Goal: Task Accomplishment & Management: Manage account settings

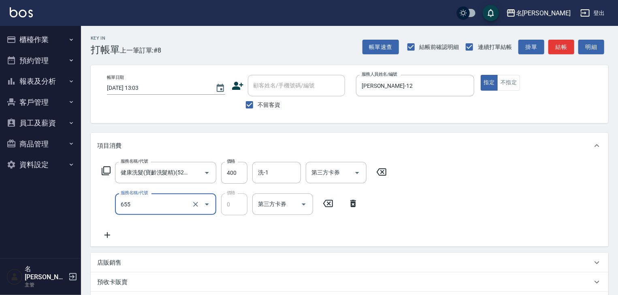
type input "頭皮、護髮免費卡(新)(655)"
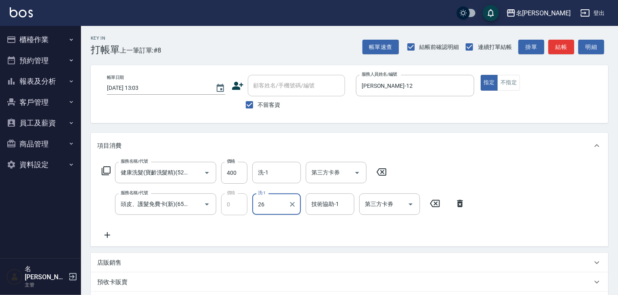
type input "[PERSON_NAME]筑-26"
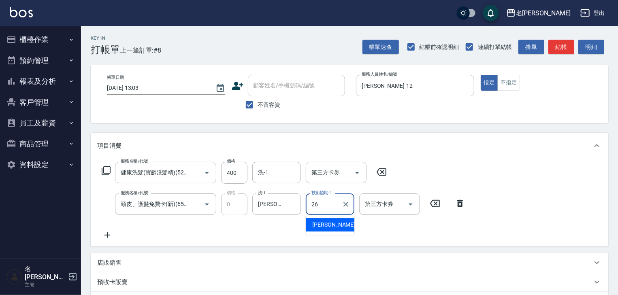
type input "[PERSON_NAME]筑-26"
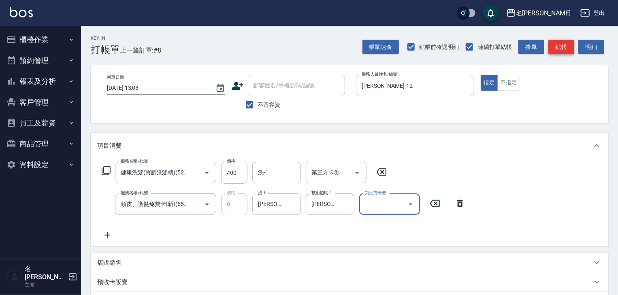
click at [561, 41] on button "結帳" at bounding box center [562, 47] width 26 height 15
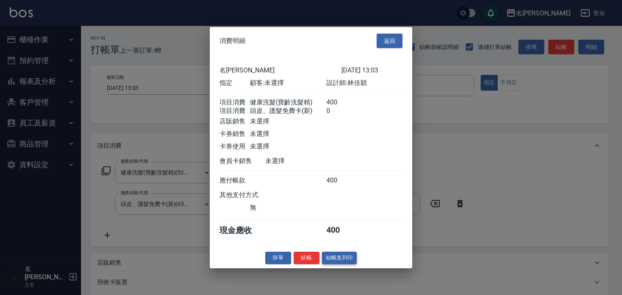
click at [346, 265] on button "結帳並列印" at bounding box center [339, 258] width 35 height 13
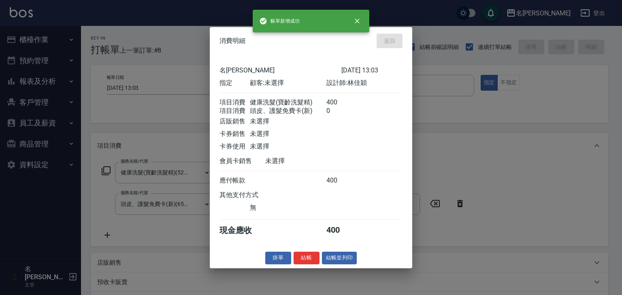
type input "[DATE] 13:51"
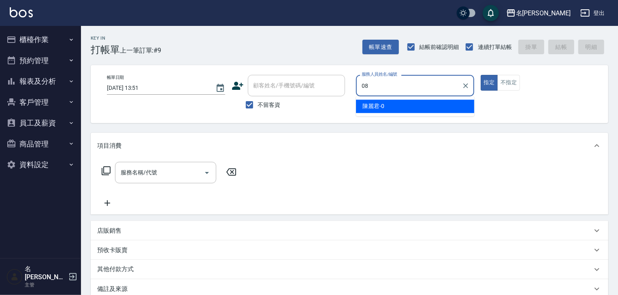
type input "[PERSON_NAME]-08"
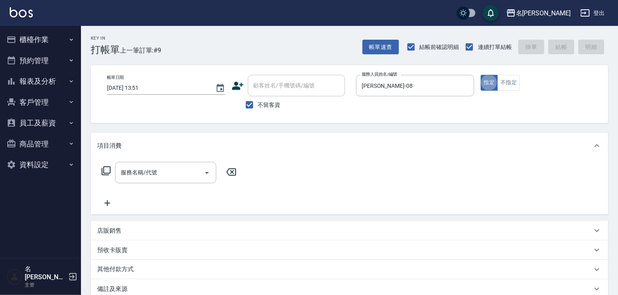
type button "true"
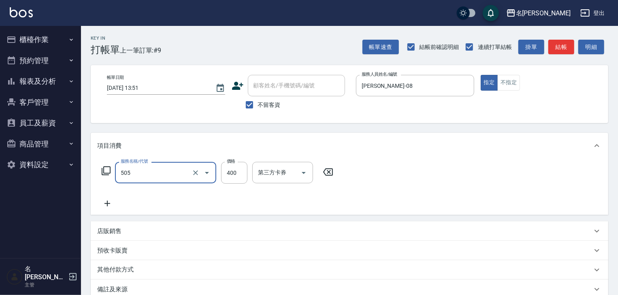
type input "洗髮(505)"
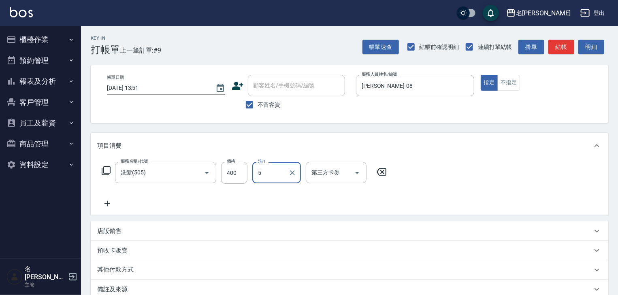
type input "5"
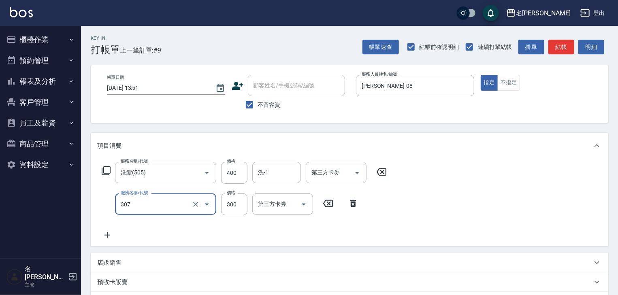
type input "剪髮(307)"
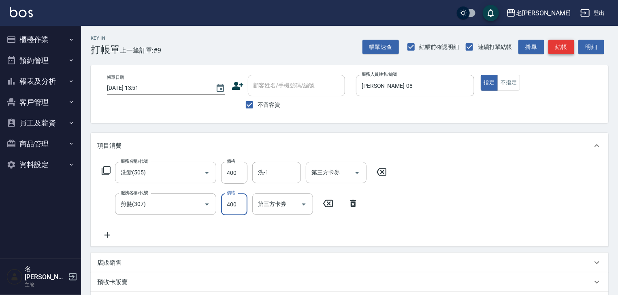
type input "400"
click at [558, 49] on button "結帳" at bounding box center [562, 47] width 26 height 15
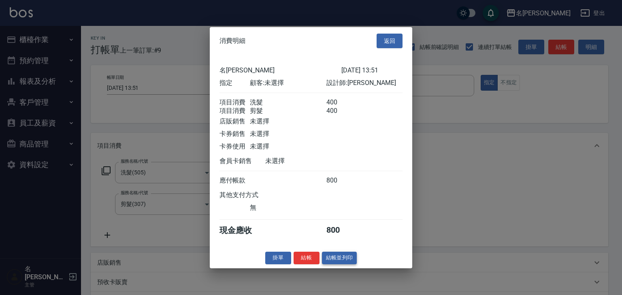
click at [341, 261] on button "結帳並列印" at bounding box center [339, 258] width 35 height 13
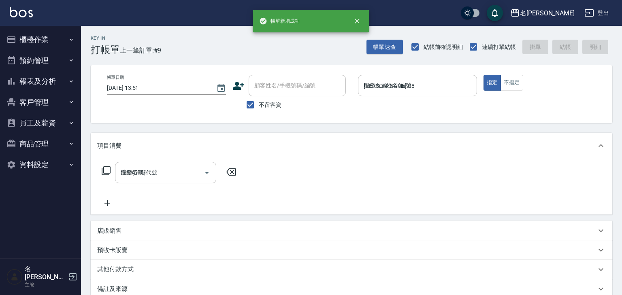
type input "[DATE] 14:18"
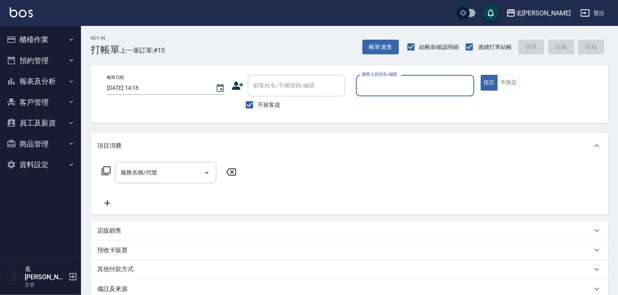
click at [23, 14] on img at bounding box center [21, 12] width 23 height 10
type input "[PERSON_NAME]"
type button "true"
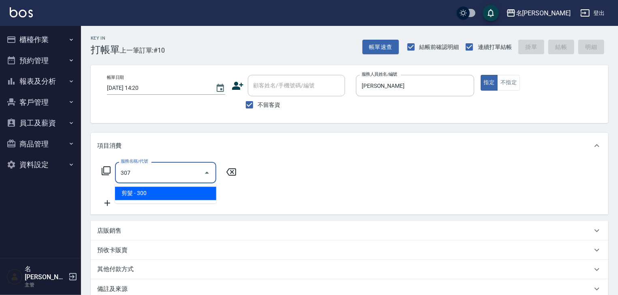
type input "剪髮(307)"
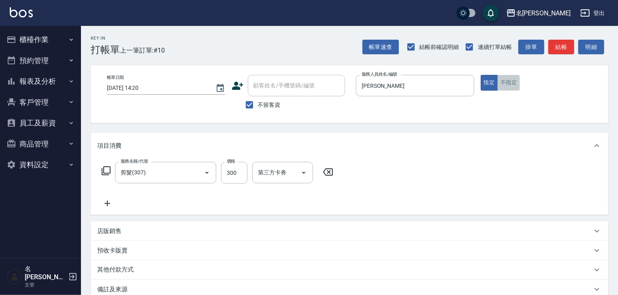
click at [510, 82] on button "不指定" at bounding box center [509, 83] width 23 height 16
click at [559, 49] on button "結帳" at bounding box center [562, 47] width 26 height 15
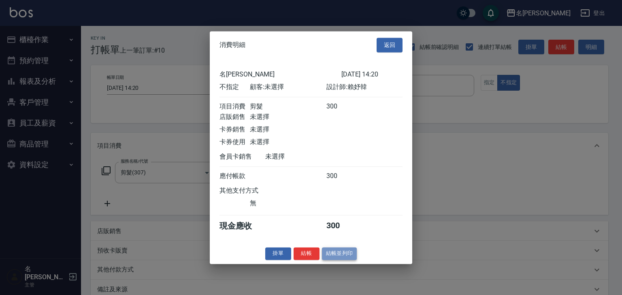
click at [348, 259] on button "結帳並列印" at bounding box center [339, 254] width 35 height 13
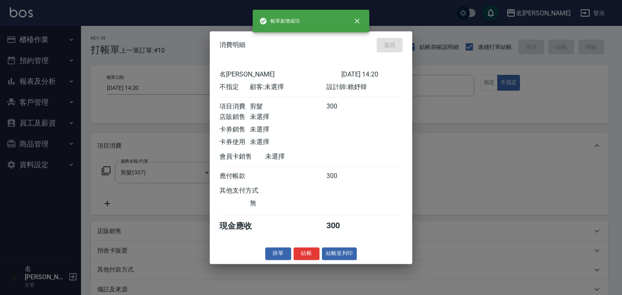
type input "[DATE] 14:23"
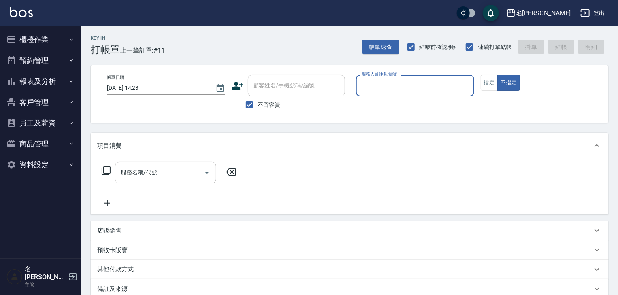
click at [436, 75] on div "服務人員姓名/編號" at bounding box center [415, 85] width 118 height 21
type input "[PERSON_NAME]-22"
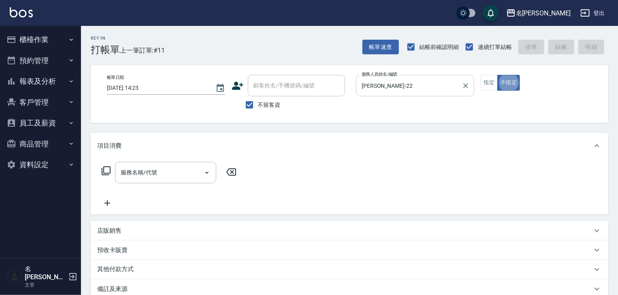
type button "false"
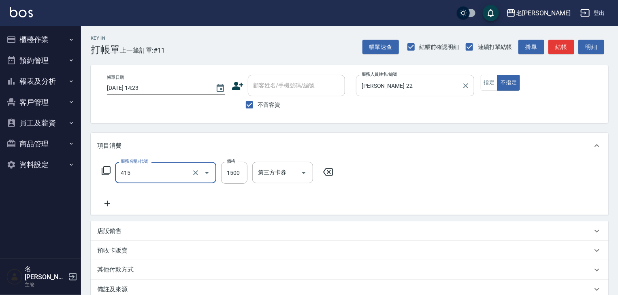
type input "染髮1500↑(415)"
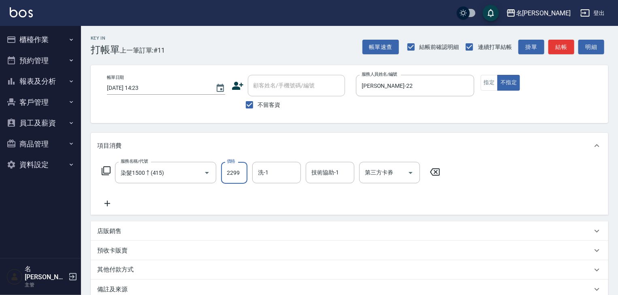
type input "2299"
click at [156, 265] on div "其他付款方式" at bounding box center [350, 270] width 518 height 19
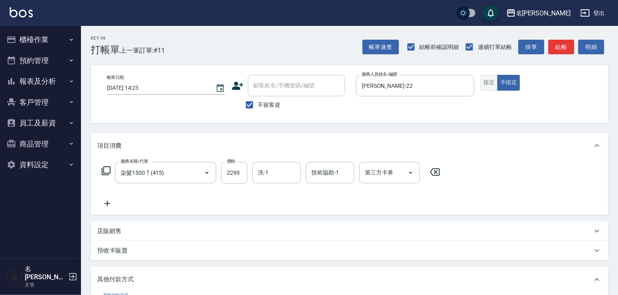
click at [488, 81] on button "指定" at bounding box center [489, 83] width 17 height 16
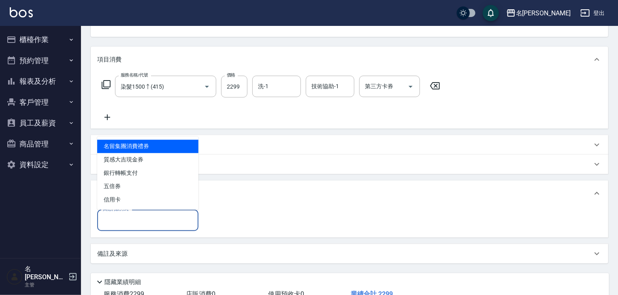
click at [143, 218] on input "其他付款方式" at bounding box center [148, 221] width 94 height 14
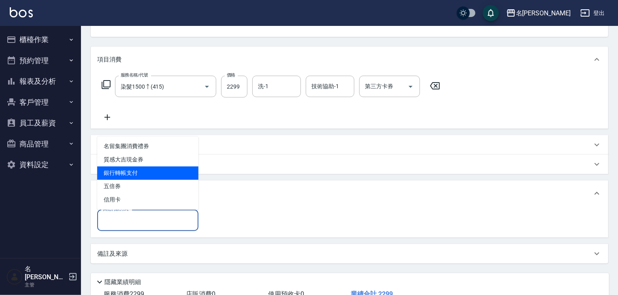
click at [143, 173] on span "銀行轉帳支付" at bounding box center [147, 173] width 101 height 13
type input "銀行轉帳支付"
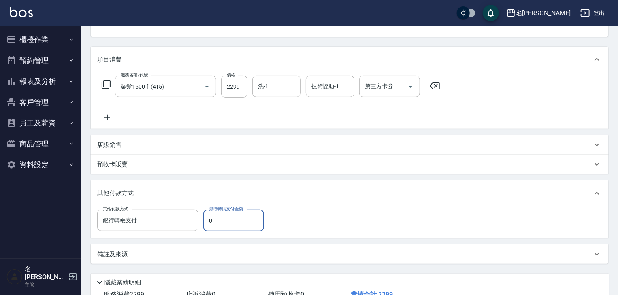
drag, startPoint x: 214, startPoint y: 220, endPoint x: 192, endPoint y: 233, distance: 25.0
click at [192, 233] on div "其他付款方式 銀行轉帳支付 其他付款方式 銀行轉帳支付金額 0 銀行轉帳支付金額" at bounding box center [350, 223] width 518 height 32
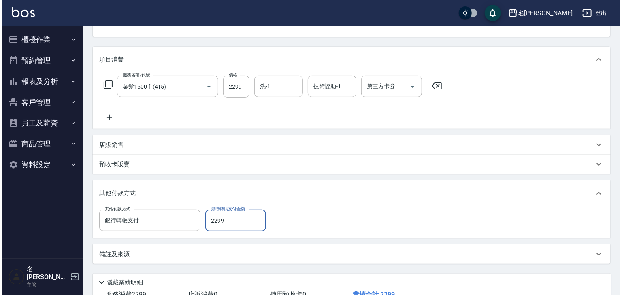
scroll to position [146, 0]
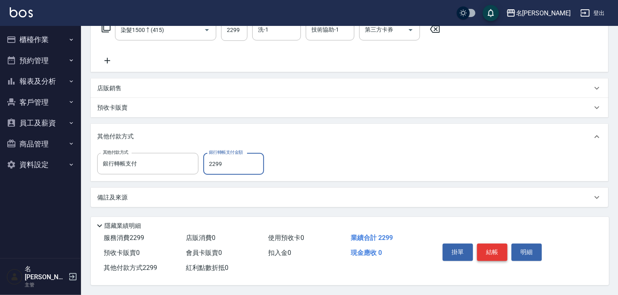
type input "2299"
click at [493, 244] on button "結帳" at bounding box center [492, 252] width 30 height 17
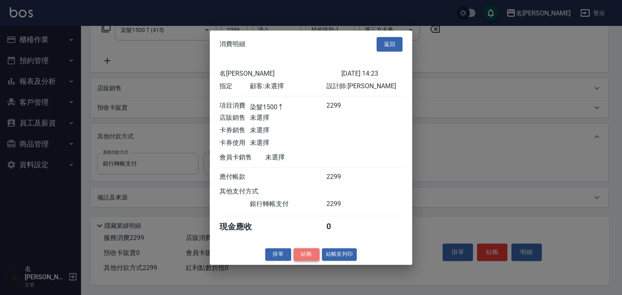
click at [303, 258] on button "結帳" at bounding box center [307, 254] width 26 height 13
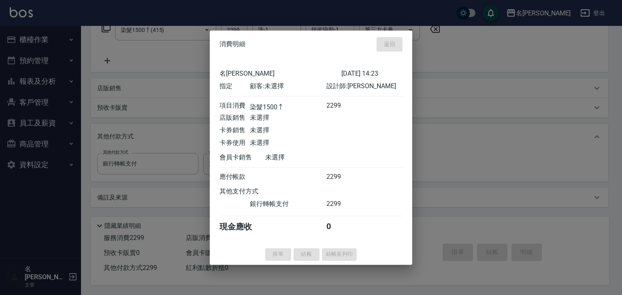
type input "[DATE] 14:24"
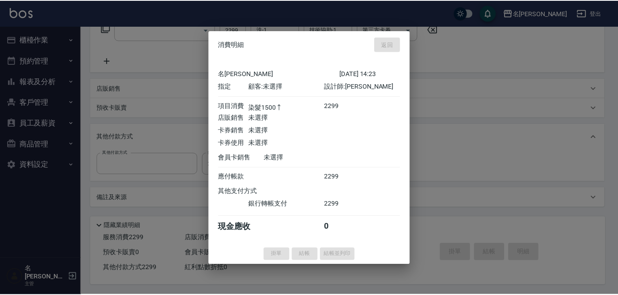
scroll to position [0, 0]
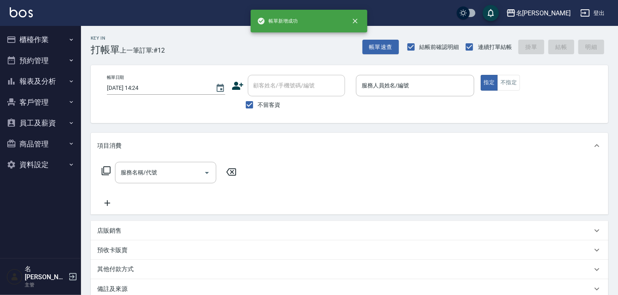
drag, startPoint x: 406, startPoint y: 128, endPoint x: 355, endPoint y: 117, distance: 51.8
click at [406, 128] on div "Key In 打帳單 上一筆訂單:#12 帳單速查 結帳前確認明細 連續打單結帳 掛單 結帳 明細 帳單日期 [DATE] 14:24 顧客姓名/手機號碼/編…" at bounding box center [349, 206] width 537 height 361
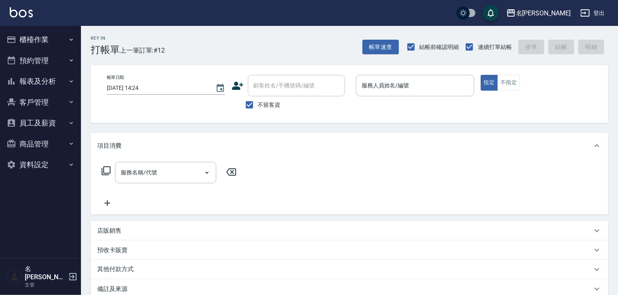
drag, startPoint x: 517, startPoint y: 78, endPoint x: 482, endPoint y: 92, distance: 38.2
click at [517, 79] on button "不指定" at bounding box center [509, 83] width 23 height 16
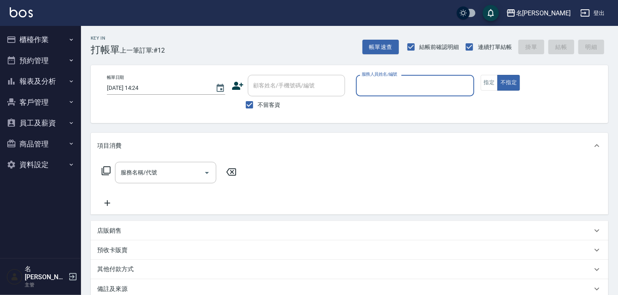
click at [442, 80] on input "服務人員姓名/編號" at bounding box center [415, 86] width 111 height 14
type input "[PERSON_NAME]"
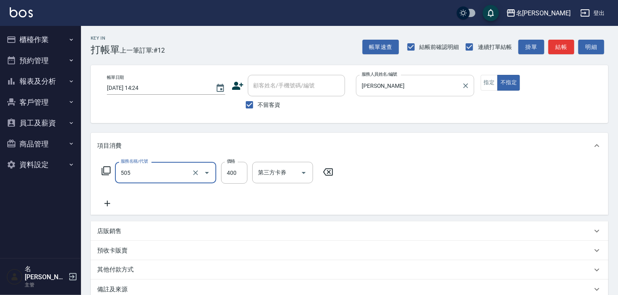
type input "洗髮(505)"
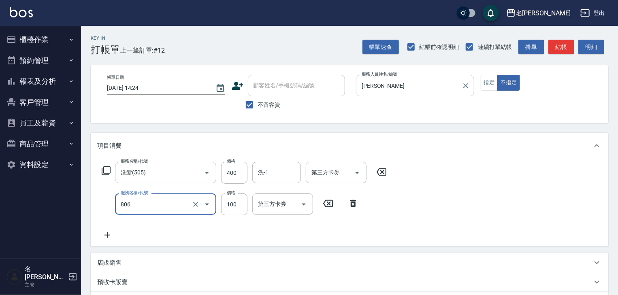
type input "電棒(806)"
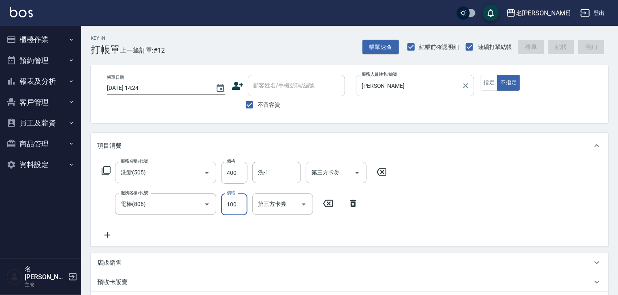
type input "[DATE] 14:57"
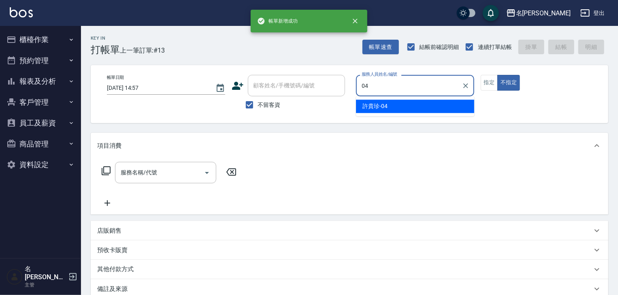
type input "[PERSON_NAME]-04"
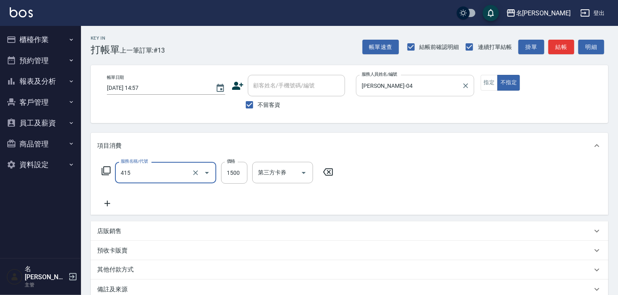
type input "染髮1500↑(415)"
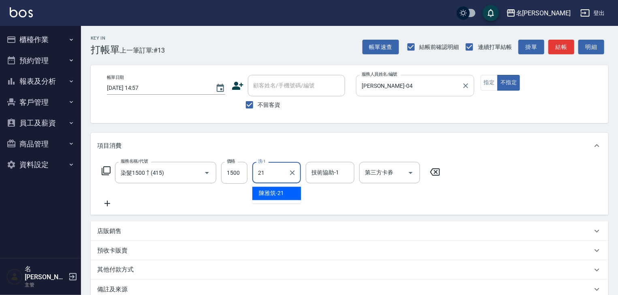
type input "[PERSON_NAME]-21"
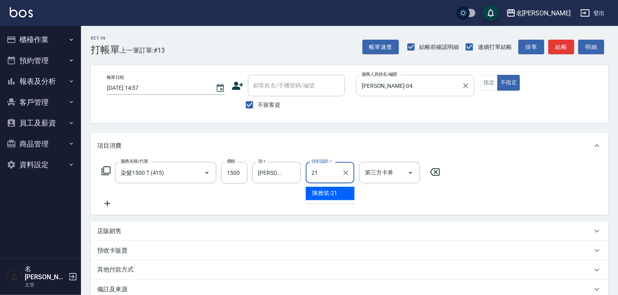
type input "[PERSON_NAME]-21"
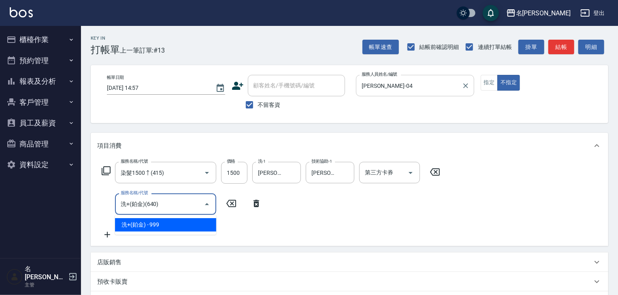
type input "洗+(鉑金)(640)"
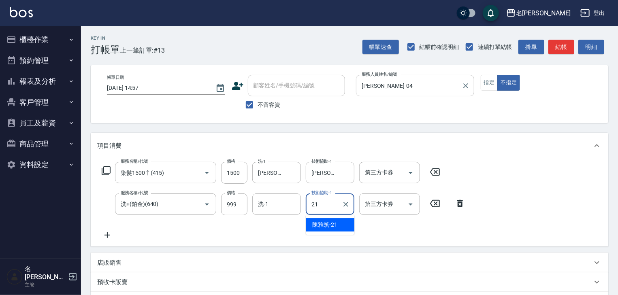
type input "[PERSON_NAME]-21"
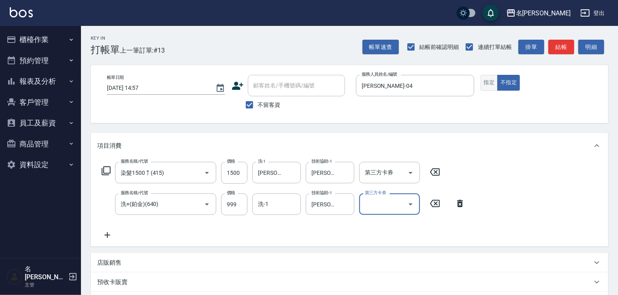
click at [487, 82] on button "指定" at bounding box center [489, 83] width 17 height 16
click at [564, 41] on button "結帳" at bounding box center [562, 47] width 26 height 15
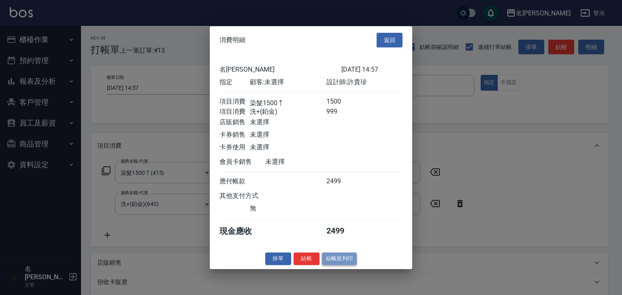
click at [348, 265] on button "結帳並列印" at bounding box center [339, 259] width 35 height 13
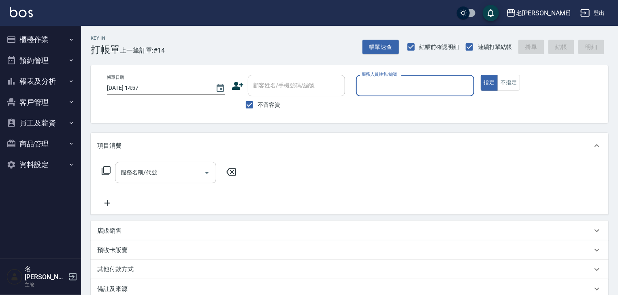
click at [66, 79] on button "報表及分析" at bounding box center [40, 81] width 75 height 21
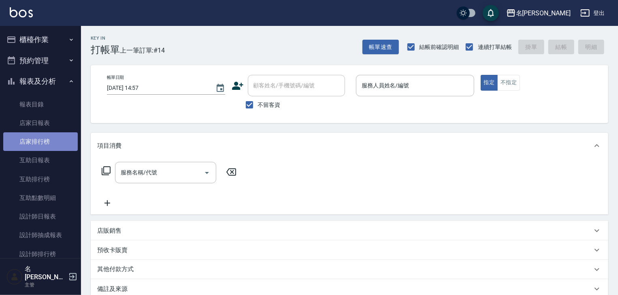
click at [45, 142] on link "店家排行榜" at bounding box center [40, 141] width 75 height 19
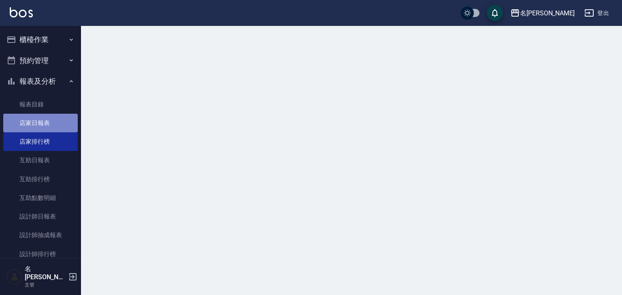
click at [53, 126] on link "店家日報表" at bounding box center [40, 123] width 75 height 19
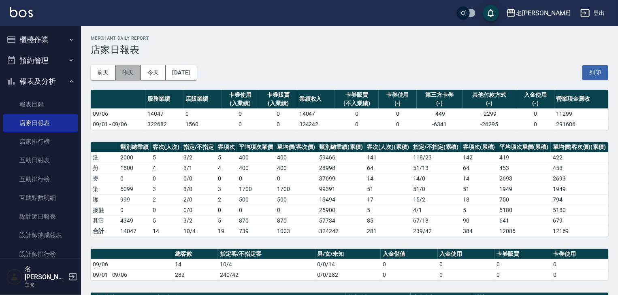
click at [122, 73] on button "昨天" at bounding box center [128, 72] width 25 height 15
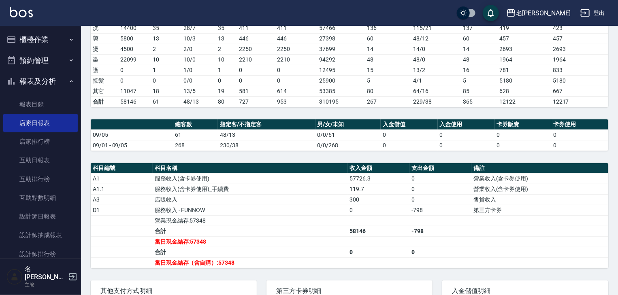
click at [26, 15] on img at bounding box center [21, 12] width 23 height 10
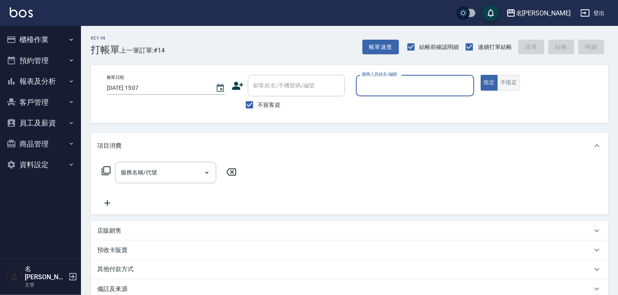
click at [498, 76] on button "不指定" at bounding box center [509, 83] width 23 height 16
type input "意如-16"
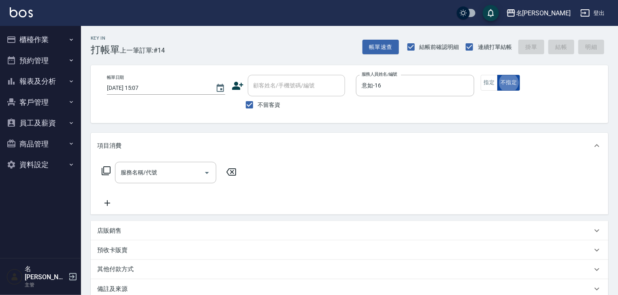
type button "false"
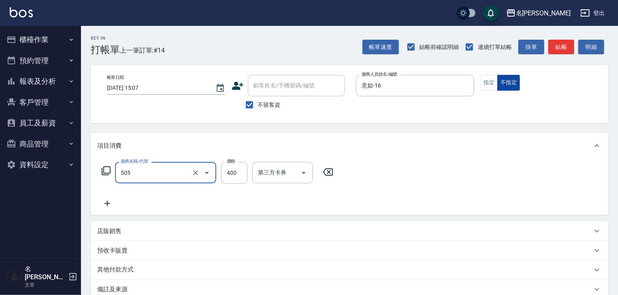
type input "洗髮(505)"
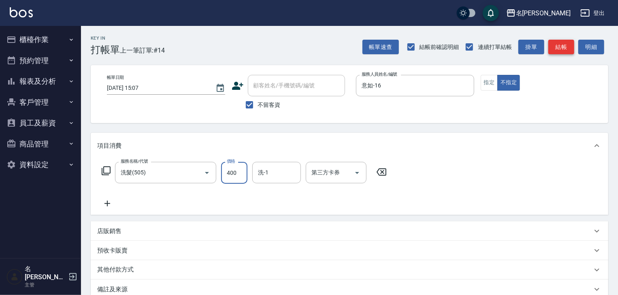
click at [564, 46] on button "結帳" at bounding box center [562, 47] width 26 height 15
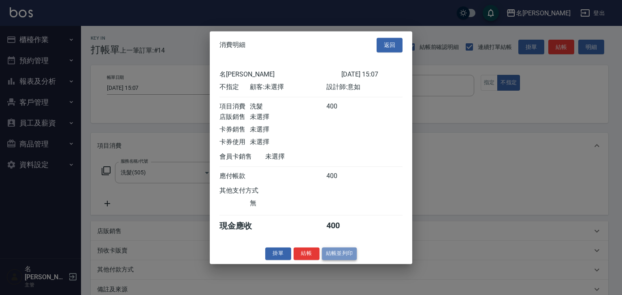
click at [351, 258] on button "結帳並列印" at bounding box center [339, 254] width 35 height 13
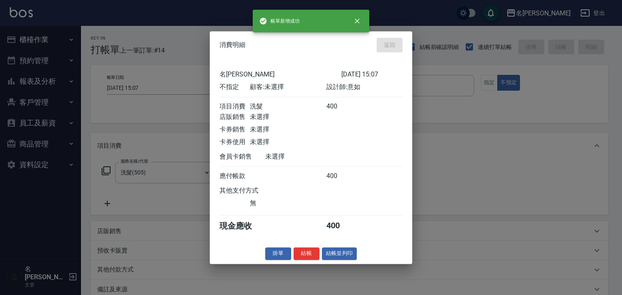
type input "[DATE] 15:11"
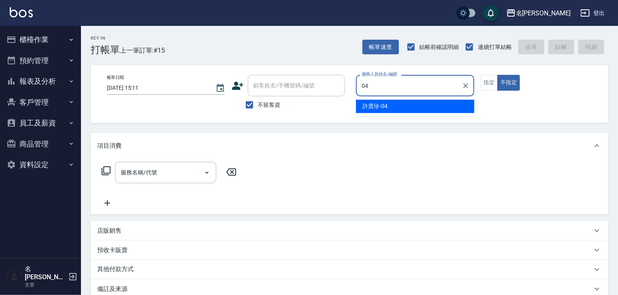
type input "[PERSON_NAME]-04"
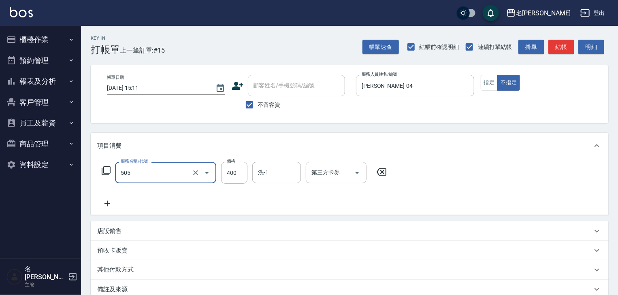
type input "洗髮(505)"
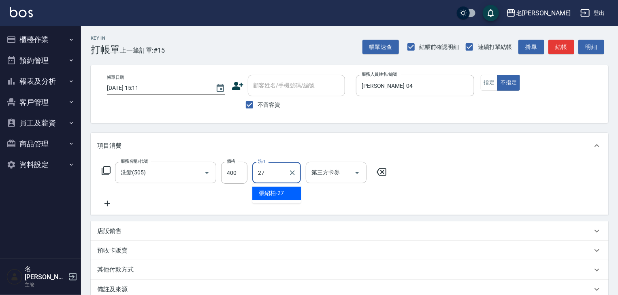
type input "[PERSON_NAME]-27"
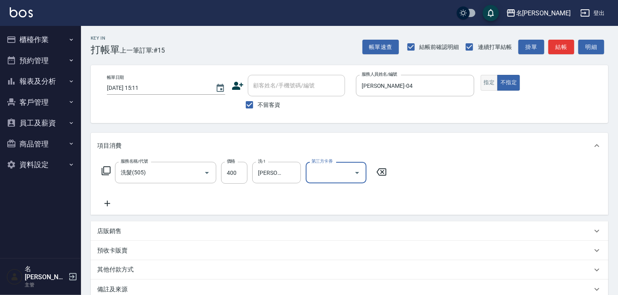
click at [485, 83] on button "指定" at bounding box center [489, 83] width 17 height 16
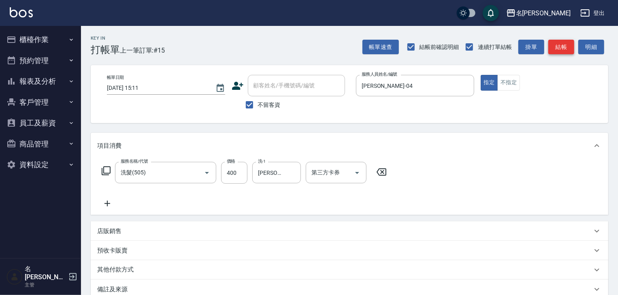
click at [572, 40] on button "結帳" at bounding box center [562, 47] width 26 height 15
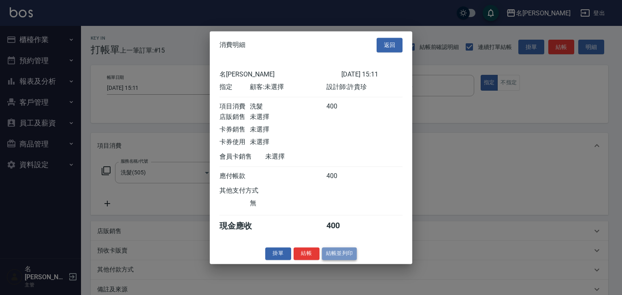
click at [337, 257] on button "結帳並列印" at bounding box center [339, 254] width 35 height 13
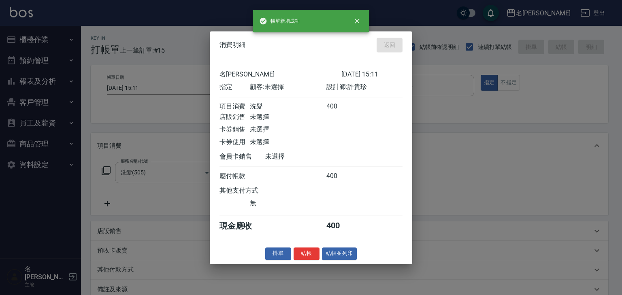
type input "[DATE] 15:18"
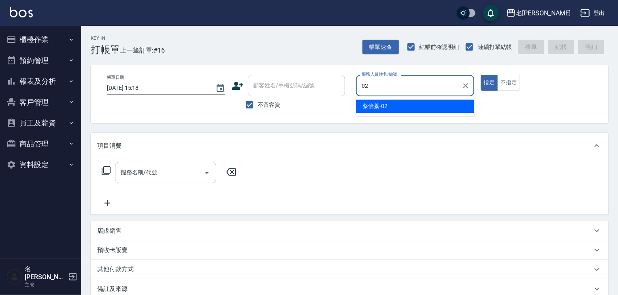
type input "[PERSON_NAME]-02"
type button "true"
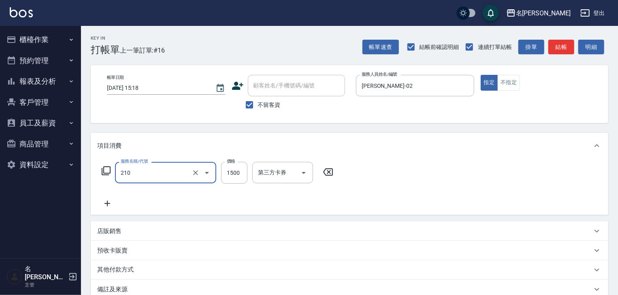
type input "離子燙(自備)(210)"
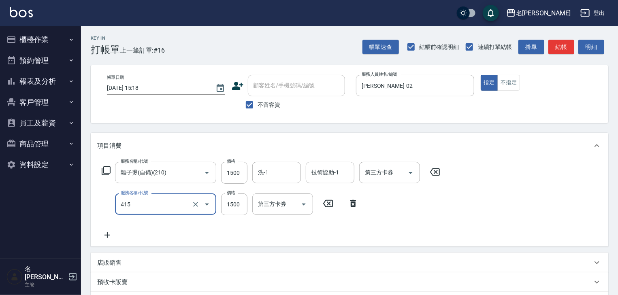
type input "染髮1500↑(415)"
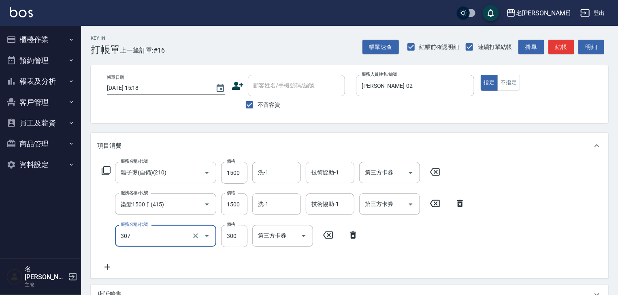
type input "剪髮(307)"
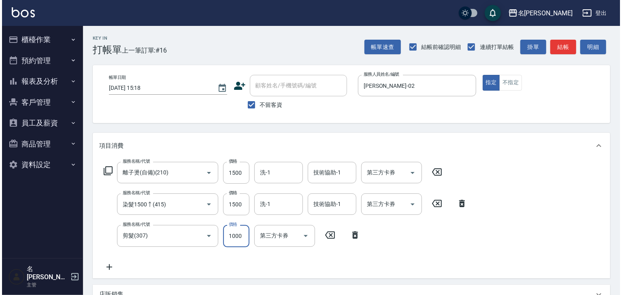
scroll to position [158, 0]
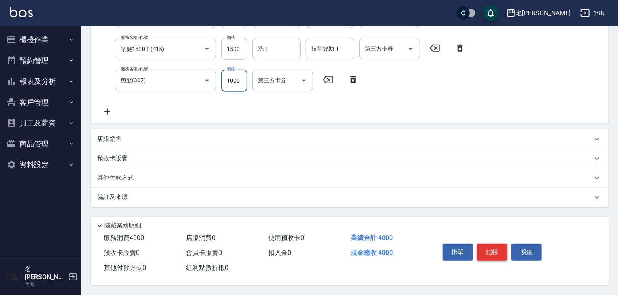
type input "1000"
click at [493, 252] on button "結帳" at bounding box center [492, 252] width 30 height 17
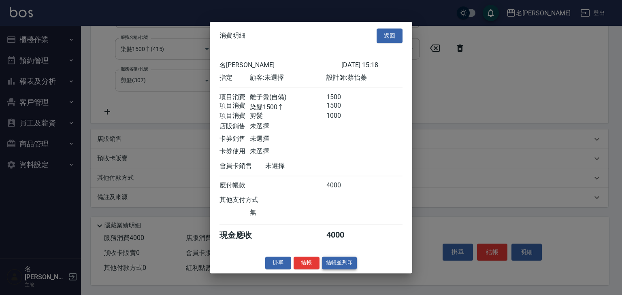
click at [352, 266] on button "結帳並列印" at bounding box center [339, 263] width 35 height 13
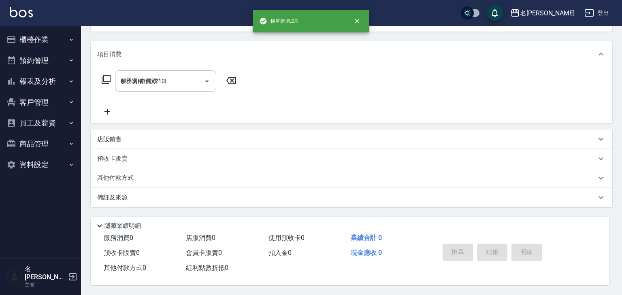
type input "[DATE] 15:20"
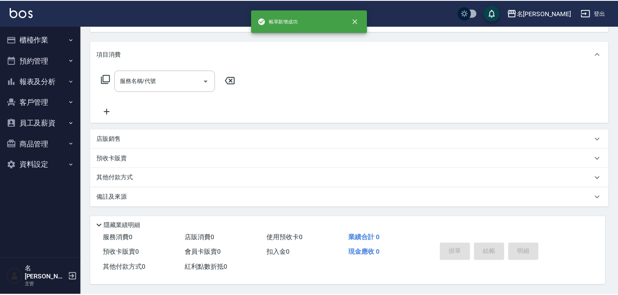
scroll to position [0, 0]
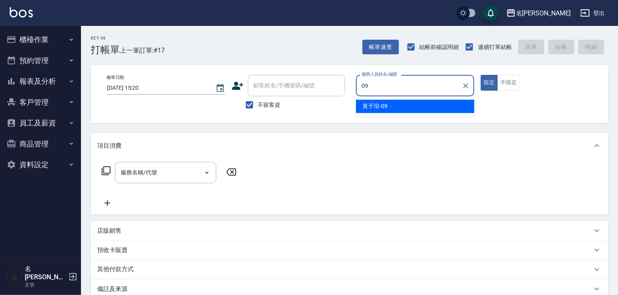
type input "[PERSON_NAME]-09"
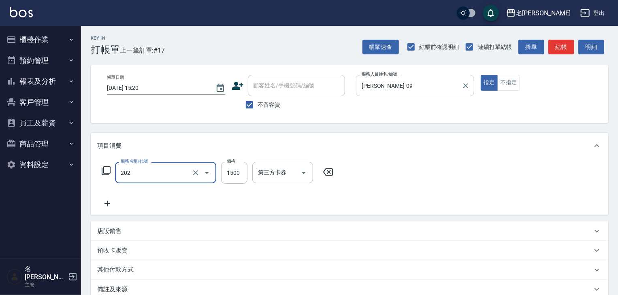
type input "燙髮1500以上(202)"
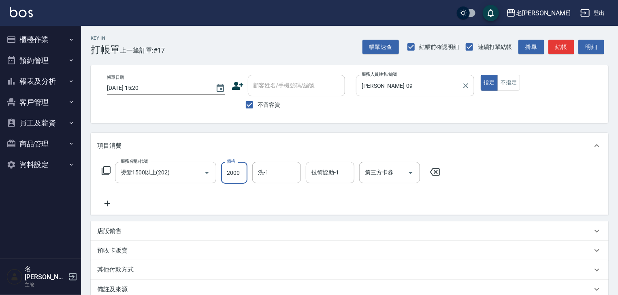
type input "2000"
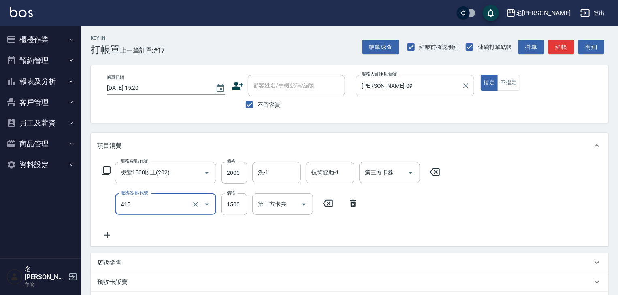
type input "染髮1500↑(415)"
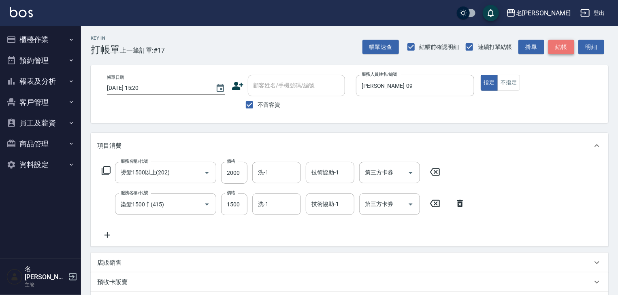
click at [570, 41] on button "結帳" at bounding box center [562, 47] width 26 height 15
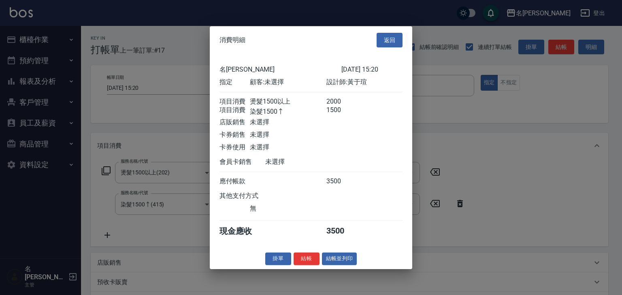
drag, startPoint x: 347, startPoint y: 266, endPoint x: 352, endPoint y: 266, distance: 4.9
click at [347, 265] on button "結帳並列印" at bounding box center [339, 259] width 35 height 13
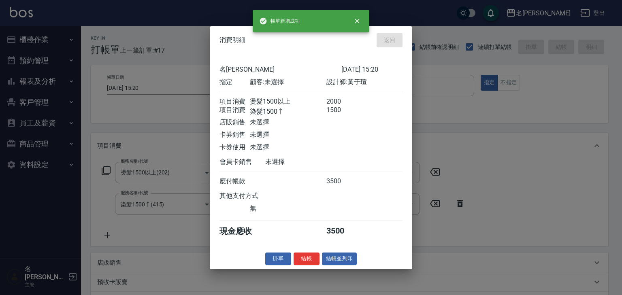
type input "[DATE] 15:22"
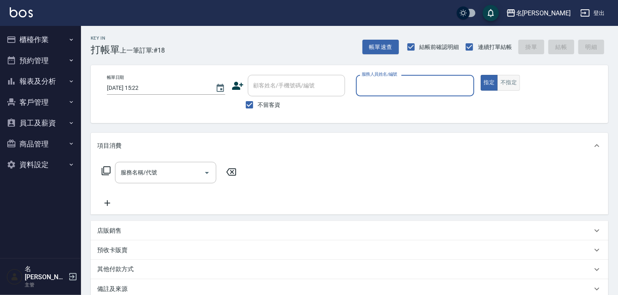
click at [513, 76] on button "不指定" at bounding box center [509, 83] width 23 height 16
click at [429, 96] on div "服務人員姓名/編號" at bounding box center [415, 85] width 118 height 21
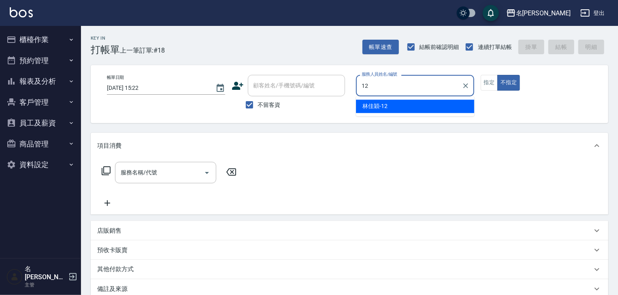
type input "[PERSON_NAME]-12"
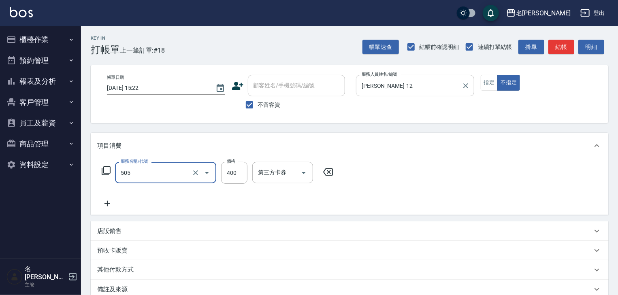
type input "洗髮(505)"
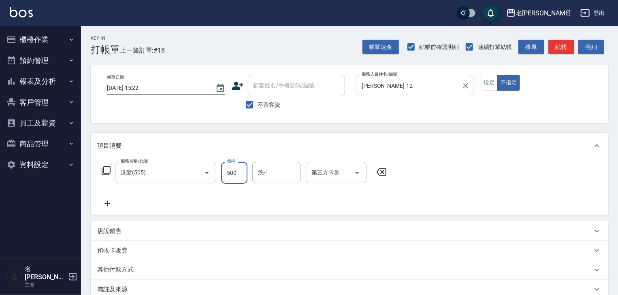
type input "500"
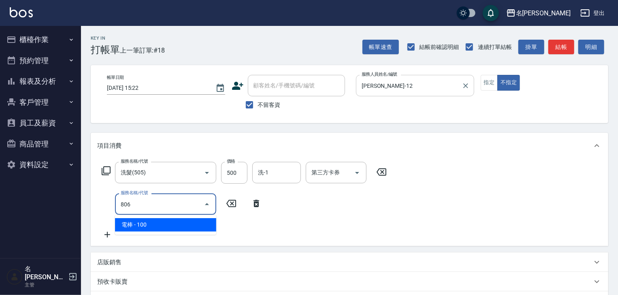
type input "電棒(806)"
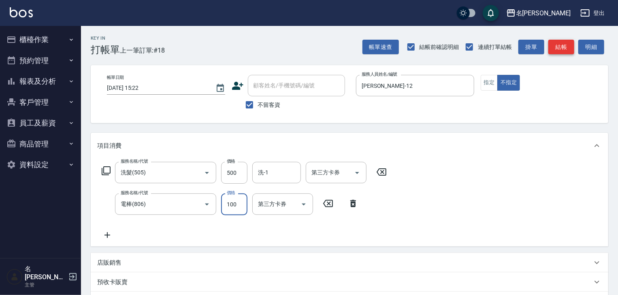
click at [562, 45] on button "結帳" at bounding box center [562, 47] width 26 height 15
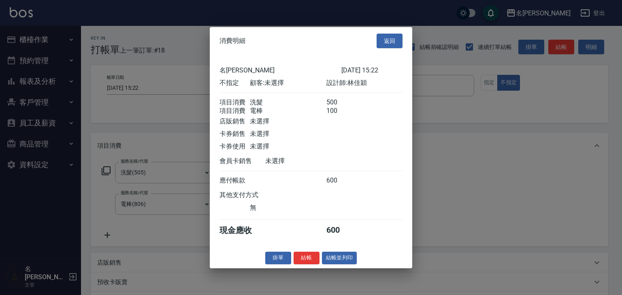
click at [354, 263] on button "結帳並列印" at bounding box center [339, 258] width 35 height 13
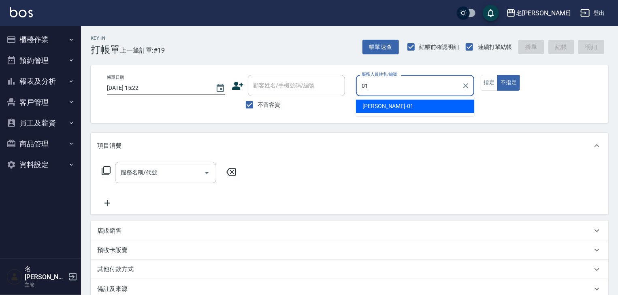
type input "[PERSON_NAME]-01"
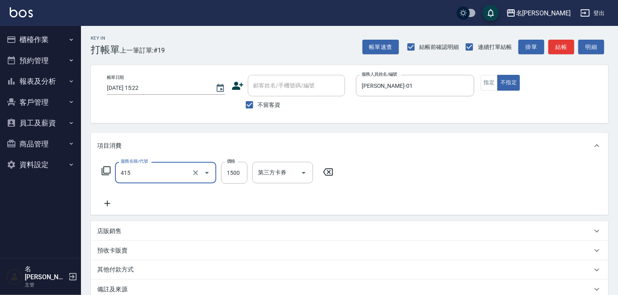
type input "染髮1500↑(415)"
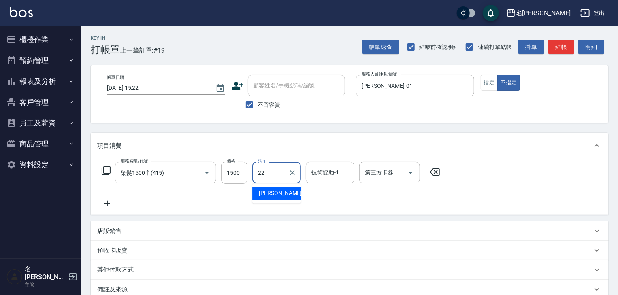
type input "[PERSON_NAME]-22"
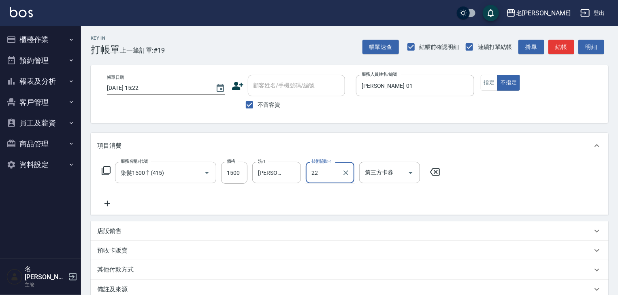
type input "[PERSON_NAME]-22"
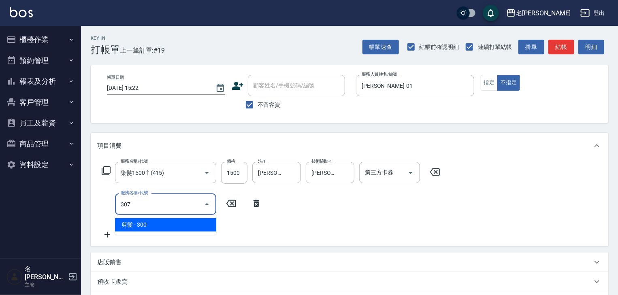
type input "剪髮(307)"
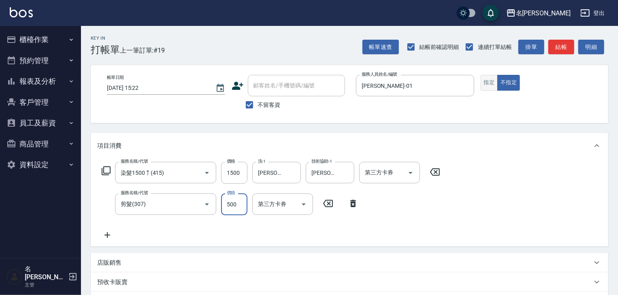
type input "500"
click at [489, 79] on button "指定" at bounding box center [489, 83] width 17 height 16
click at [556, 44] on button "結帳" at bounding box center [562, 47] width 26 height 15
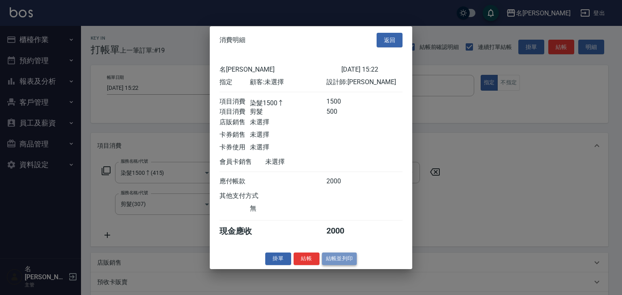
click at [345, 264] on button "結帳並列印" at bounding box center [339, 259] width 35 height 13
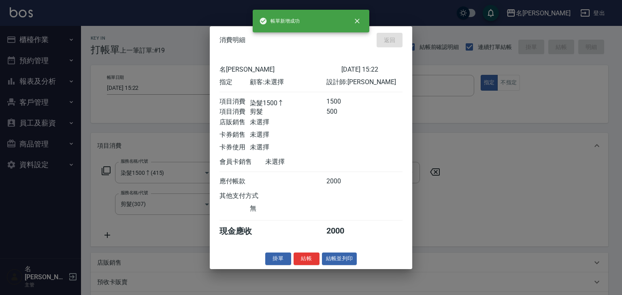
type input "[DATE] 15:24"
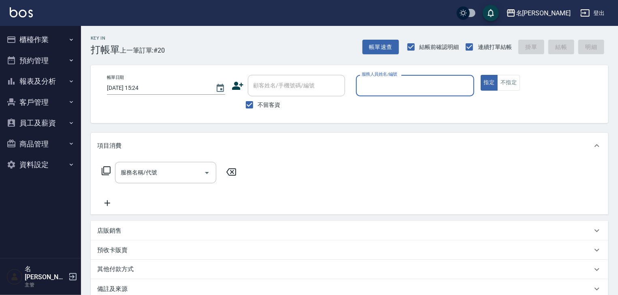
type input "ㄣ"
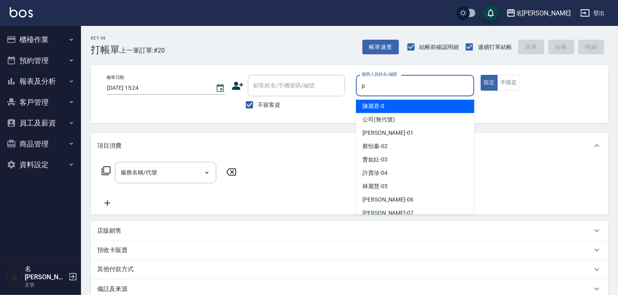
type input "皮皮-P"
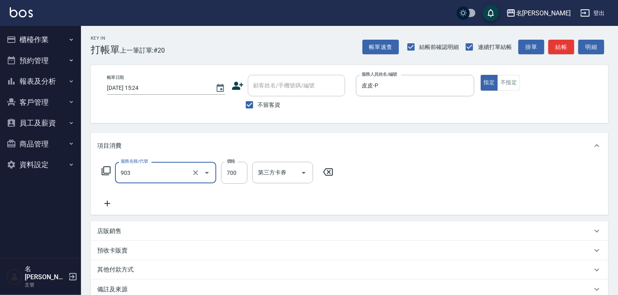
type input "修腳+手(903)"
click at [568, 45] on button "結帳" at bounding box center [562, 47] width 26 height 15
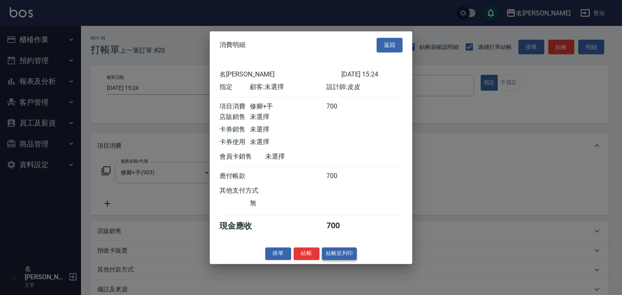
click at [338, 259] on button "結帳並列印" at bounding box center [339, 254] width 35 height 13
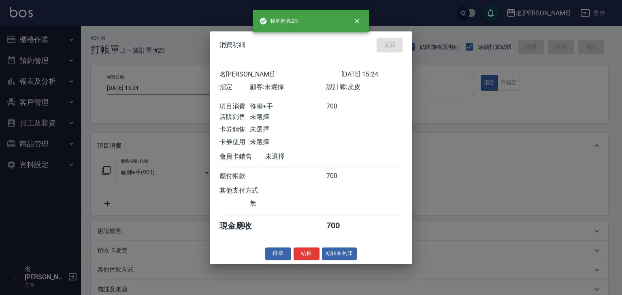
type input "[DATE] 15:28"
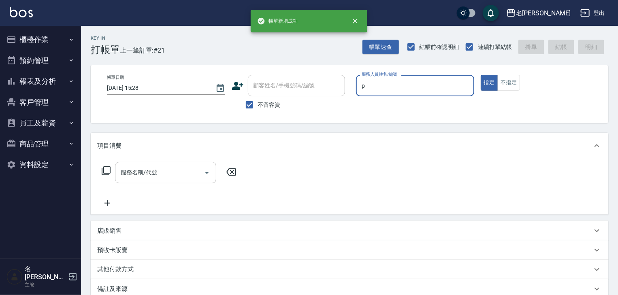
type input "皮皮-P"
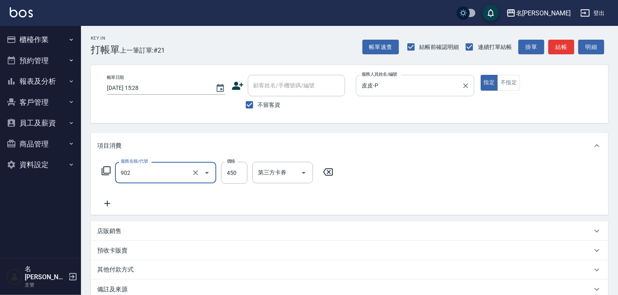
type input "修腳指甲(902)"
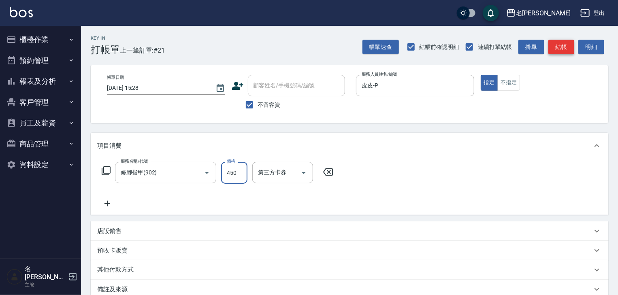
click at [570, 44] on button "結帳" at bounding box center [562, 47] width 26 height 15
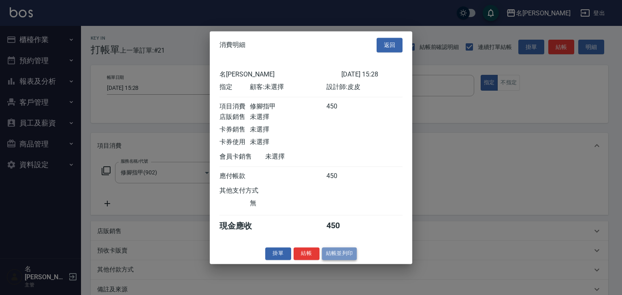
click at [355, 260] on button "結帳並列印" at bounding box center [339, 254] width 35 height 13
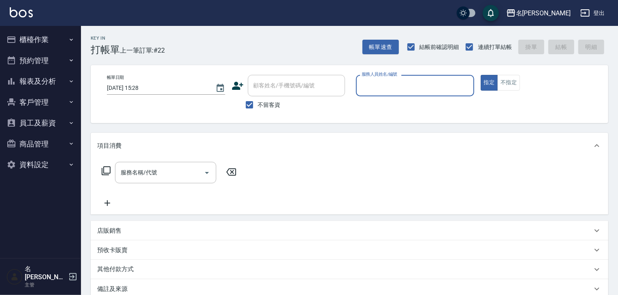
click at [400, 88] on input "服務人員姓名/編號" at bounding box center [415, 86] width 111 height 14
type input "[PERSON_NAME]"
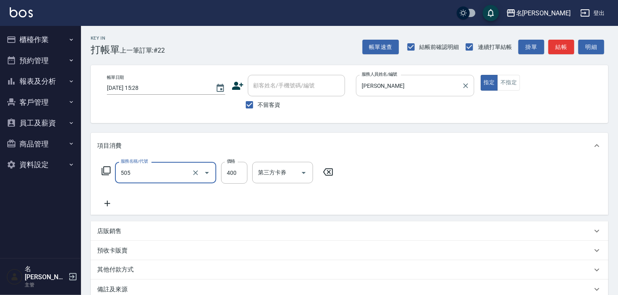
type input "洗髮(505)"
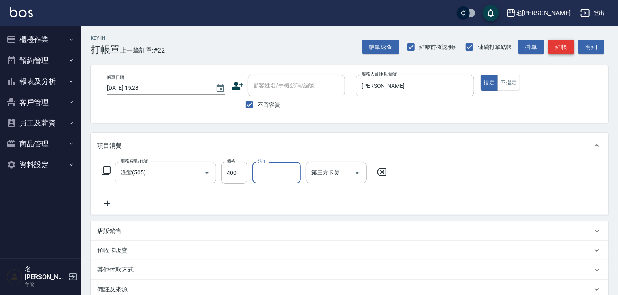
click at [557, 51] on button "結帳" at bounding box center [562, 47] width 26 height 15
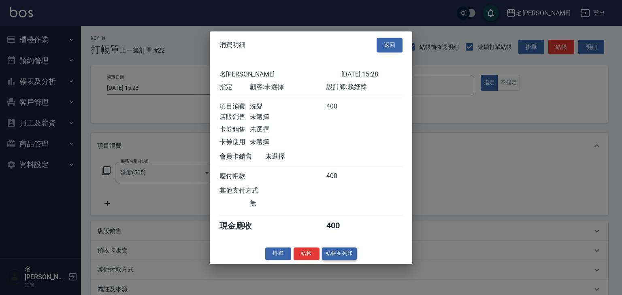
click at [342, 260] on button "結帳並列印" at bounding box center [339, 254] width 35 height 13
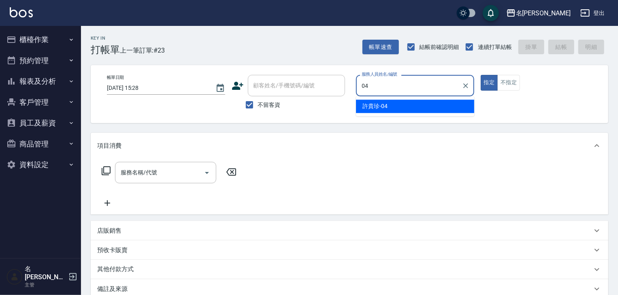
type input "[PERSON_NAME]-04"
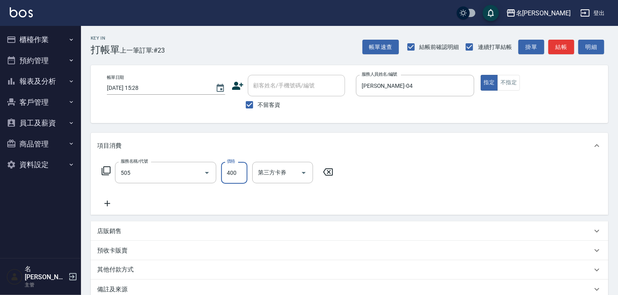
type input "洗髮(505)"
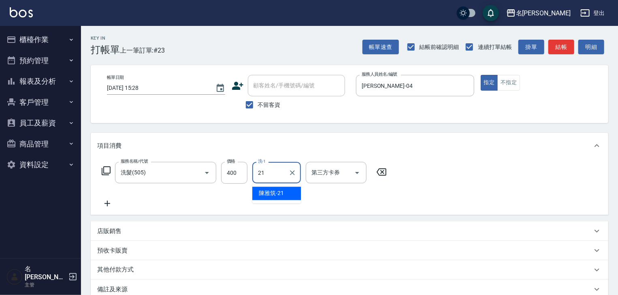
type input "[PERSON_NAME]-21"
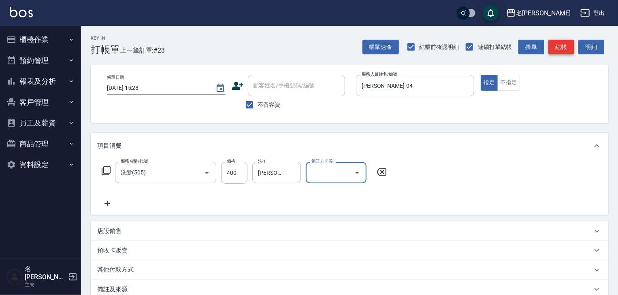
click at [564, 50] on button "結帳" at bounding box center [562, 47] width 26 height 15
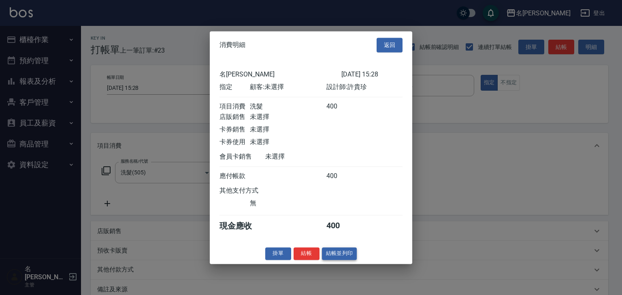
click at [347, 253] on button "結帳並列印" at bounding box center [339, 254] width 35 height 13
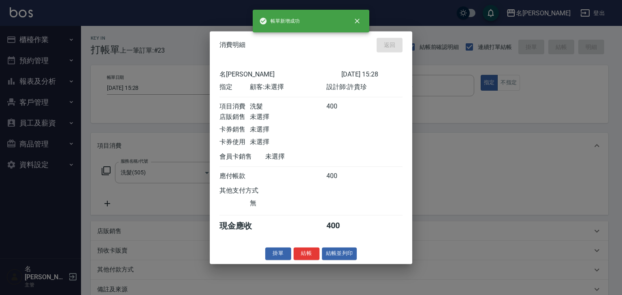
type input "[DATE] 15:31"
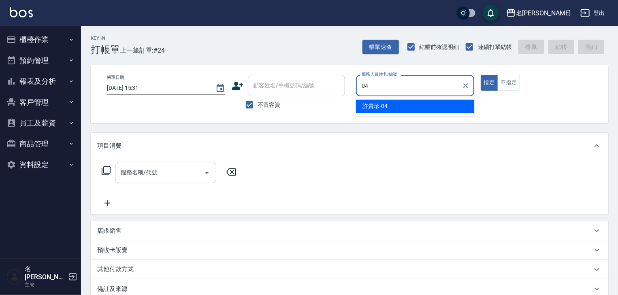
type input "[PERSON_NAME]-04"
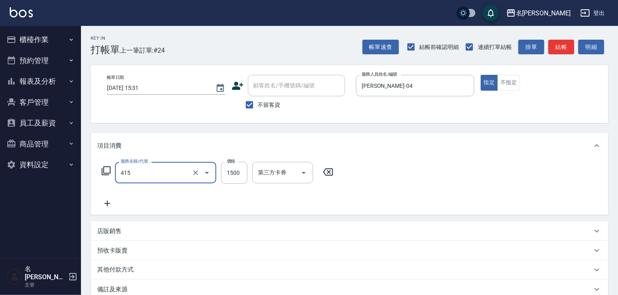
type input "染髮1500↑(415)"
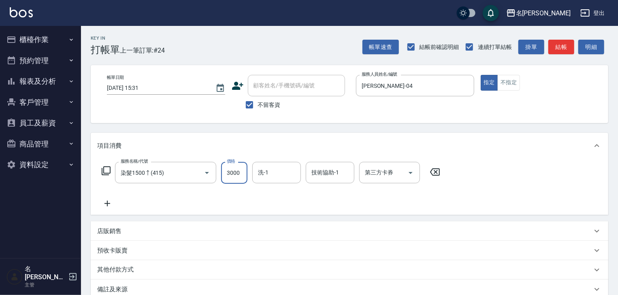
type input "3000"
type input "[PERSON_NAME]-27"
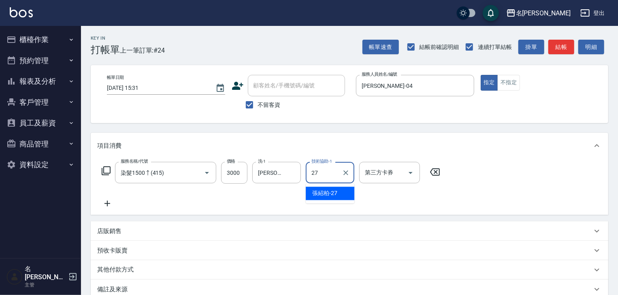
type input "[PERSON_NAME]-27"
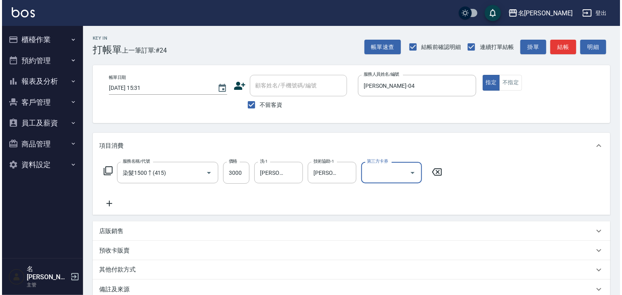
scroll to position [95, 0]
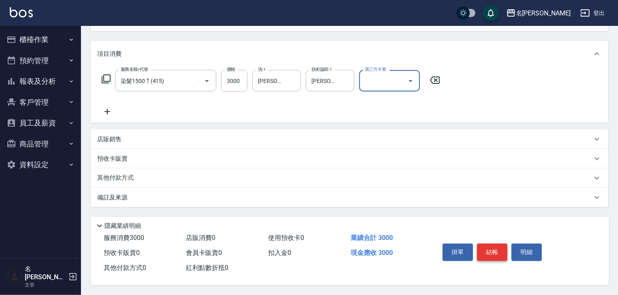
click at [503, 251] on button "結帳" at bounding box center [492, 252] width 30 height 17
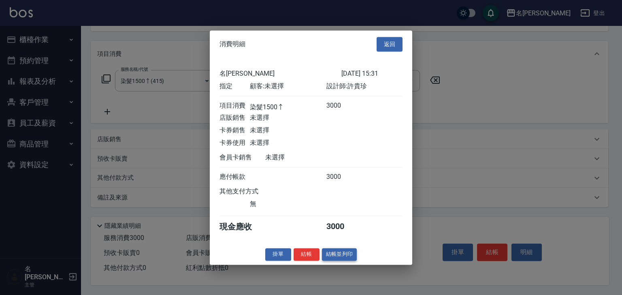
click at [337, 261] on button "結帳並列印" at bounding box center [339, 254] width 35 height 13
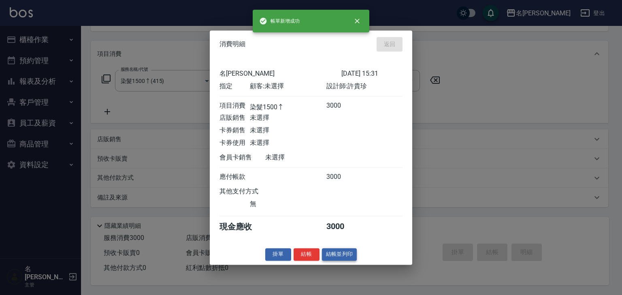
type input "[DATE] 15:39"
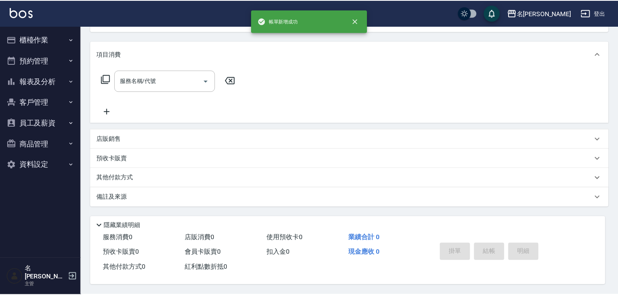
scroll to position [0, 0]
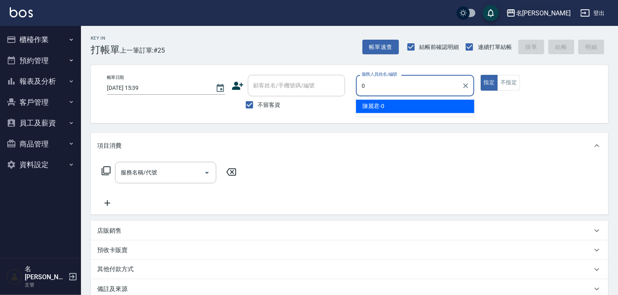
type input "[PERSON_NAME]-0"
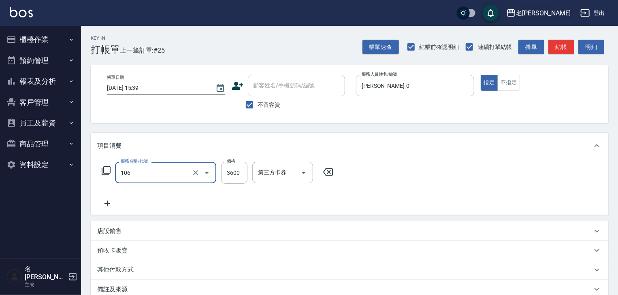
type input "寶齡頭皮全套養護3次卡(106)"
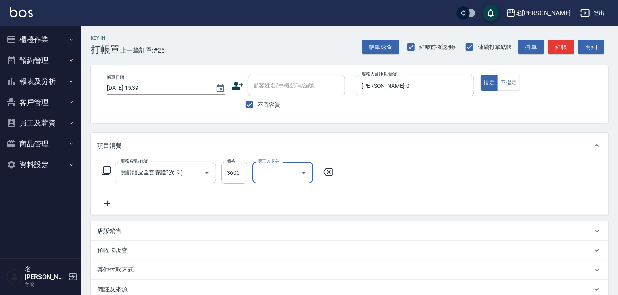
click at [327, 170] on icon at bounding box center [328, 172] width 20 height 10
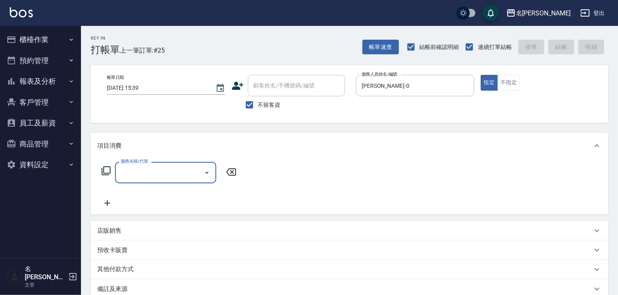
click at [142, 169] on input "服務名稱/代號" at bounding box center [160, 173] width 82 height 14
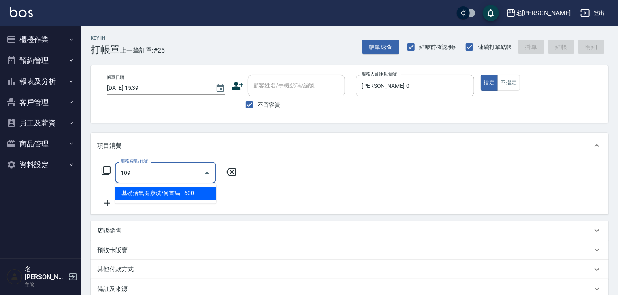
type input "基礎活氧健康洗/何首烏(109)"
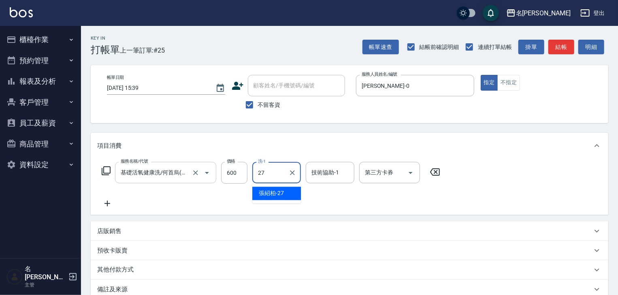
type input "[PERSON_NAME]-27"
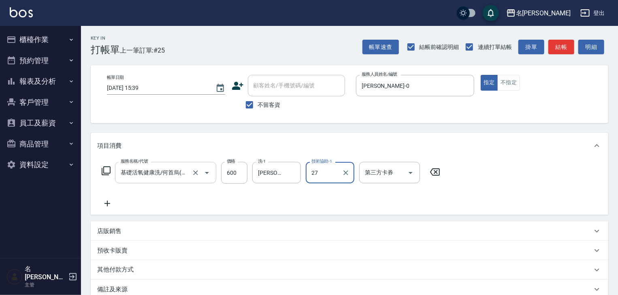
type input "[PERSON_NAME]-27"
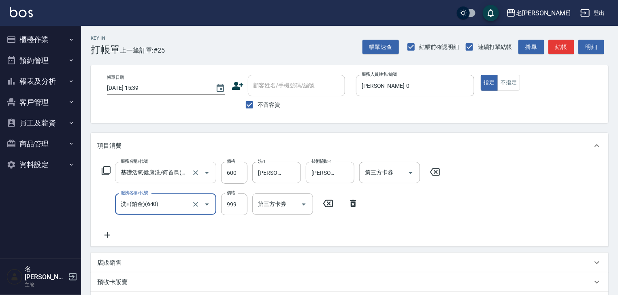
type input "洗+(鉑金)(640)"
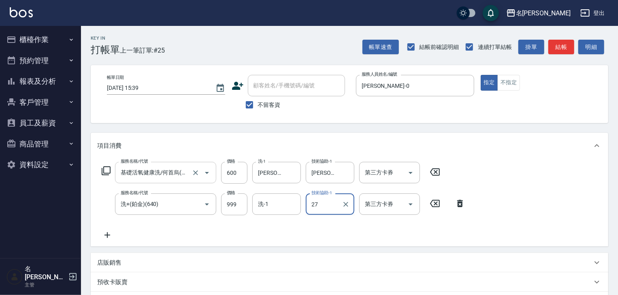
type input "[PERSON_NAME]-27"
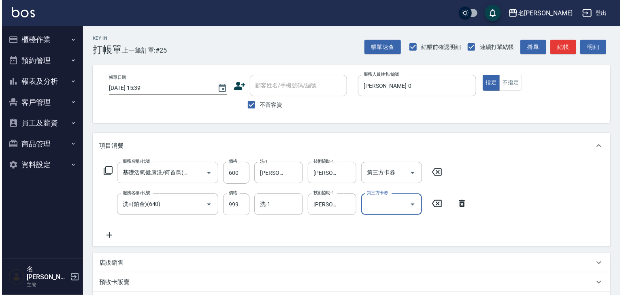
scroll to position [126, 0]
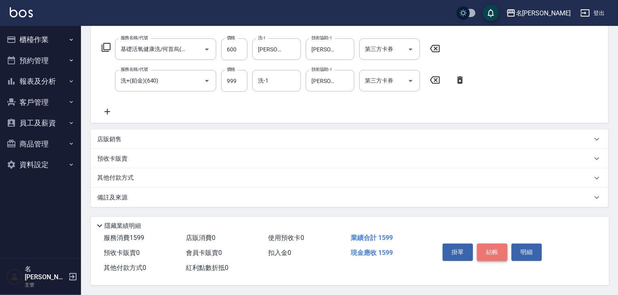
click at [498, 249] on button "結帳" at bounding box center [492, 252] width 30 height 17
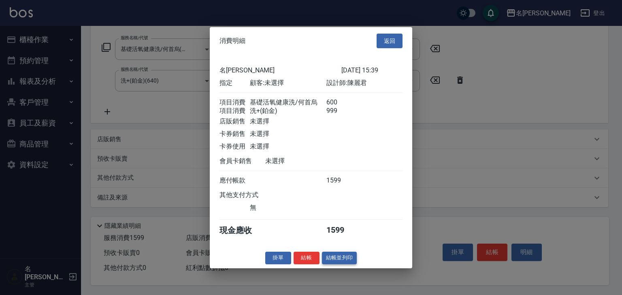
click at [352, 265] on button "結帳並列印" at bounding box center [339, 258] width 35 height 13
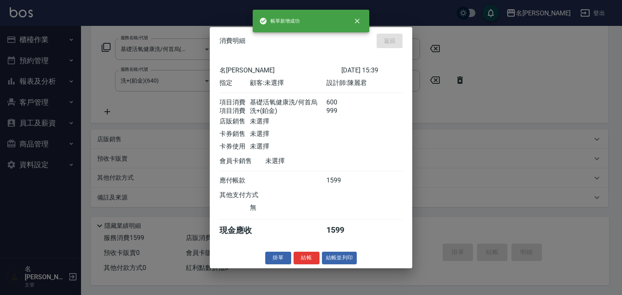
type input "[DATE] 15:43"
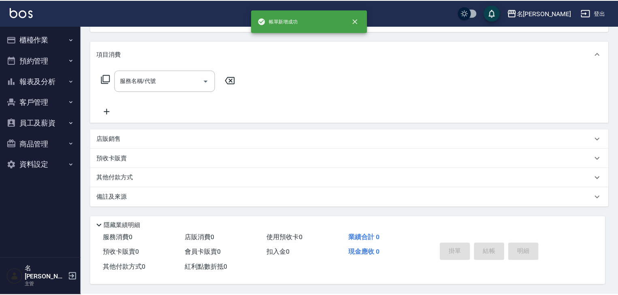
scroll to position [0, 0]
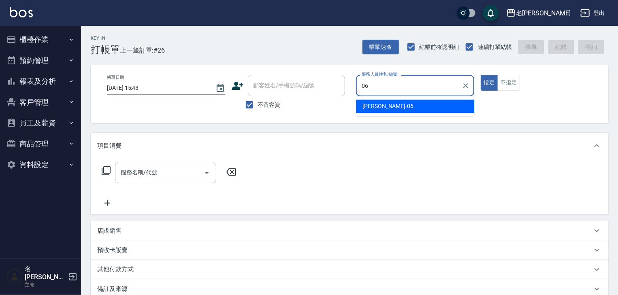
type input "[PERSON_NAME]-06"
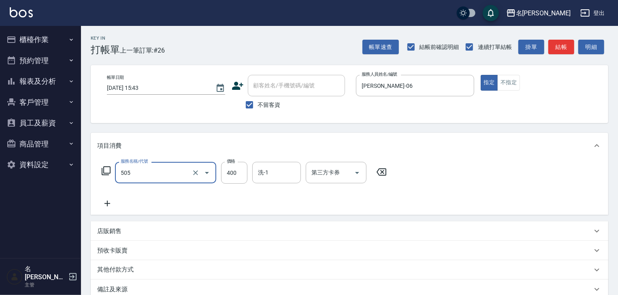
type input "洗髮(505)"
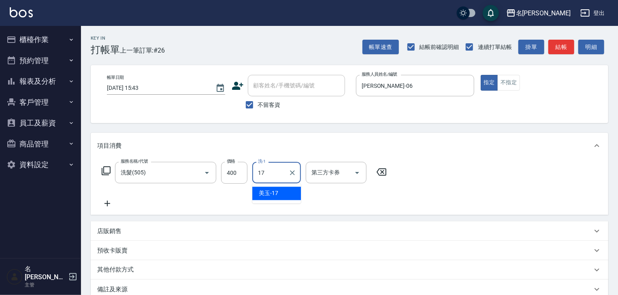
type input "美玉-17"
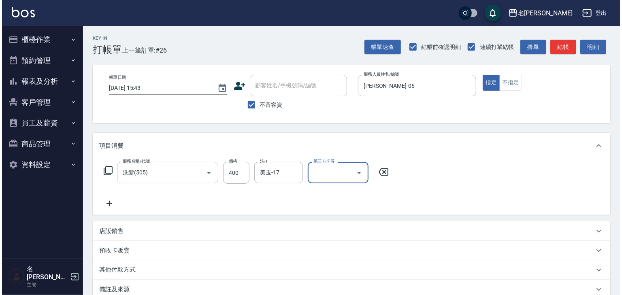
scroll to position [95, 0]
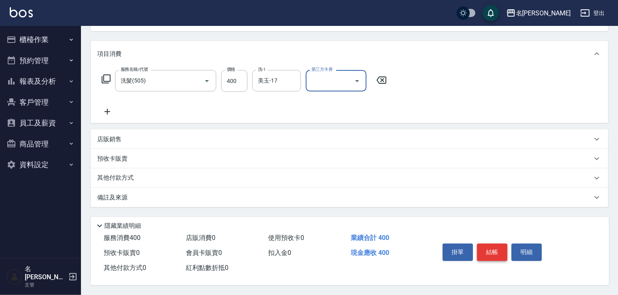
click at [494, 244] on button "結帳" at bounding box center [492, 252] width 30 height 17
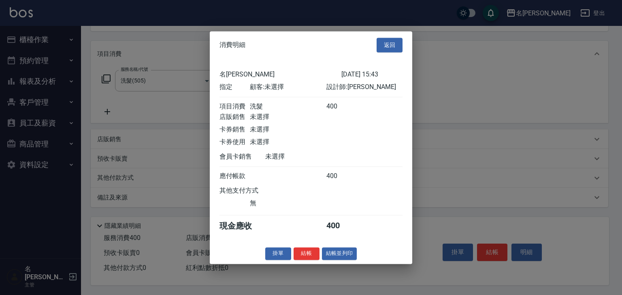
click at [355, 264] on div "消費明細 返回 名留[PERSON_NAME] [DATE] 15:43 指定 顧客: 未選擇 設計師: 阿龔 項目消費 洗髮 400 店販銷售 未選擇 卡券…" at bounding box center [311, 147] width 203 height 233
click at [351, 252] on div "消費明細 返回 名留[PERSON_NAME] [DATE] 15:43 指定 顧客: 未選擇 設計師: 阿龔 項目消費 洗髮 400 店販銷售 未選擇 卡券…" at bounding box center [311, 147] width 203 height 233
click at [344, 260] on button "結帳並列印" at bounding box center [339, 254] width 35 height 13
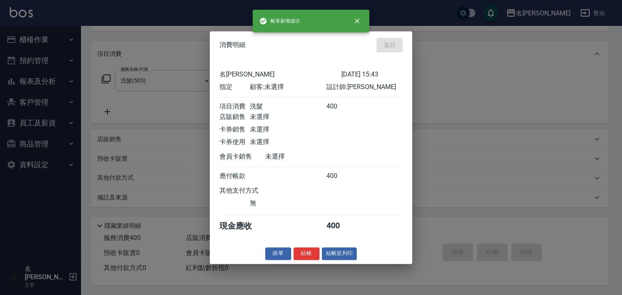
type input "[DATE] 15:56"
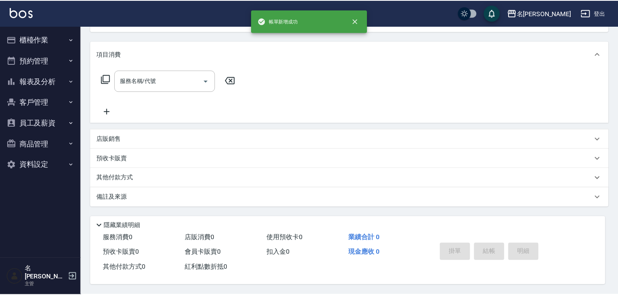
scroll to position [0, 0]
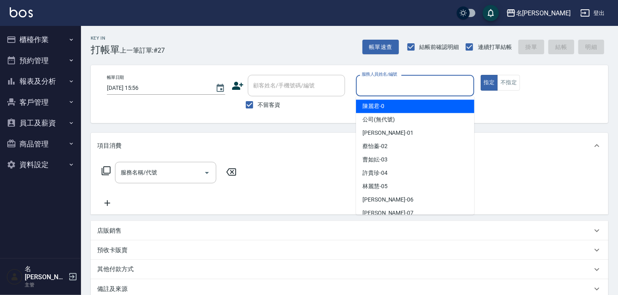
click at [399, 84] on input "服務人員姓名/編號" at bounding box center [415, 86] width 111 height 14
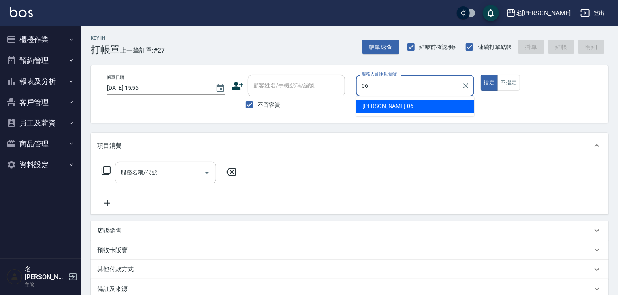
click at [376, 104] on span "[PERSON_NAME] -06" at bounding box center [388, 106] width 51 height 9
type input "[PERSON_NAME]-06"
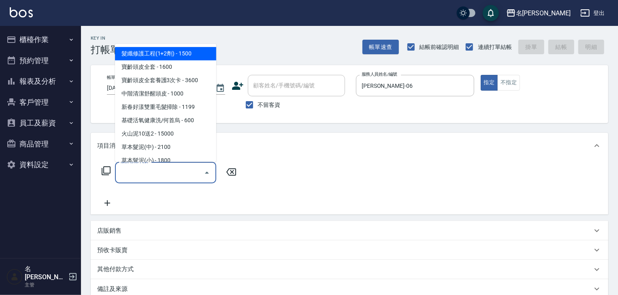
click at [169, 173] on input "服務名稱/代號" at bounding box center [160, 173] width 82 height 14
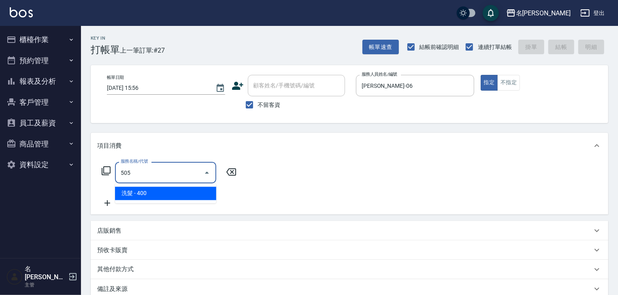
click at [199, 190] on span "洗髮 - 400" at bounding box center [165, 193] width 101 height 13
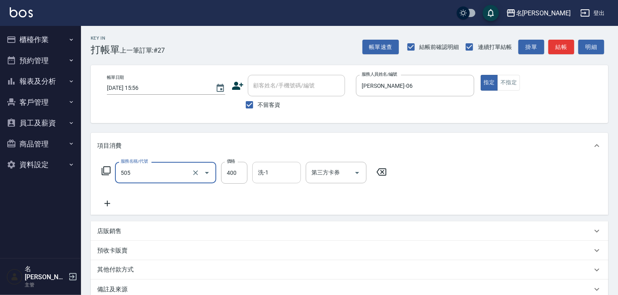
type input "洗髮(505)"
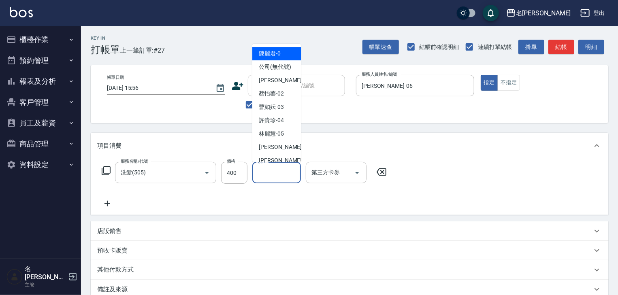
click at [262, 175] on input "洗-1" at bounding box center [276, 173] width 41 height 14
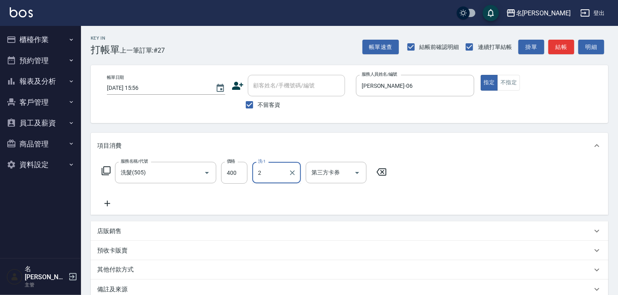
type input "20"
click at [290, 171] on icon "Clear" at bounding box center [292, 173] width 8 height 8
click at [265, 172] on input "洗-1" at bounding box center [276, 173] width 41 height 14
click at [277, 196] on span "美玉 -17" at bounding box center [268, 194] width 19 height 9
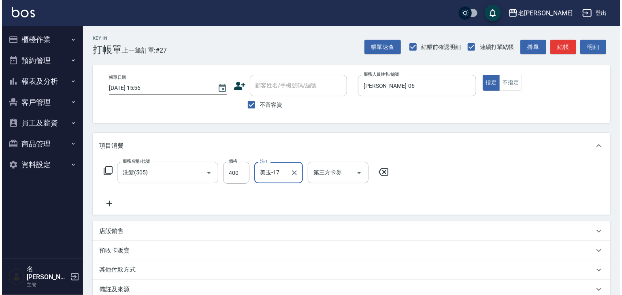
scroll to position [95, 0]
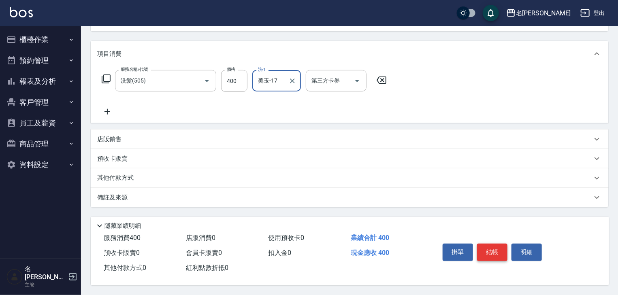
type input "美玉-17"
click at [495, 251] on button "結帳" at bounding box center [492, 252] width 30 height 17
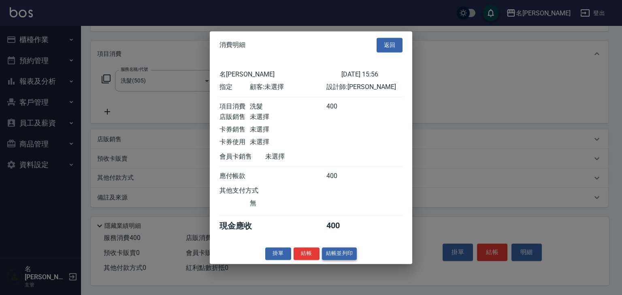
click at [351, 257] on button "結帳並列印" at bounding box center [339, 254] width 35 height 13
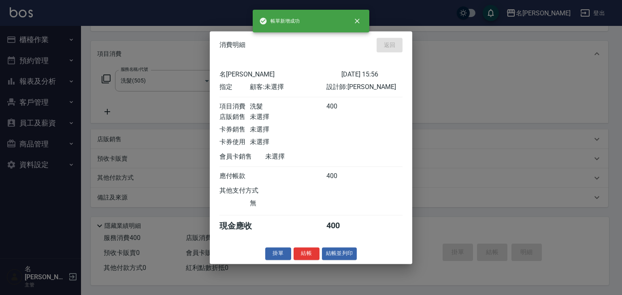
type input "[DATE] 16:01"
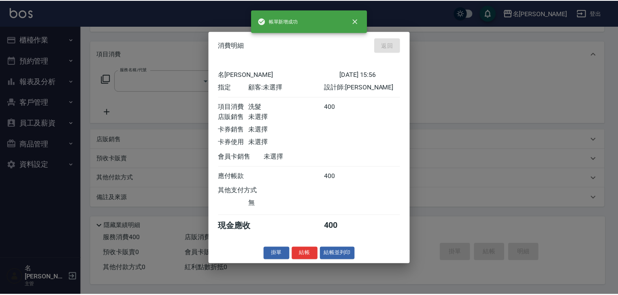
scroll to position [0, 0]
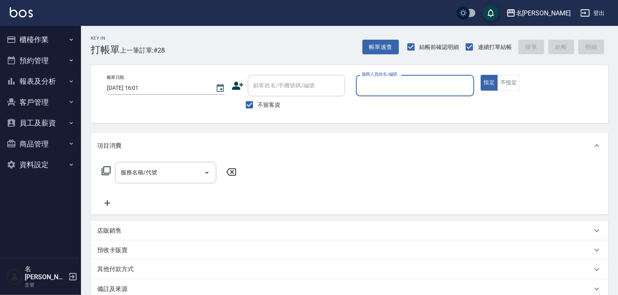
click at [420, 79] on input "服務人員姓名/編號" at bounding box center [415, 86] width 111 height 14
click at [390, 104] on div "[PERSON_NAME]-05" at bounding box center [415, 106] width 118 height 13
type input "[PERSON_NAME]-05521"
click at [465, 87] on icon "Clear" at bounding box center [465, 85] width 5 height 5
click at [388, 88] on input "服務人員姓名/編號" at bounding box center [415, 86] width 111 height 14
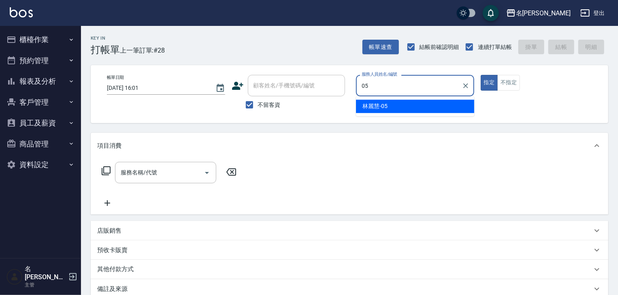
click at [389, 109] on div "[PERSON_NAME]-05" at bounding box center [415, 106] width 118 height 13
type input "[PERSON_NAME]-05"
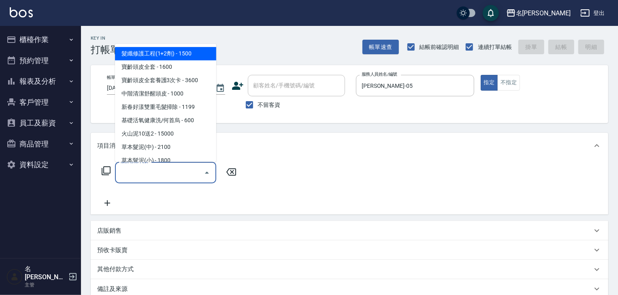
click at [177, 173] on input "服務名稱/代號" at bounding box center [160, 173] width 82 height 14
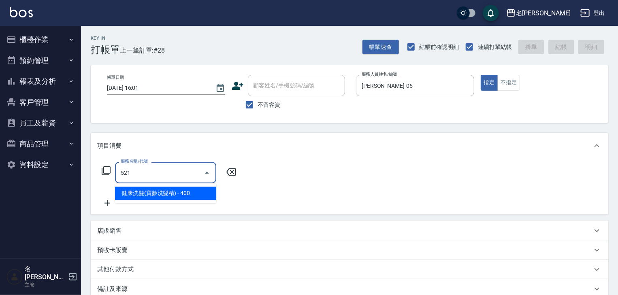
click at [188, 195] on span "健康洗髮(寶齡洗髮精) - 400" at bounding box center [165, 193] width 101 height 13
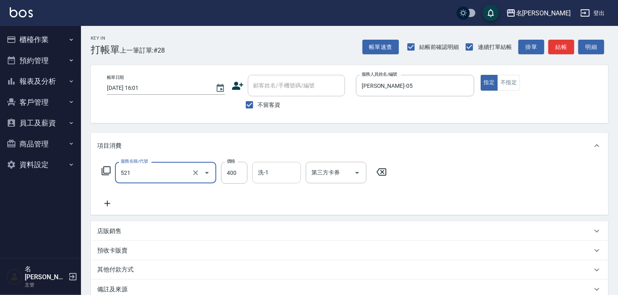
type input "健康洗髮(寶齡洗髮精)(521)"
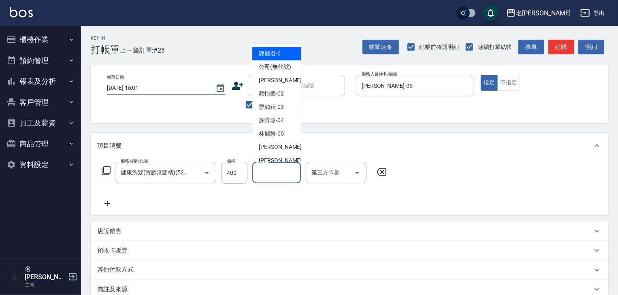
click at [288, 177] on input "洗-1" at bounding box center [276, 173] width 41 height 14
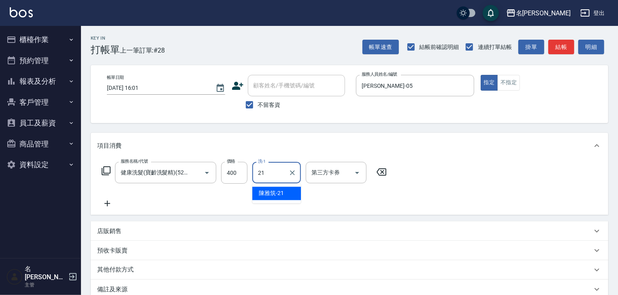
click at [281, 190] on span "[PERSON_NAME]-21" at bounding box center [271, 194] width 25 height 9
type input "[PERSON_NAME]-21"
click at [109, 202] on icon at bounding box center [107, 204] width 20 height 10
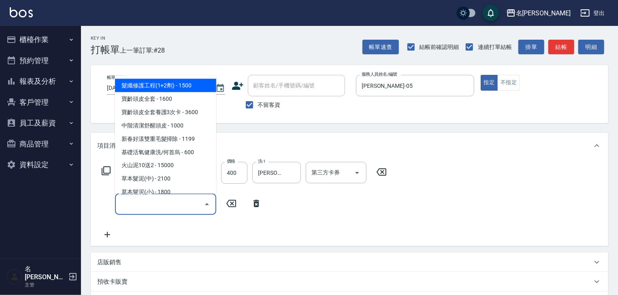
click at [137, 203] on input "服務名稱/代號" at bounding box center [160, 204] width 82 height 14
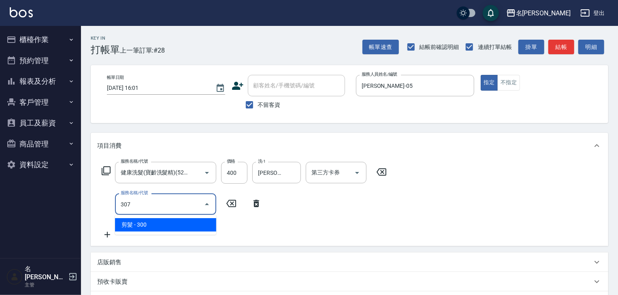
click at [162, 224] on span "剪髮 - 300" at bounding box center [165, 224] width 101 height 13
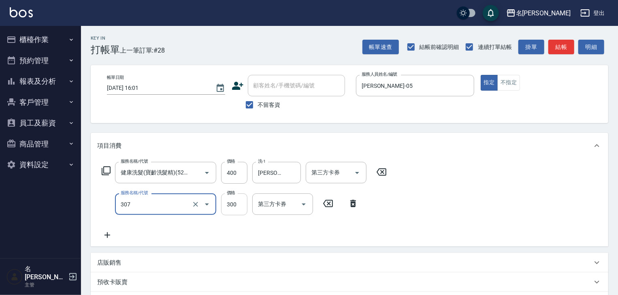
type input "剪髮(307)"
click at [230, 208] on input "300" at bounding box center [234, 205] width 26 height 22
type input "400"
click at [112, 235] on icon at bounding box center [107, 236] width 20 height 10
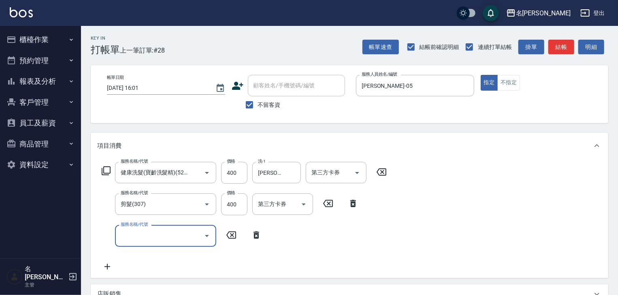
click at [130, 238] on input "服務名稱/代號" at bounding box center [160, 236] width 82 height 14
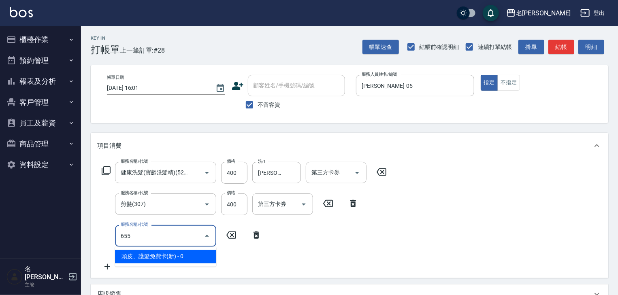
click at [190, 261] on span "頭皮、護髮免費卡(新) - 0" at bounding box center [165, 256] width 101 height 13
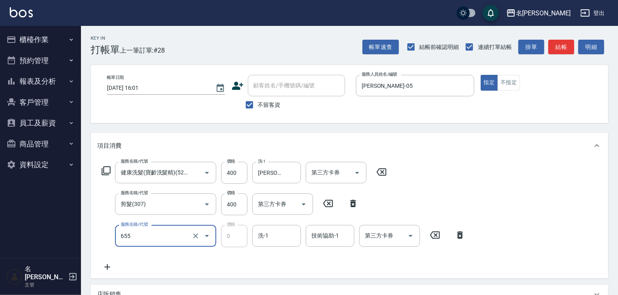
type input "頭皮、護髮免費卡(新)(655)"
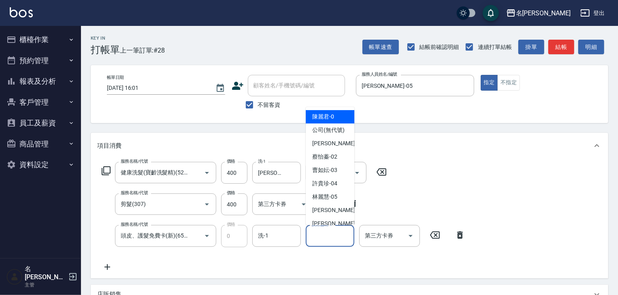
click at [333, 238] on input "技術協助-1" at bounding box center [330, 236] width 41 height 14
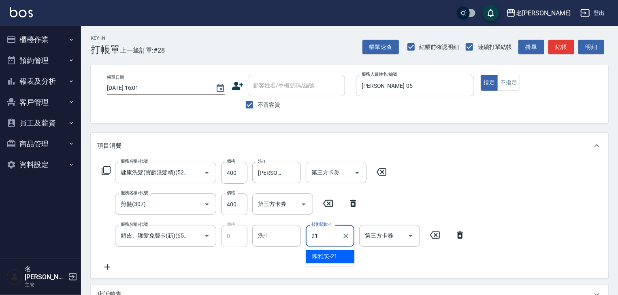
click at [337, 256] on span "[PERSON_NAME]-21" at bounding box center [324, 257] width 25 height 9
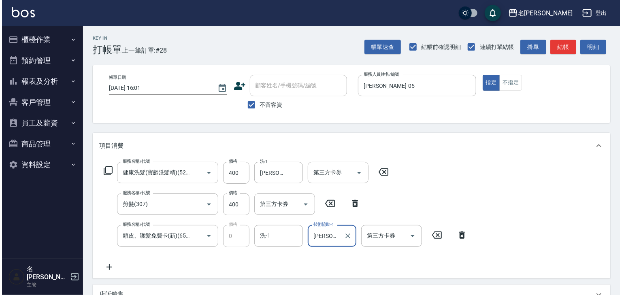
scroll to position [158, 0]
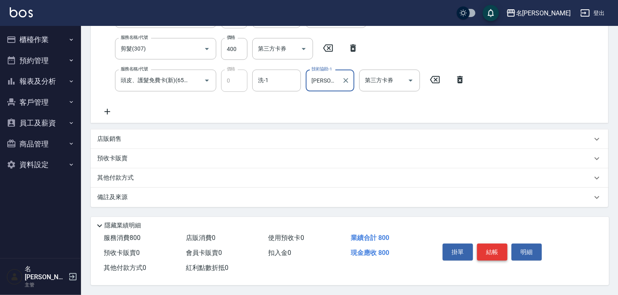
type input "[PERSON_NAME]-21"
click at [485, 248] on button "結帳" at bounding box center [492, 252] width 30 height 17
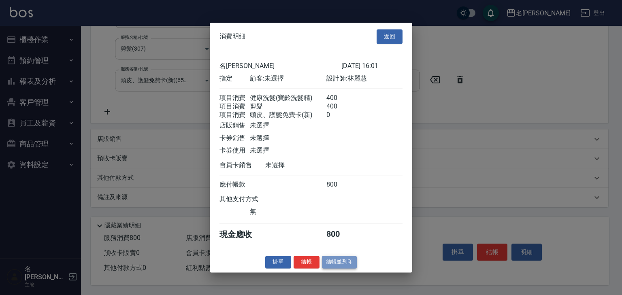
click at [337, 267] on button "結帳並列印" at bounding box center [339, 262] width 35 height 13
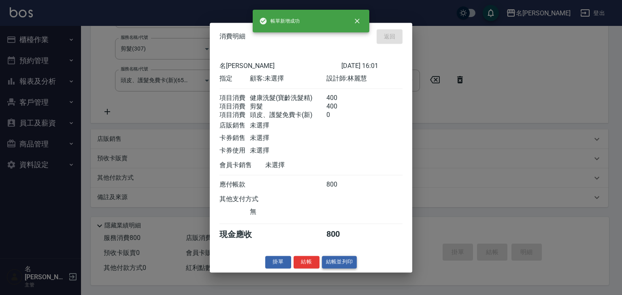
type input "[DATE] 16:02"
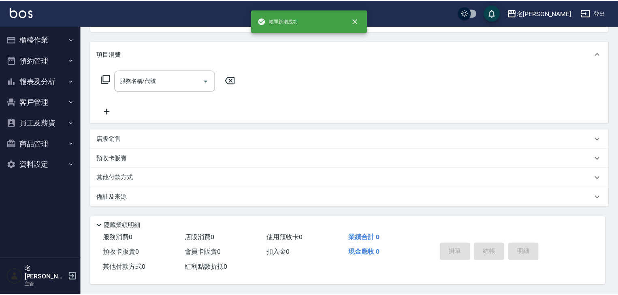
scroll to position [0, 0]
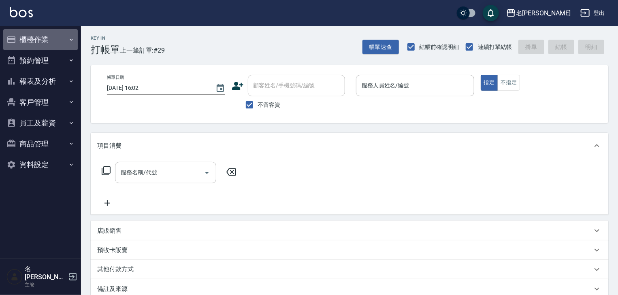
click at [32, 49] on button "櫃檯作業" at bounding box center [40, 39] width 75 height 21
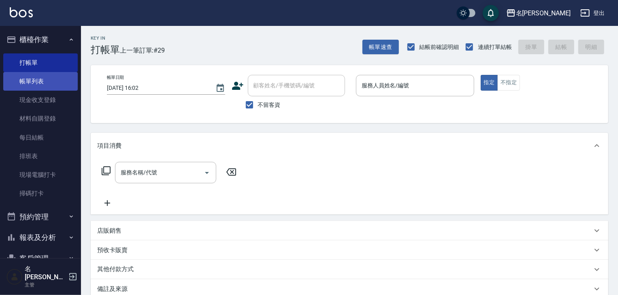
click at [31, 76] on link "帳單列表" at bounding box center [40, 81] width 75 height 19
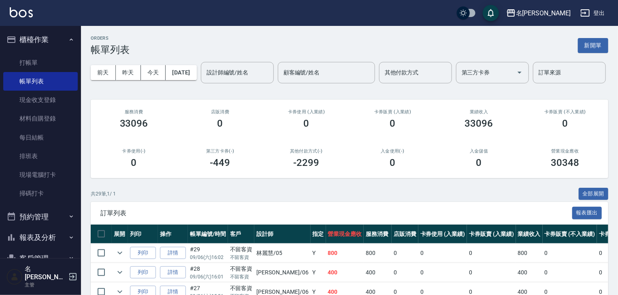
scroll to position [86, 0]
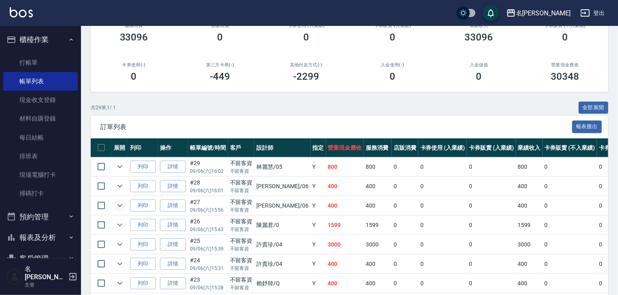
click at [120, 212] on button "expand row" at bounding box center [120, 206] width 12 height 12
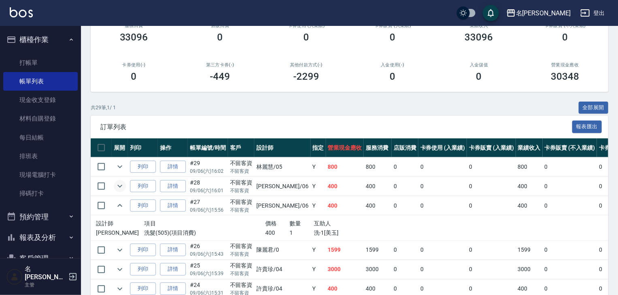
click at [120, 191] on icon "expand row" at bounding box center [120, 187] width 10 height 10
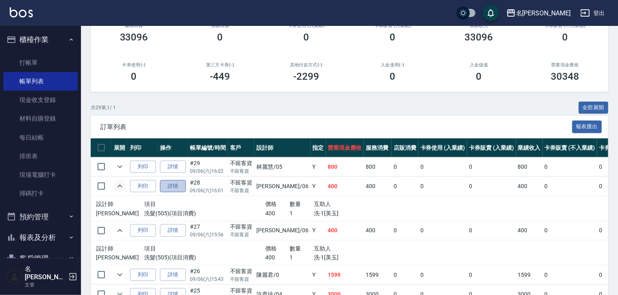
click at [179, 193] on link "詳情" at bounding box center [173, 186] width 26 height 13
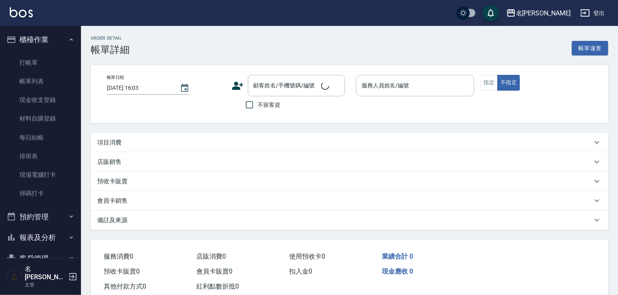
type input "[DATE] 16:01"
checkbox input "true"
type input "[PERSON_NAME]-06"
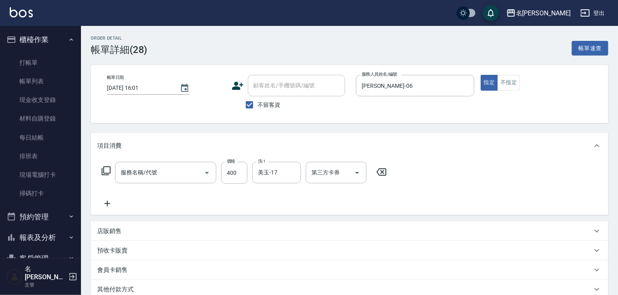
type input "洗髮(505)"
click at [372, 169] on icon at bounding box center [382, 172] width 20 height 10
click at [468, 84] on icon "Clear" at bounding box center [466, 86] width 8 height 8
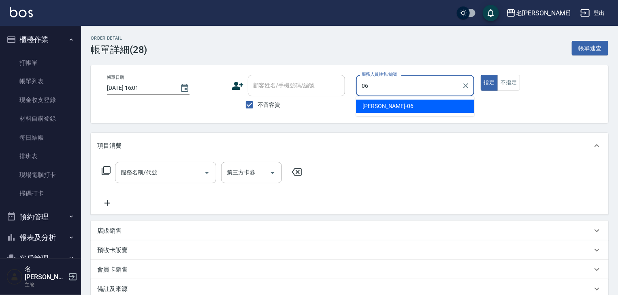
type input "[PERSON_NAME]-06"
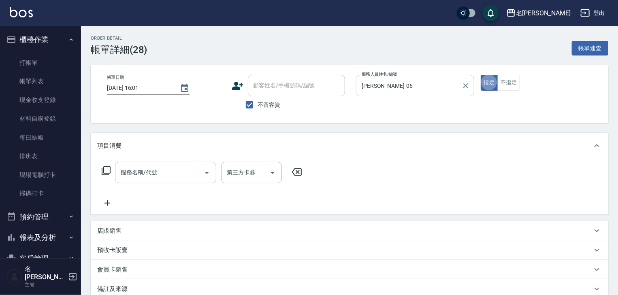
type button "true"
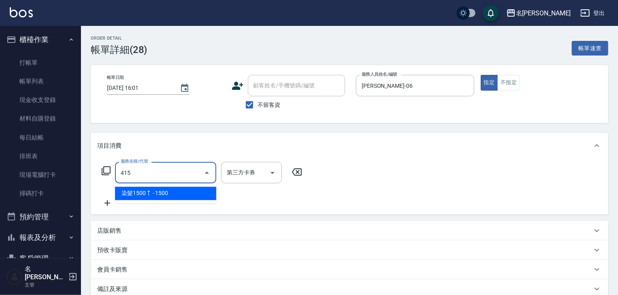
type input "染髮1500↑(415)"
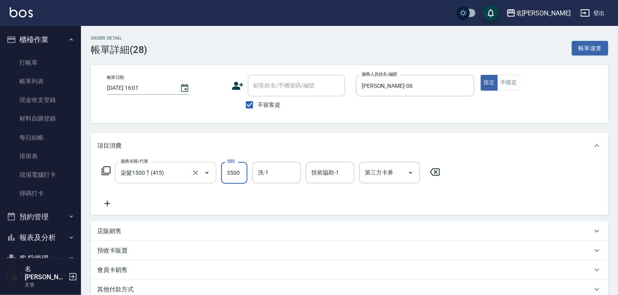
type input "3500"
type input "[PERSON_NAME]筑-26"
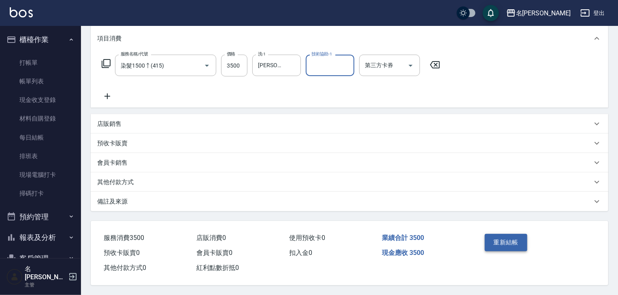
click at [504, 234] on button "重新結帳" at bounding box center [506, 242] width 43 height 17
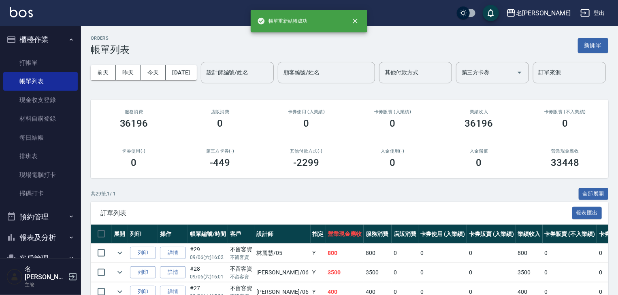
scroll to position [130, 0]
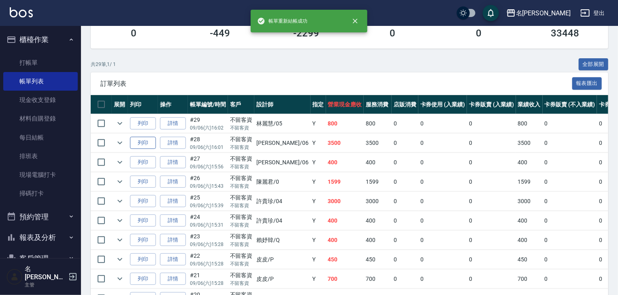
click at [154, 149] on button "列印" at bounding box center [143, 143] width 26 height 13
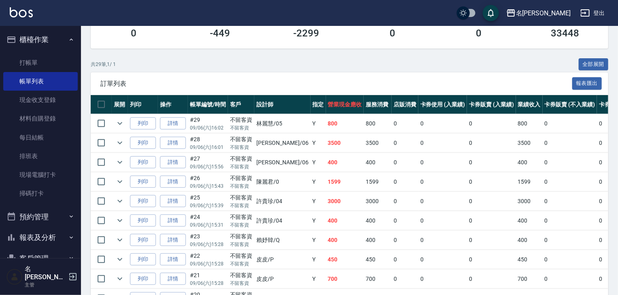
click at [19, 17] on img at bounding box center [21, 12] width 23 height 10
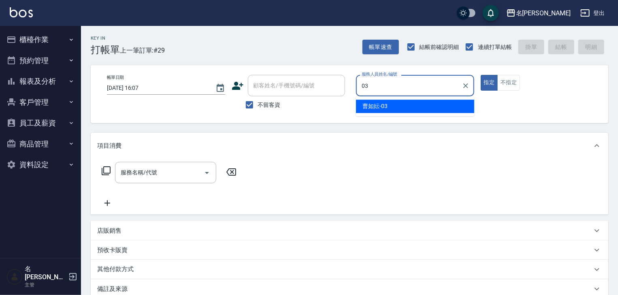
type input "[PERSON_NAME]-03"
type button "true"
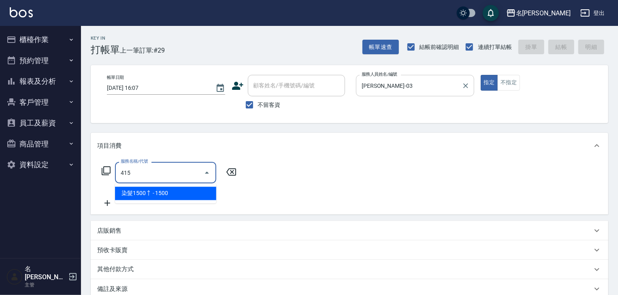
type input "染髮1500↑(415)"
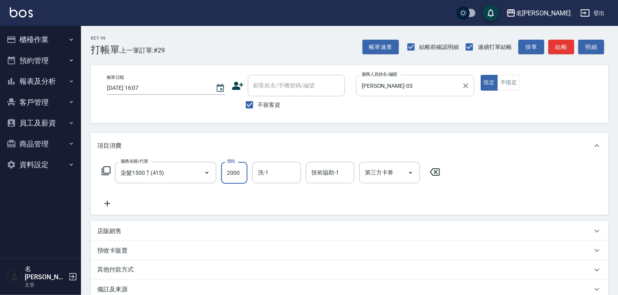
type input "2000"
type input "[PERSON_NAME]筑-26"
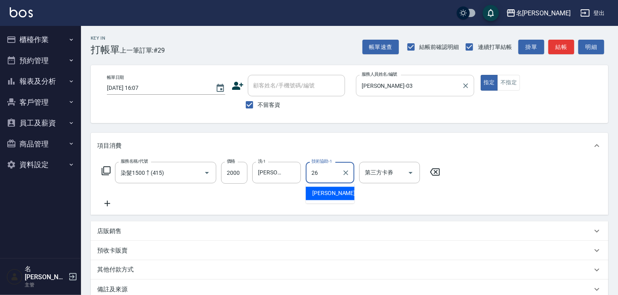
type input "[PERSON_NAME]筑-26"
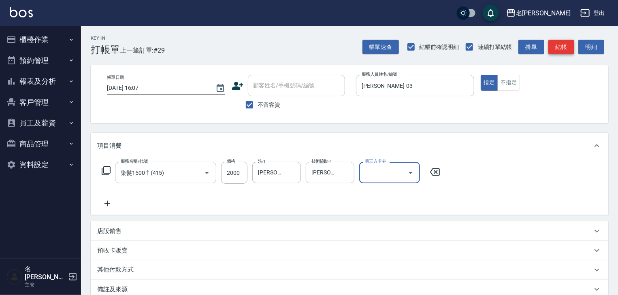
click at [567, 47] on button "結帳" at bounding box center [562, 47] width 26 height 15
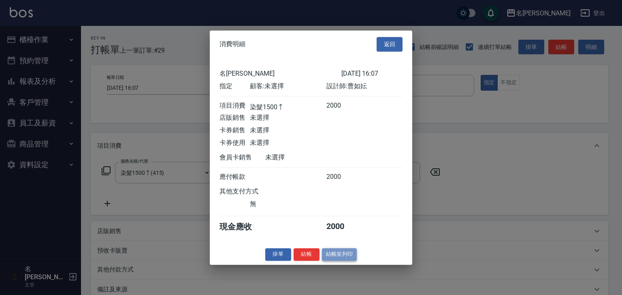
click at [335, 259] on button "結帳並列印" at bounding box center [339, 254] width 35 height 13
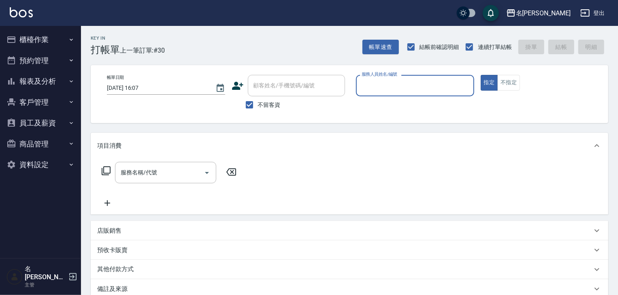
click at [15, 36] on icon "button" at bounding box center [11, 39] width 8 height 6
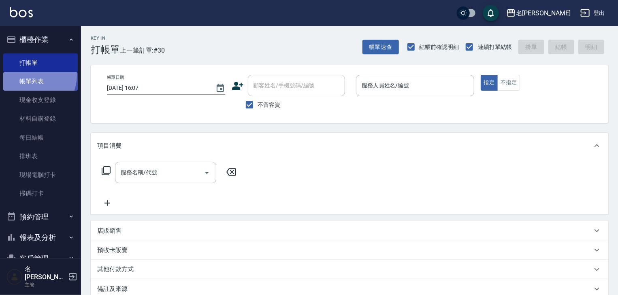
click at [29, 75] on link "帳單列表" at bounding box center [40, 81] width 75 height 19
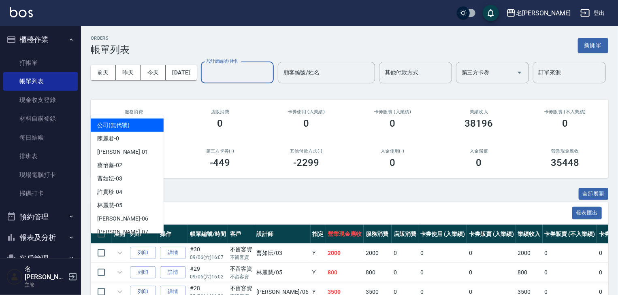
click at [205, 80] on input "設計師編號/姓名" at bounding box center [238, 73] width 66 height 14
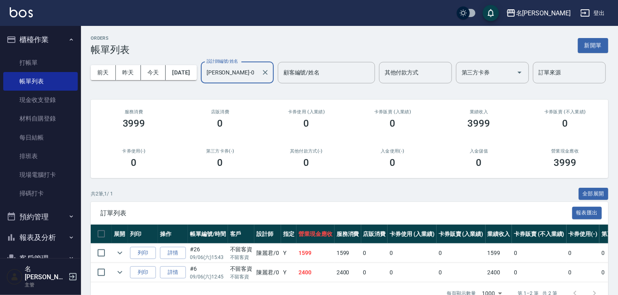
scroll to position [49, 0]
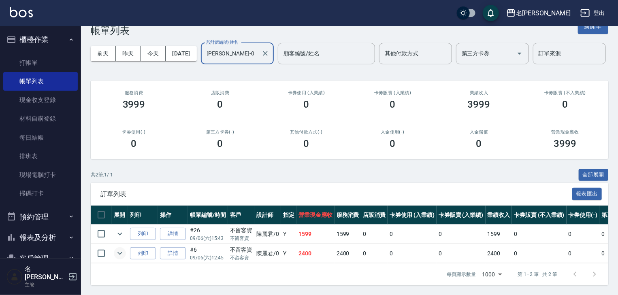
type input "[PERSON_NAME]-0"
click at [117, 249] on icon "expand row" at bounding box center [120, 254] width 10 height 10
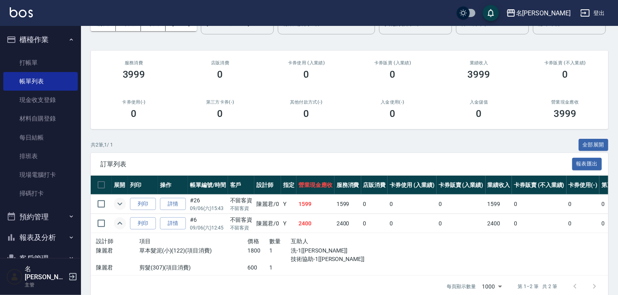
click at [120, 209] on icon "expand row" at bounding box center [120, 204] width 10 height 10
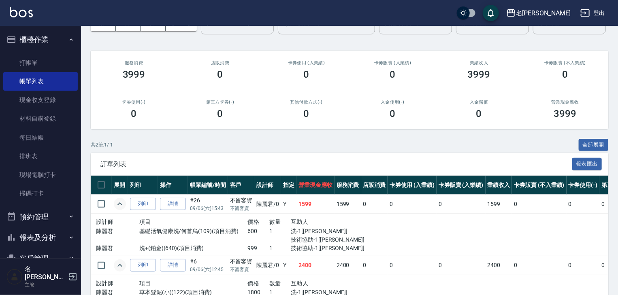
scroll to position [92, 0]
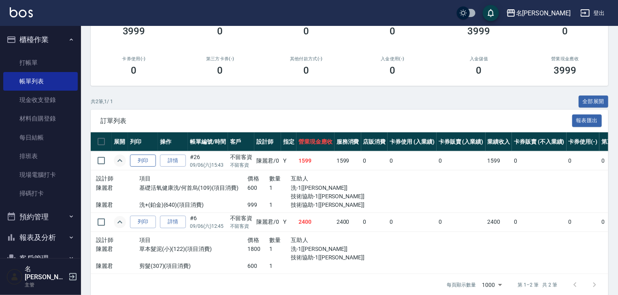
click at [138, 167] on button "列印" at bounding box center [143, 161] width 26 height 13
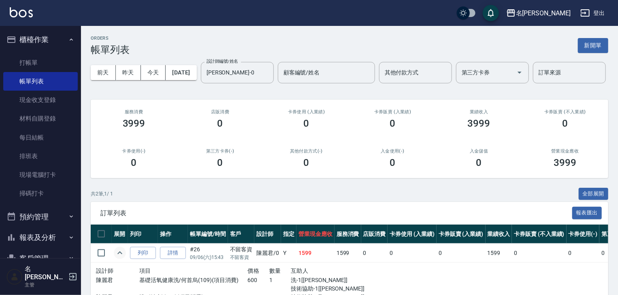
scroll to position [133, 0]
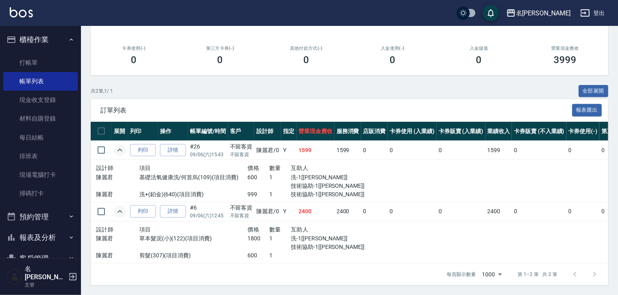
click at [32, 18] on link at bounding box center [21, 13] width 23 height 12
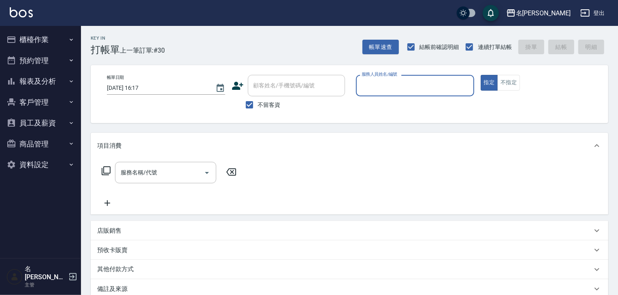
click at [418, 86] on input "服務人員姓名/編號" at bounding box center [415, 86] width 111 height 14
type input "[PERSON_NAME]-08"
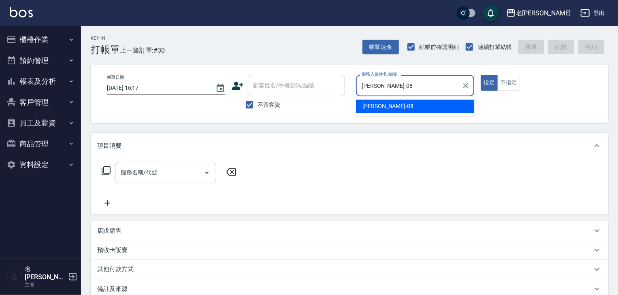
type button "true"
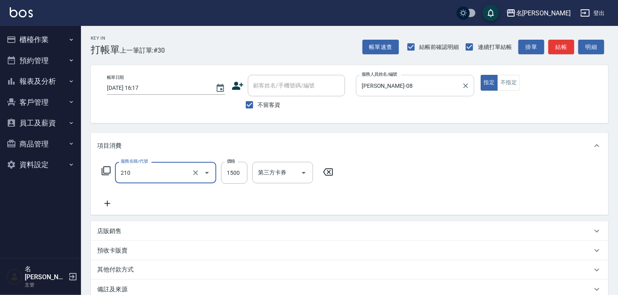
type input "離子燙(自備)(210)"
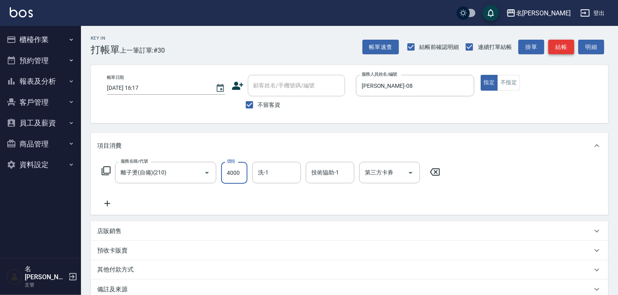
type input "4000"
click at [556, 48] on button "結帳" at bounding box center [562, 47] width 26 height 15
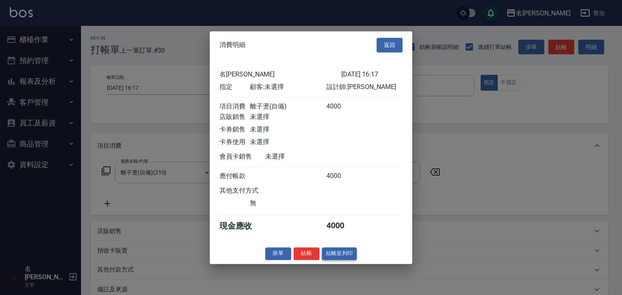
click at [351, 254] on button "結帳並列印" at bounding box center [339, 254] width 35 height 13
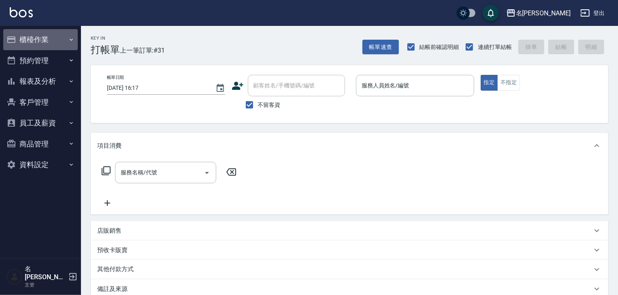
drag, startPoint x: 51, startPoint y: 38, endPoint x: 54, endPoint y: 75, distance: 36.1
click at [51, 39] on button "櫃檯作業" at bounding box center [40, 39] width 75 height 21
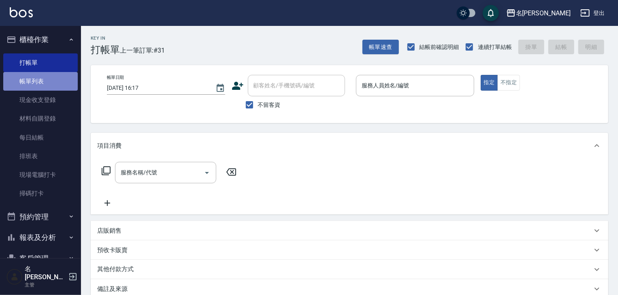
click at [54, 83] on link "帳單列表" at bounding box center [40, 81] width 75 height 19
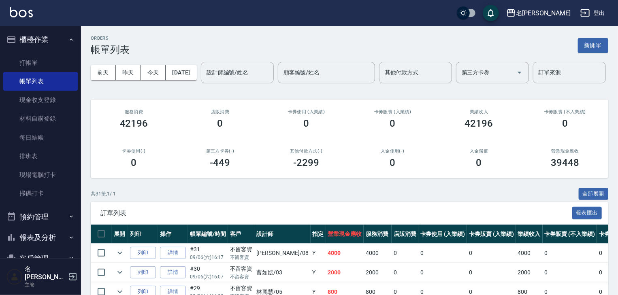
scroll to position [130, 0]
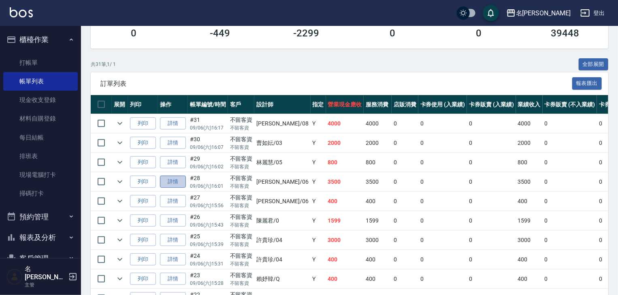
click at [182, 188] on link "詳情" at bounding box center [173, 182] width 26 height 13
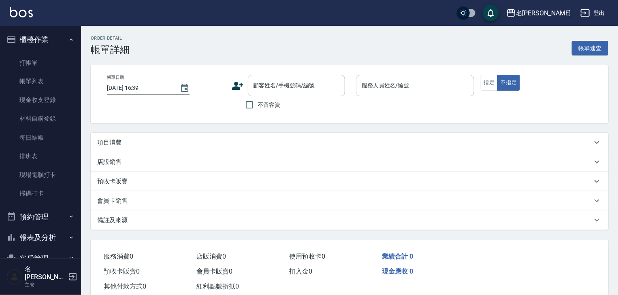
type input "[DATE] 16:01"
checkbox input "true"
type input "[PERSON_NAME]-06"
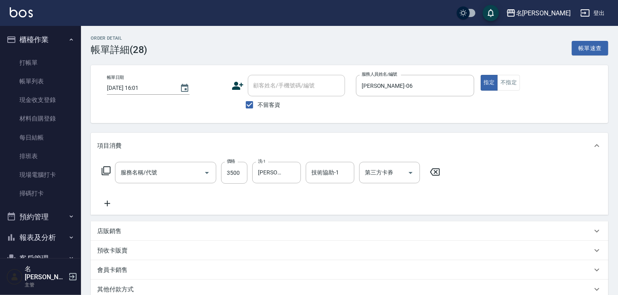
type input "染髮1500↑(415)"
click at [238, 173] on input "3500" at bounding box center [234, 173] width 26 height 22
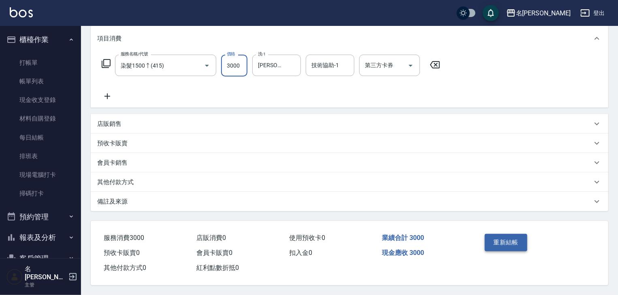
type input "3000"
click at [502, 240] on button "重新結帳" at bounding box center [506, 242] width 43 height 17
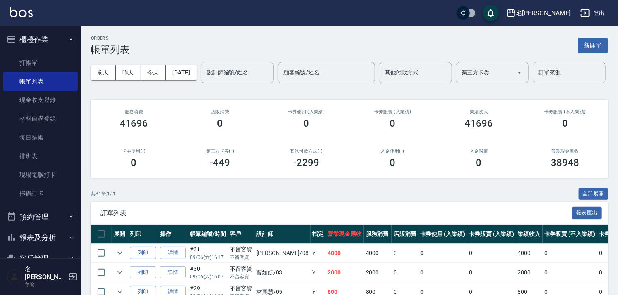
click at [21, 14] on img at bounding box center [21, 12] width 23 height 10
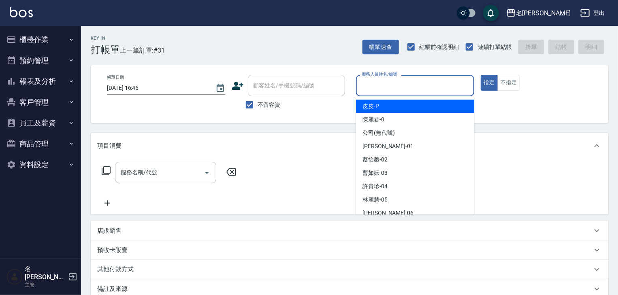
click at [443, 87] on input "服務人員姓名/編號" at bounding box center [415, 86] width 111 height 14
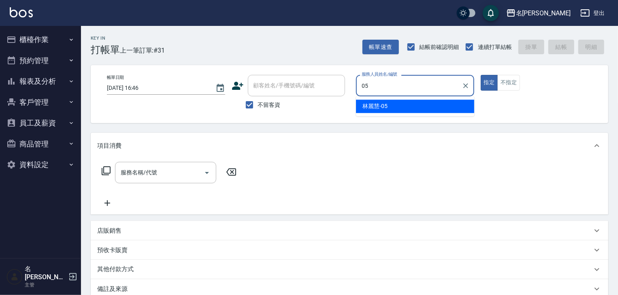
type input "[PERSON_NAME]-05"
type button "true"
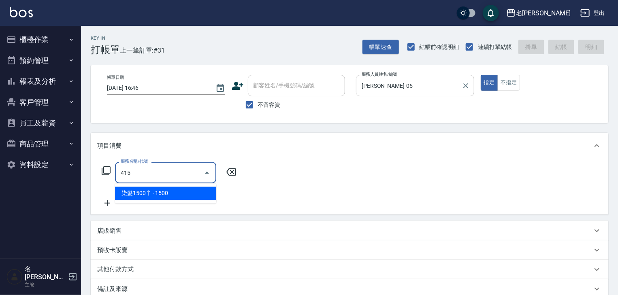
type input "染髮1500↑(415)"
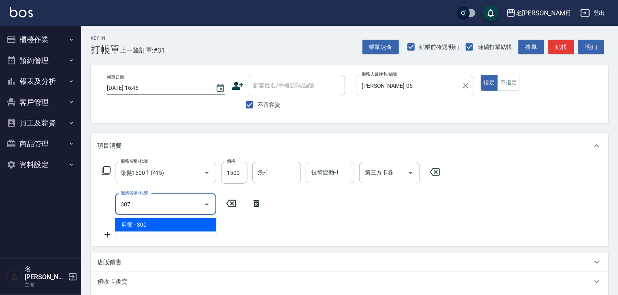
type input "剪髮(307)"
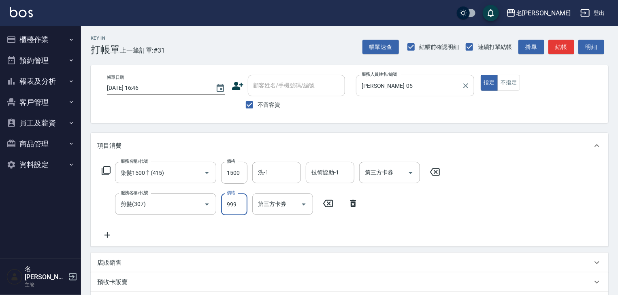
type input "999"
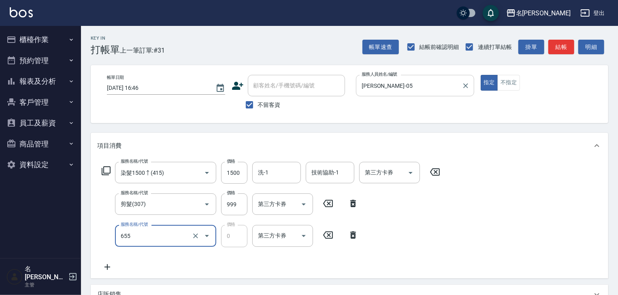
type input "頭皮、護髮免費卡(新)(655)"
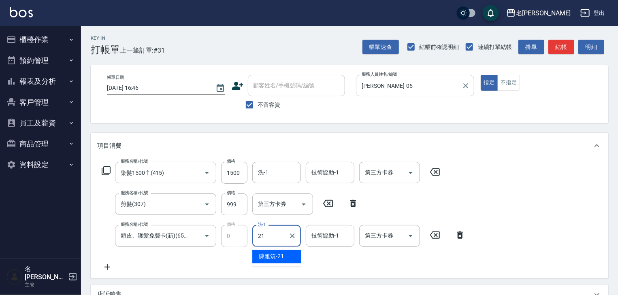
type input "[PERSON_NAME]-21"
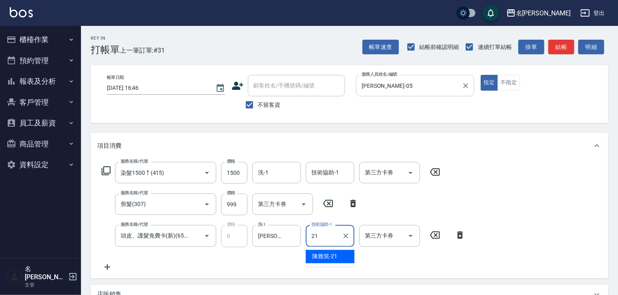
type input "[PERSON_NAME]-21"
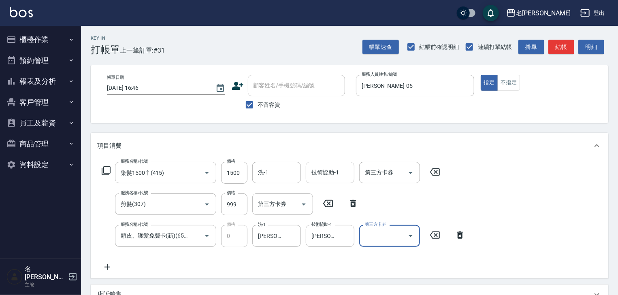
click at [340, 165] on div "技術協助-1" at bounding box center [330, 172] width 49 height 21
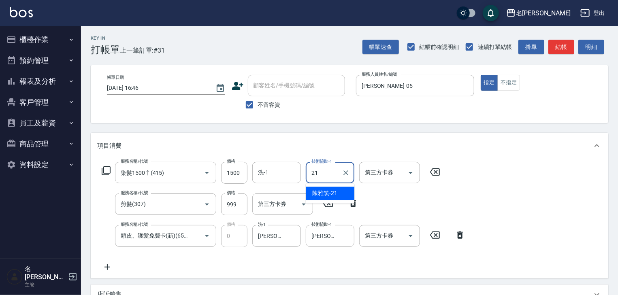
type input "[PERSON_NAME]-21"
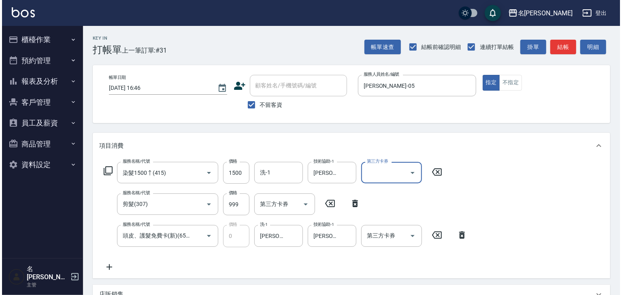
scroll to position [158, 0]
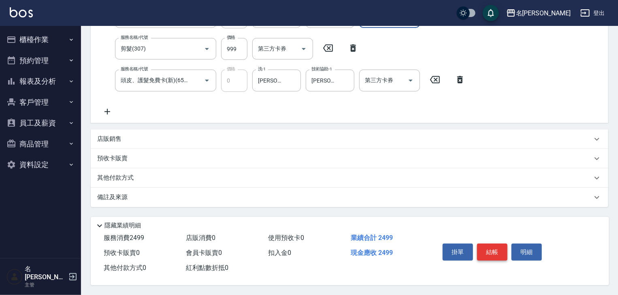
click at [500, 250] on button "結帳" at bounding box center [492, 252] width 30 height 17
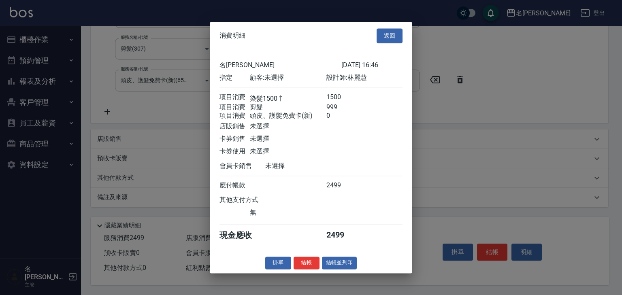
click at [341, 273] on div "消費明細 返回 名留[PERSON_NAME] [DATE] 16:46 指定 顧客: 未選擇 設計師: [PERSON_NAME] 項目消費 染髮1500↑…" at bounding box center [311, 148] width 203 height 252
click at [344, 269] on button "結帳並列印" at bounding box center [339, 263] width 35 height 13
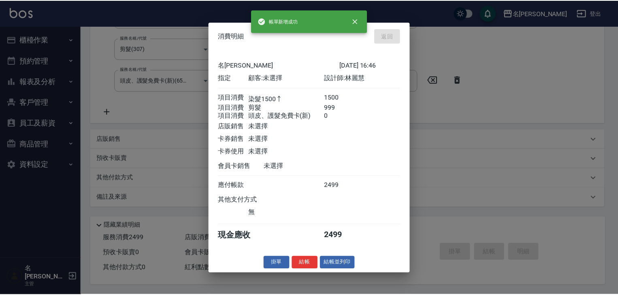
scroll to position [0, 0]
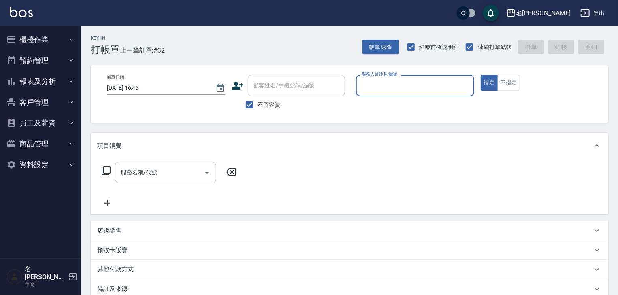
click at [415, 84] on input "服務人員姓名/編號" at bounding box center [415, 86] width 111 height 14
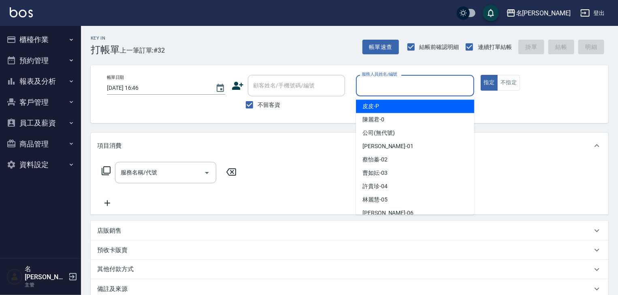
click at [369, 104] on span "皮皮 -P" at bounding box center [371, 106] width 17 height 9
type input "皮皮-P"
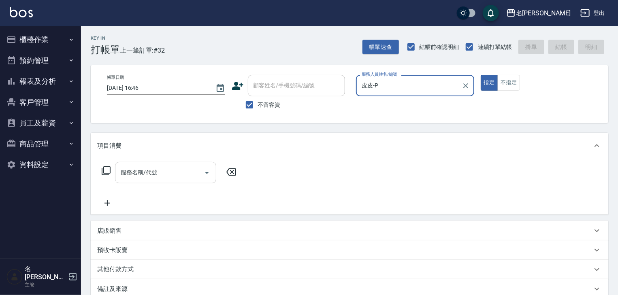
click at [178, 175] on input "服務名稱/代號" at bounding box center [160, 173] width 82 height 14
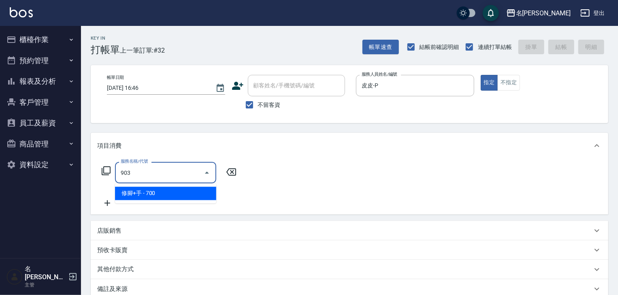
click at [192, 194] on span "修腳+手 - 700" at bounding box center [165, 193] width 101 height 13
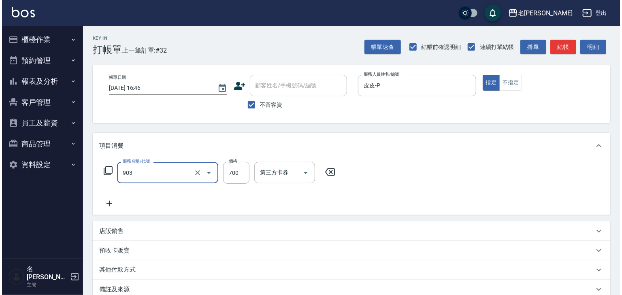
scroll to position [95, 0]
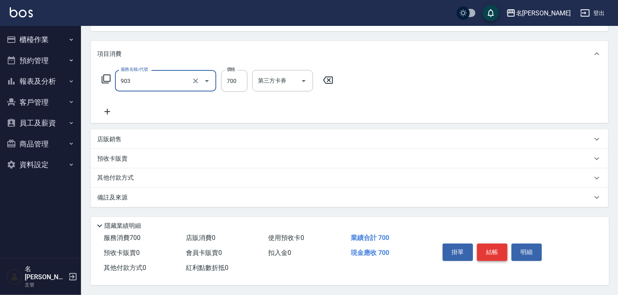
type input "修腳+手(903)"
click at [479, 248] on button "結帳" at bounding box center [492, 252] width 30 height 17
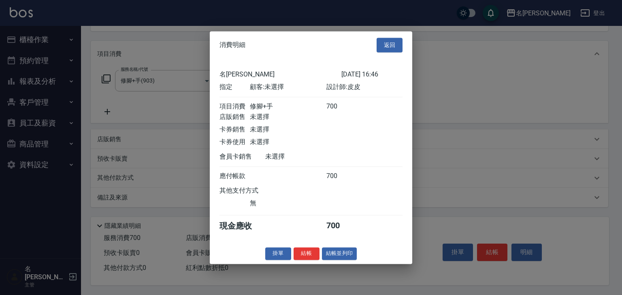
drag, startPoint x: 328, startPoint y: 261, endPoint x: 328, endPoint y: 250, distance: 10.9
click at [328, 258] on button "結帳並列印" at bounding box center [339, 254] width 35 height 13
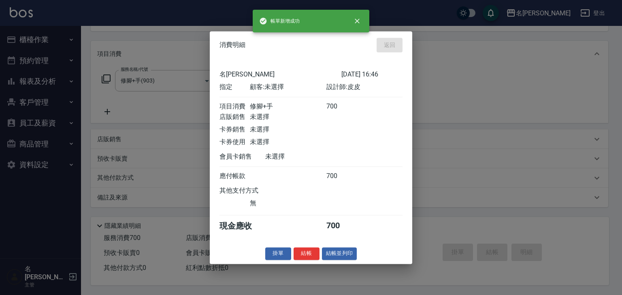
type input "[DATE] 16:49"
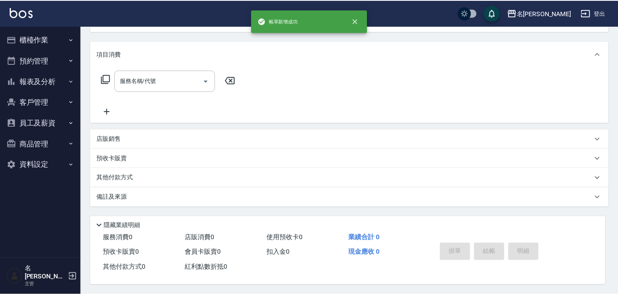
scroll to position [0, 0]
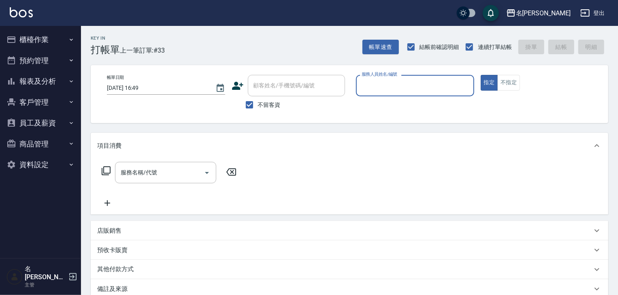
click at [395, 93] on div "服務人員姓名/編號" at bounding box center [415, 85] width 118 height 21
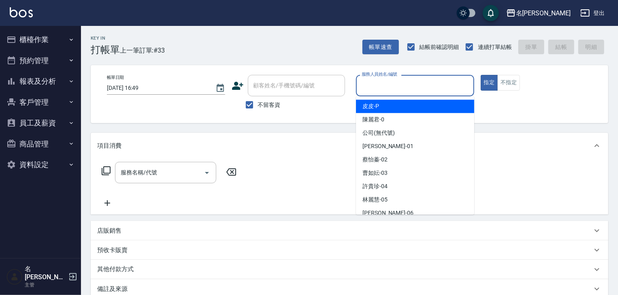
click at [392, 102] on div "皮皮 -P" at bounding box center [415, 106] width 118 height 13
type input "皮皮-P"
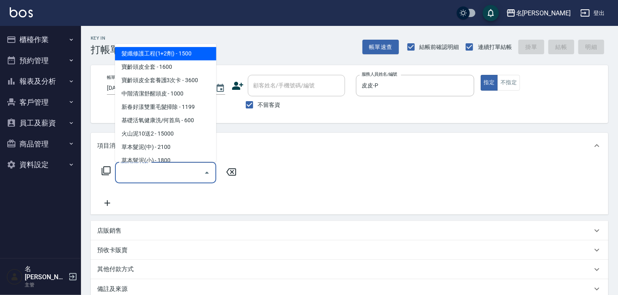
click at [190, 169] on input "服務名稱/代號" at bounding box center [160, 173] width 82 height 14
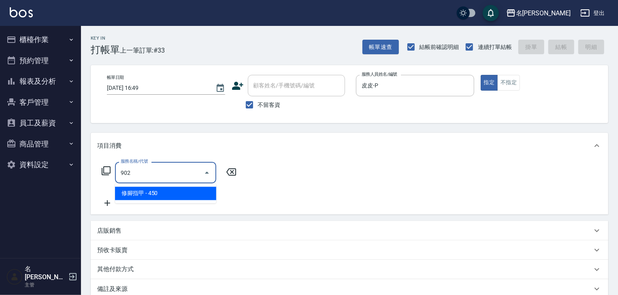
click at [188, 194] on span "修腳指甲 - 450" at bounding box center [165, 193] width 101 height 13
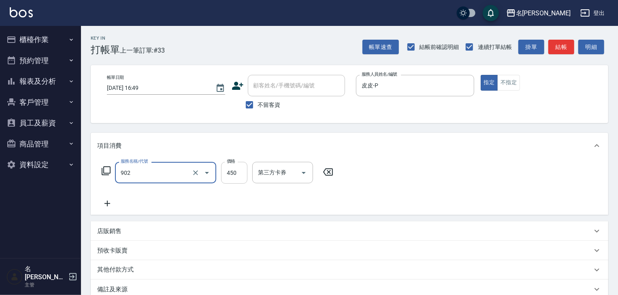
type input "修腳指甲(902)"
click at [240, 174] on input "450" at bounding box center [234, 173] width 26 height 22
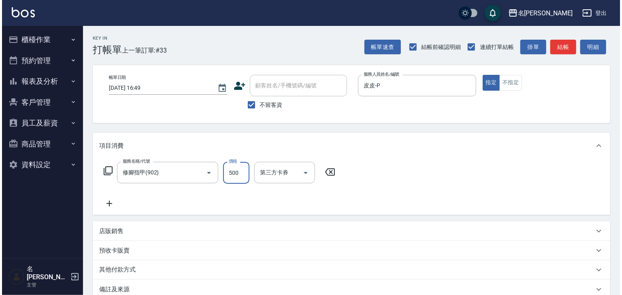
scroll to position [95, 0]
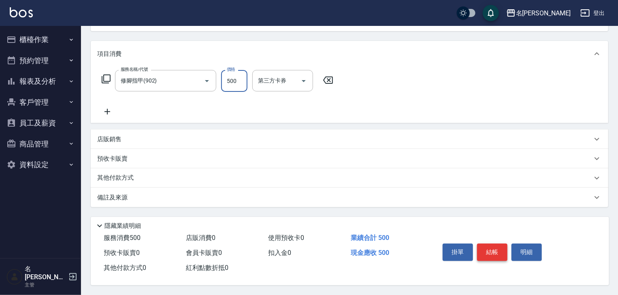
type input "500"
click at [495, 250] on button "結帳" at bounding box center [492, 252] width 30 height 17
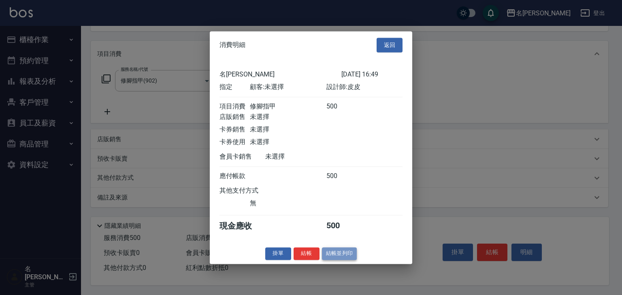
click at [342, 259] on button "結帳並列印" at bounding box center [339, 254] width 35 height 13
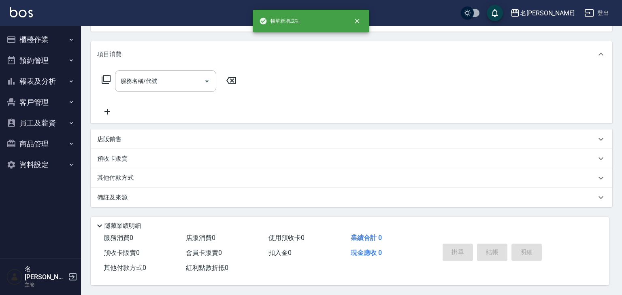
scroll to position [0, 0]
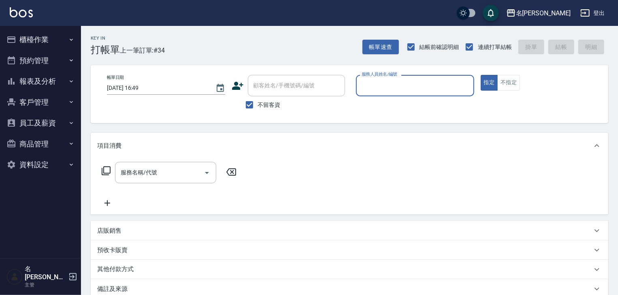
click at [48, 41] on button "櫃檯作業" at bounding box center [40, 39] width 75 height 21
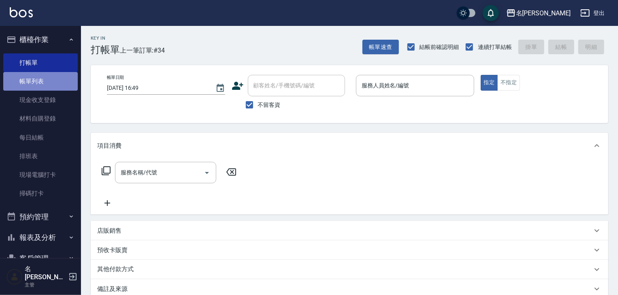
click at [52, 85] on link "帳單列表" at bounding box center [40, 81] width 75 height 19
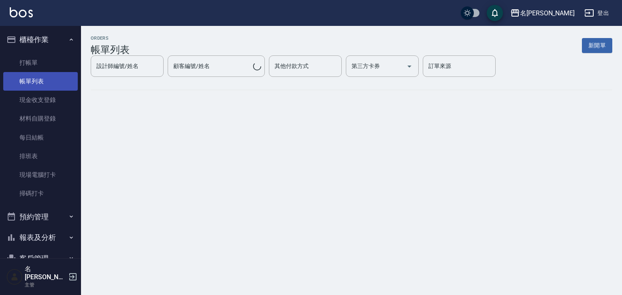
click at [69, 79] on link "帳單列表" at bounding box center [40, 81] width 75 height 19
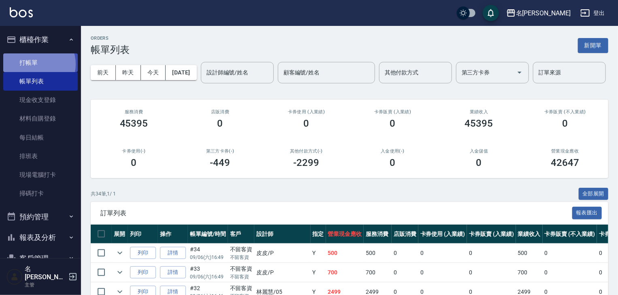
click at [37, 64] on link "打帳單" at bounding box center [40, 62] width 75 height 19
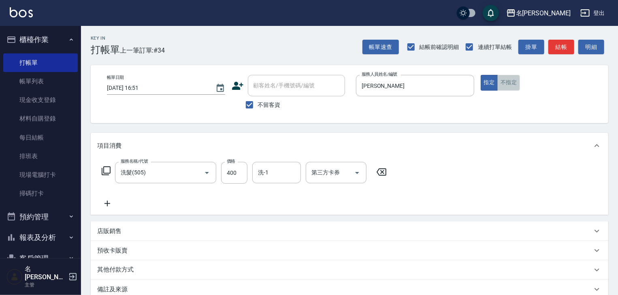
click at [508, 83] on button "不指定" at bounding box center [509, 83] width 23 height 16
click at [557, 49] on button "結帳" at bounding box center [562, 47] width 26 height 15
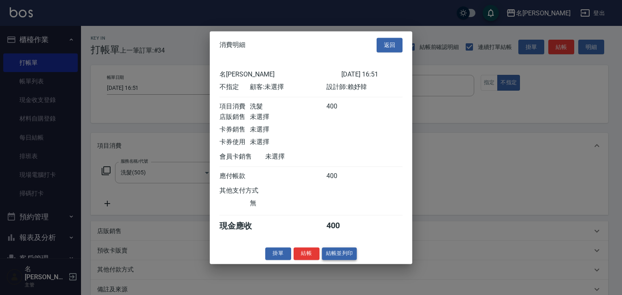
click at [354, 259] on button "結帳並列印" at bounding box center [339, 254] width 35 height 13
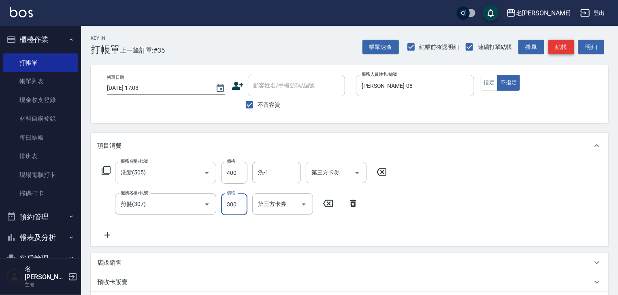
click at [569, 44] on button "結帳" at bounding box center [562, 47] width 26 height 15
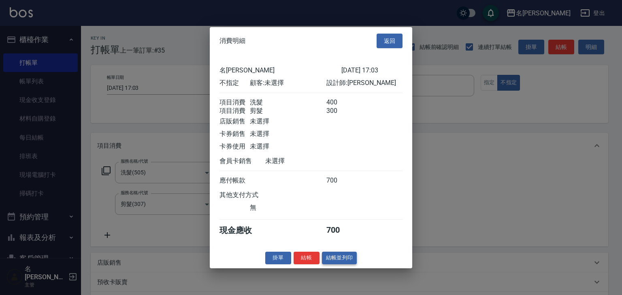
click at [353, 261] on button "結帳並列印" at bounding box center [339, 258] width 35 height 13
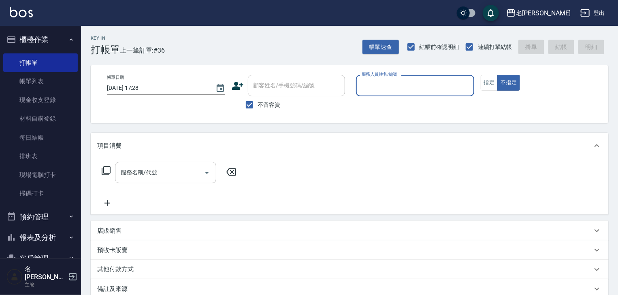
click at [416, 88] on input "服務人員姓名/編號" at bounding box center [415, 86] width 111 height 14
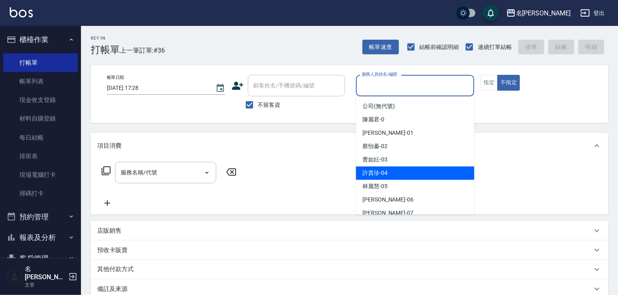
click at [379, 173] on span "[PERSON_NAME]-04" at bounding box center [375, 173] width 25 height 9
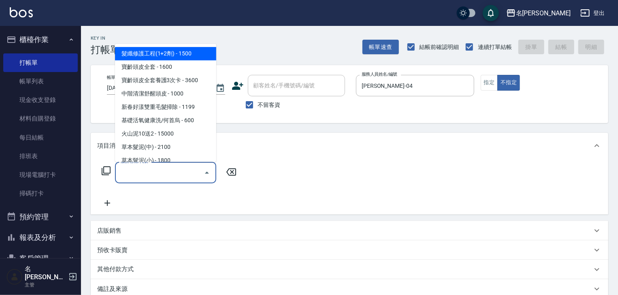
click at [173, 172] on input "服務名稱/代號" at bounding box center [160, 173] width 82 height 14
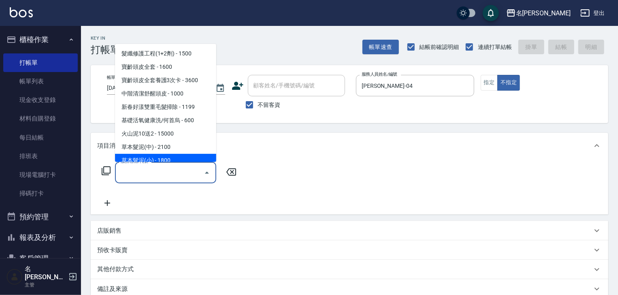
click at [104, 173] on icon at bounding box center [106, 171] width 9 height 9
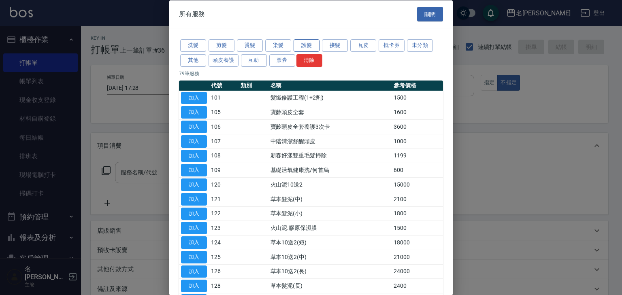
click at [305, 49] on button "護髮" at bounding box center [307, 45] width 26 height 13
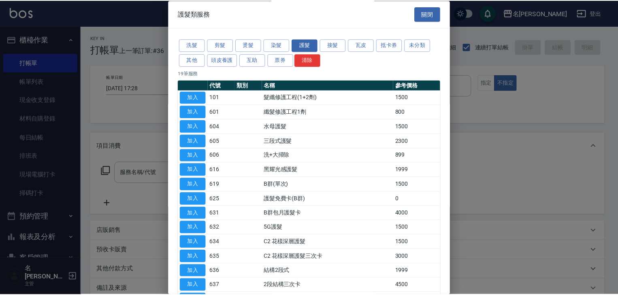
scroll to position [113, 0]
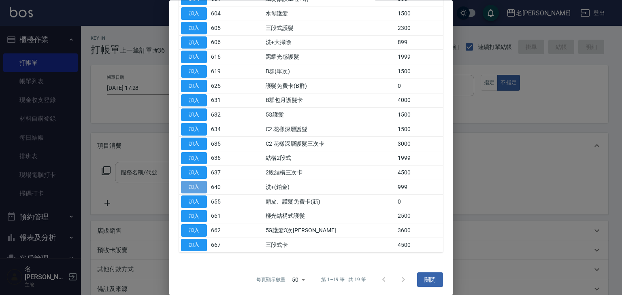
click at [198, 185] on button "加入" at bounding box center [194, 188] width 26 height 13
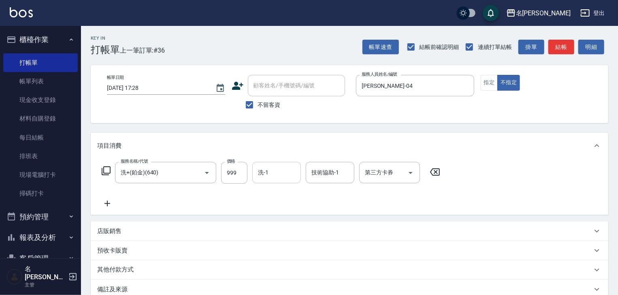
click at [269, 177] on input "洗-1" at bounding box center [276, 173] width 41 height 14
click at [274, 195] on span "[PERSON_NAME]-27" at bounding box center [271, 194] width 25 height 9
click at [321, 177] on input "技術協助-1" at bounding box center [330, 173] width 41 height 14
click at [329, 194] on span "[PERSON_NAME]-27" at bounding box center [324, 194] width 25 height 9
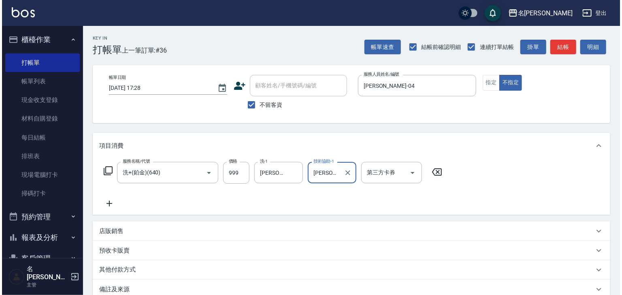
scroll to position [95, 0]
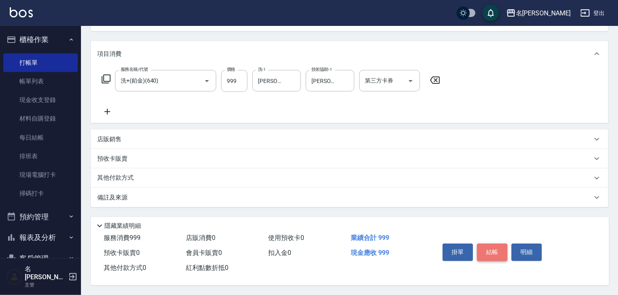
click at [492, 252] on button "結帳" at bounding box center [492, 252] width 30 height 17
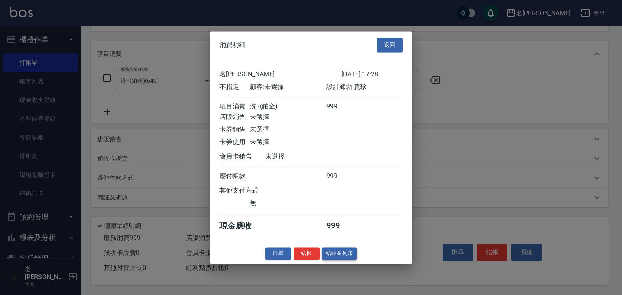
click at [342, 256] on button "結帳並列印" at bounding box center [339, 254] width 35 height 13
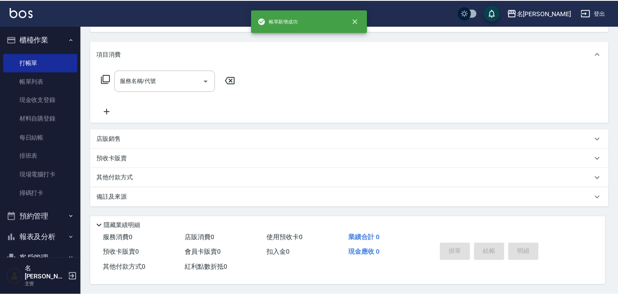
scroll to position [0, 0]
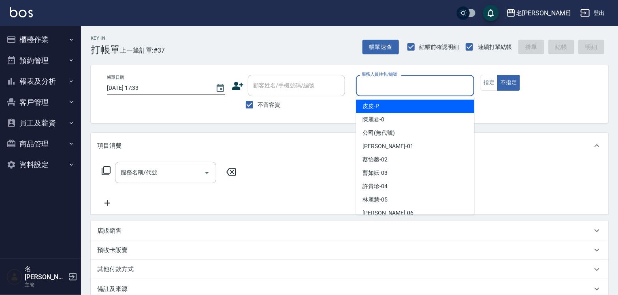
click at [379, 90] on input "服務人員姓名/編號" at bounding box center [415, 86] width 111 height 14
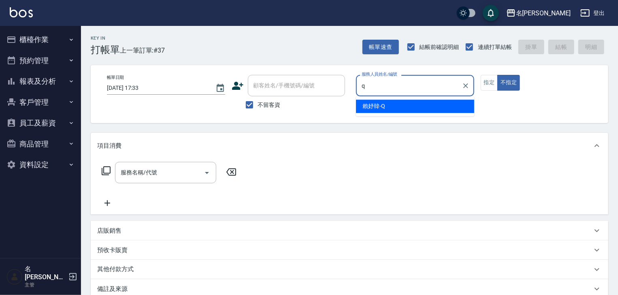
click at [360, 107] on div "[PERSON_NAME]" at bounding box center [415, 106] width 118 height 13
type input "賴妤韓-Q"
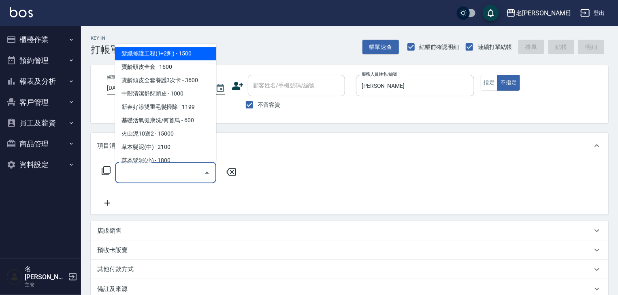
click at [149, 172] on input "服務名稱/代號" at bounding box center [160, 173] width 82 height 14
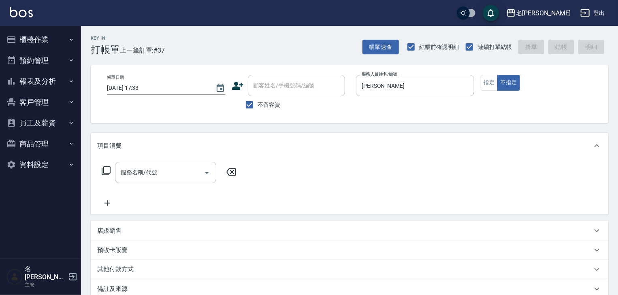
click at [104, 168] on icon at bounding box center [106, 171] width 9 height 9
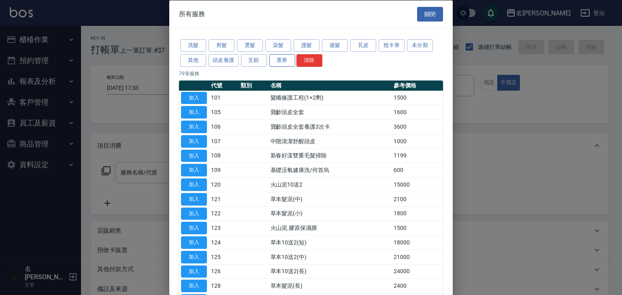
click at [282, 60] on button "票券" at bounding box center [282, 60] width 26 height 13
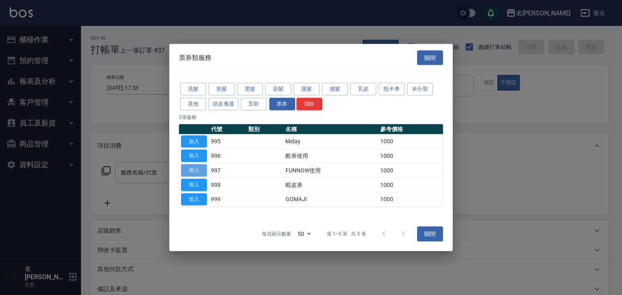
click at [185, 170] on button "加入" at bounding box center [194, 170] width 26 height 13
type input "FUNNOW使用(997)"
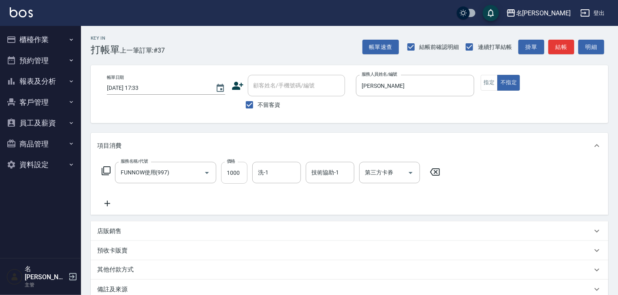
click at [231, 174] on input "1000" at bounding box center [234, 173] width 26 height 22
click at [406, 173] on icon "Open" at bounding box center [411, 173] width 10 height 10
type input "399"
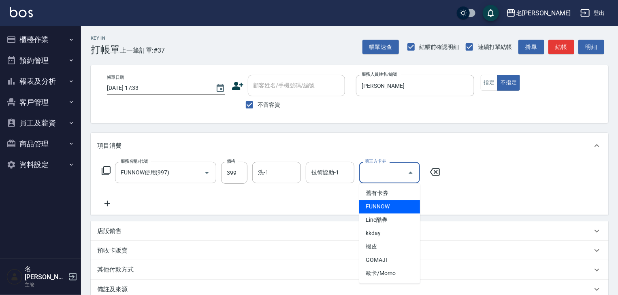
click at [389, 204] on span "FUNNOW" at bounding box center [389, 207] width 61 height 13
type input "FUNNOW"
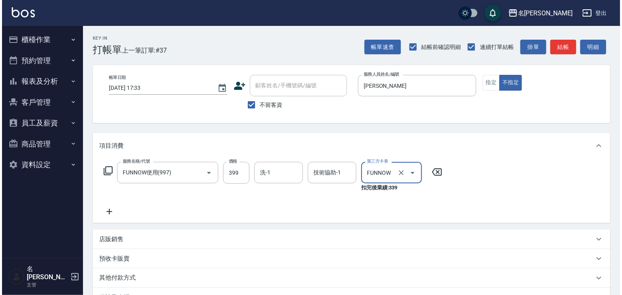
scroll to position [86, 0]
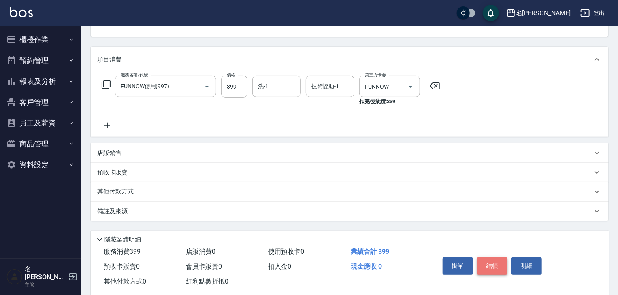
click at [483, 261] on button "結帳" at bounding box center [492, 266] width 30 height 17
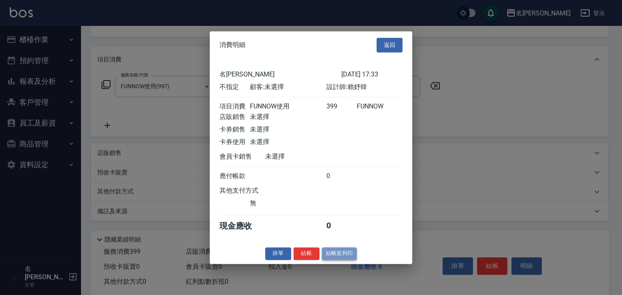
click at [332, 255] on button "結帳並列印" at bounding box center [339, 254] width 35 height 13
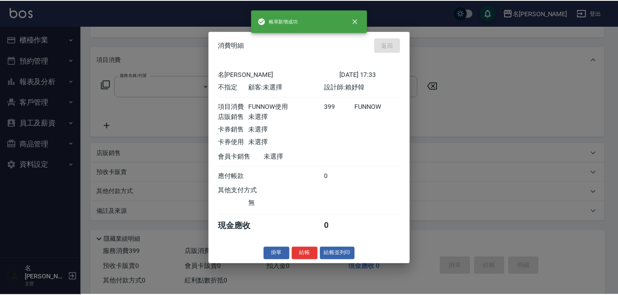
scroll to position [79, 0]
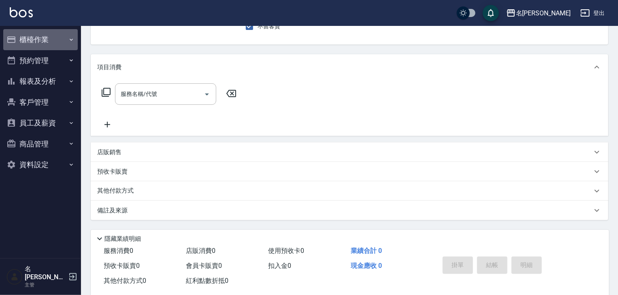
click at [59, 39] on button "櫃檯作業" at bounding box center [40, 39] width 75 height 21
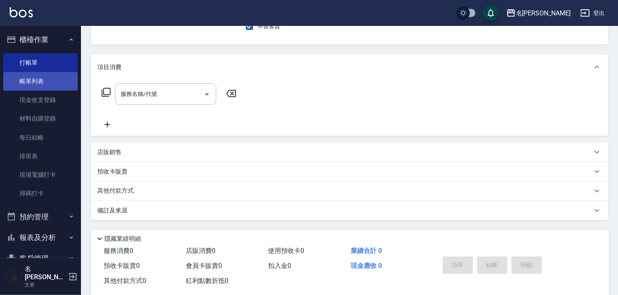
click at [38, 83] on link "帳單列表" at bounding box center [40, 81] width 75 height 19
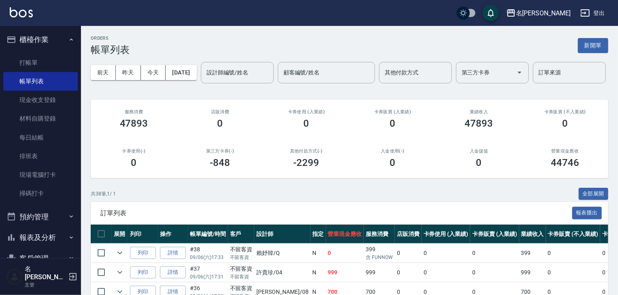
scroll to position [75, 0]
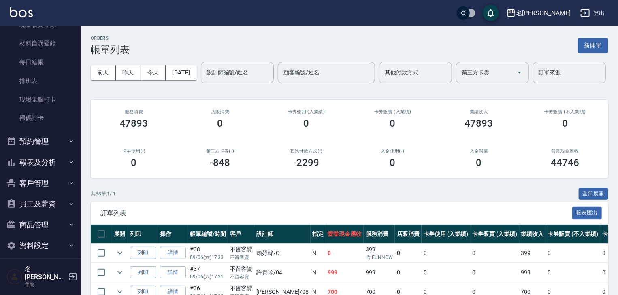
click at [43, 166] on button "報表及分析" at bounding box center [40, 162] width 75 height 21
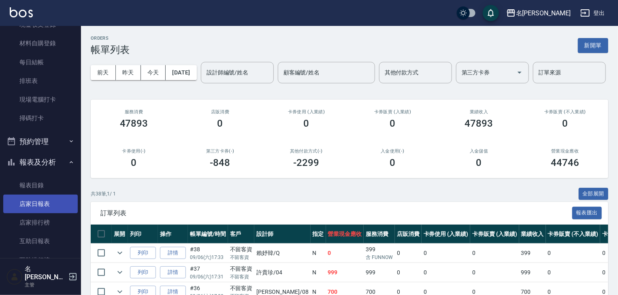
click at [47, 204] on link "店家日報表" at bounding box center [40, 204] width 75 height 19
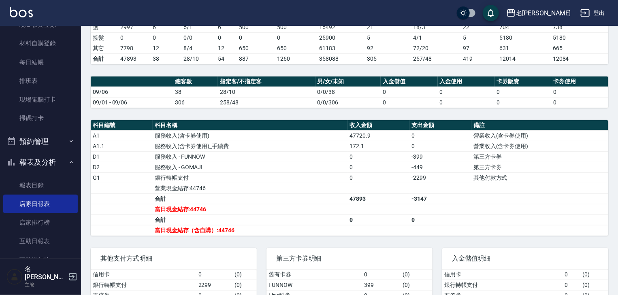
scroll to position [248, 0]
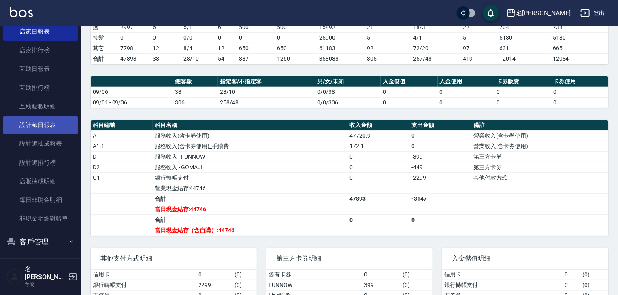
click at [55, 128] on link "設計師日報表" at bounding box center [40, 125] width 75 height 19
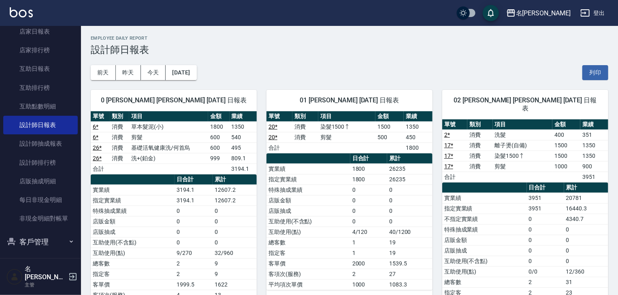
drag, startPoint x: 536, startPoint y: 247, endPoint x: 571, endPoint y: 271, distance: 43.0
drag, startPoint x: 571, startPoint y: 271, endPoint x: 413, endPoint y: 190, distance: 177.6
click at [413, 190] on td "0" at bounding box center [409, 190] width 45 height 11
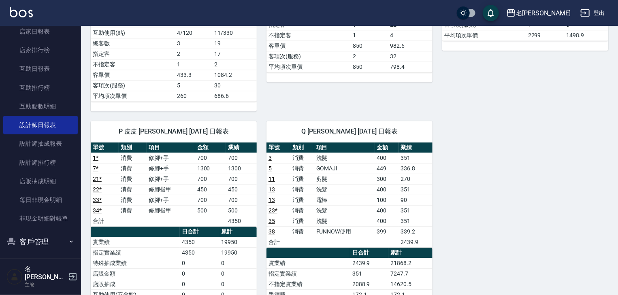
scroll to position [1221, 0]
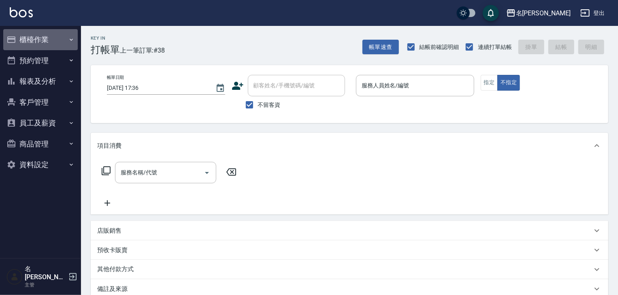
click at [32, 34] on button "櫃檯作業" at bounding box center [40, 39] width 75 height 21
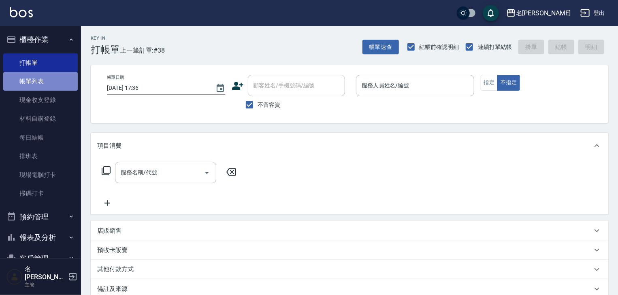
click at [53, 77] on link "帳單列表" at bounding box center [40, 81] width 75 height 19
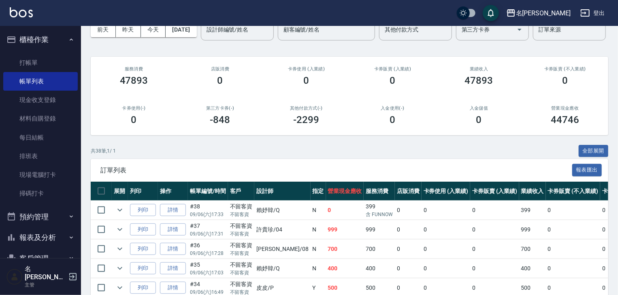
scroll to position [130, 0]
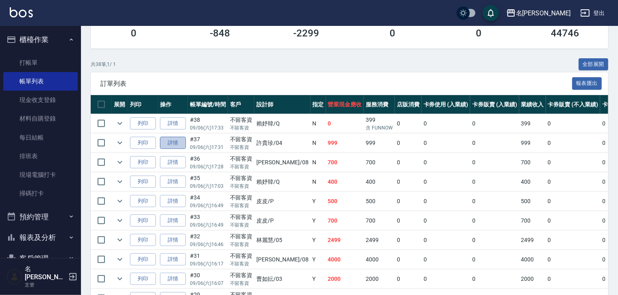
click at [178, 149] on link "詳情" at bounding box center [173, 143] width 26 height 13
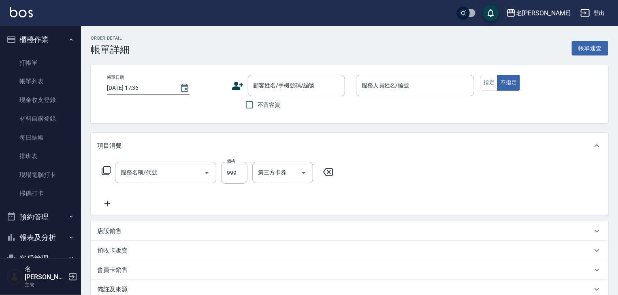
type input "[DATE] 17:31"
checkbox input "true"
type input "[PERSON_NAME]-04"
type input "洗+(鉑金)(640)"
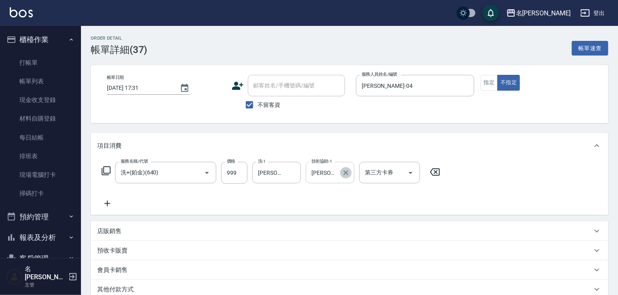
click at [348, 176] on icon "Clear" at bounding box center [346, 173] width 8 height 8
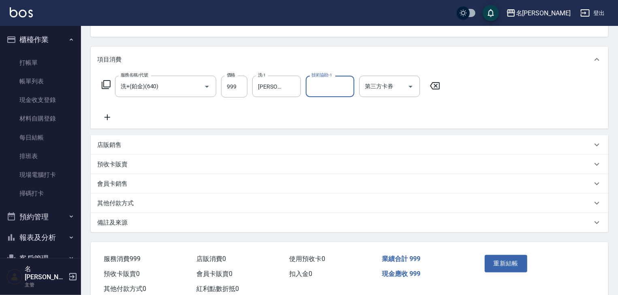
scroll to position [110, 0]
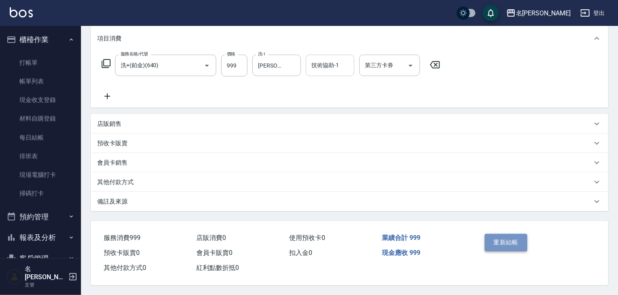
click at [496, 239] on button "重新結帳" at bounding box center [506, 242] width 43 height 17
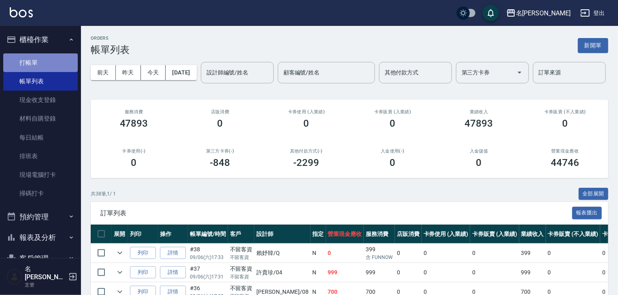
click at [47, 58] on link "打帳單" at bounding box center [40, 62] width 75 height 19
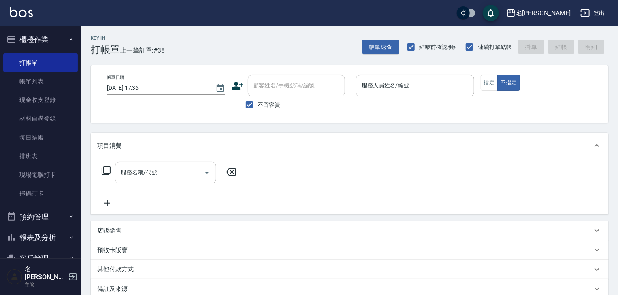
drag, startPoint x: 395, startPoint y: 157, endPoint x: 371, endPoint y: 116, distance: 47.7
click at [486, 81] on button "指定" at bounding box center [489, 83] width 17 height 16
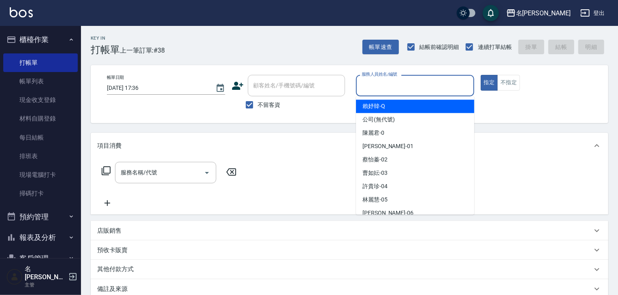
click at [408, 89] on input "服務人員姓名/編號" at bounding box center [415, 86] width 111 height 14
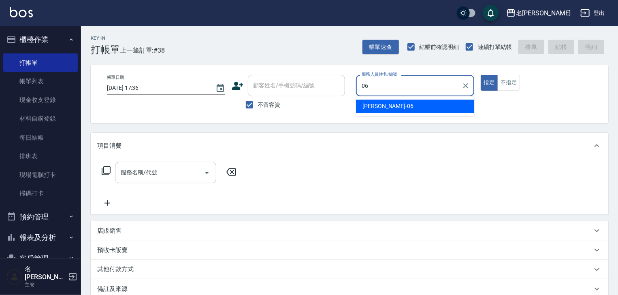
click at [381, 109] on span "[PERSON_NAME] -06" at bounding box center [388, 106] width 51 height 9
type input "[PERSON_NAME]-06"
click at [165, 177] on input "服務名稱/代號" at bounding box center [160, 173] width 82 height 14
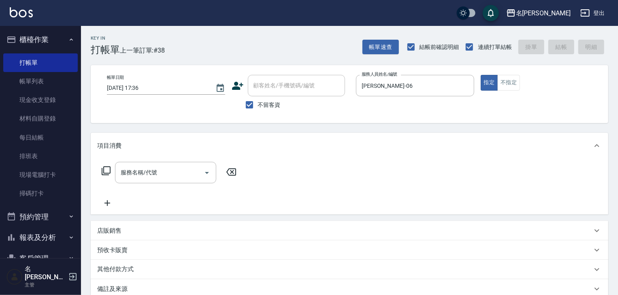
click at [102, 169] on icon at bounding box center [106, 171] width 10 height 10
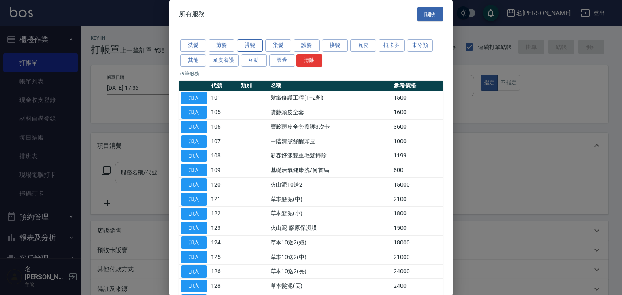
click at [256, 51] on button "燙髮" at bounding box center [250, 45] width 26 height 13
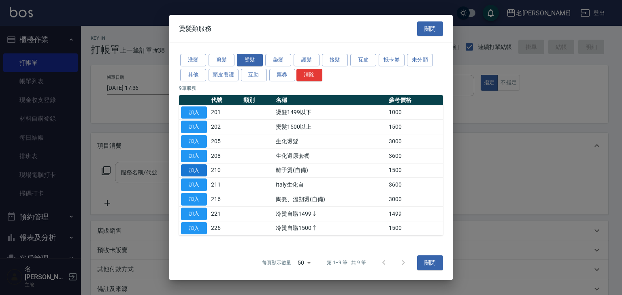
click at [194, 172] on button "加入" at bounding box center [194, 170] width 26 height 13
type input "離子燙(自備)(210)"
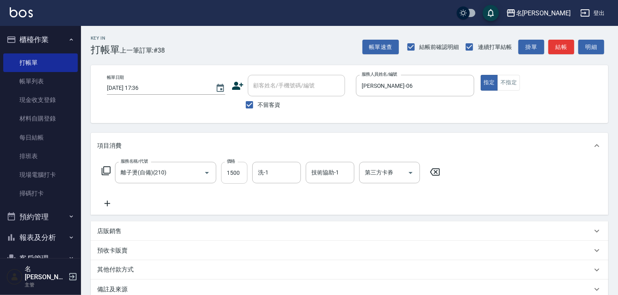
click at [242, 177] on input "1500" at bounding box center [234, 173] width 26 height 22
type input "1200"
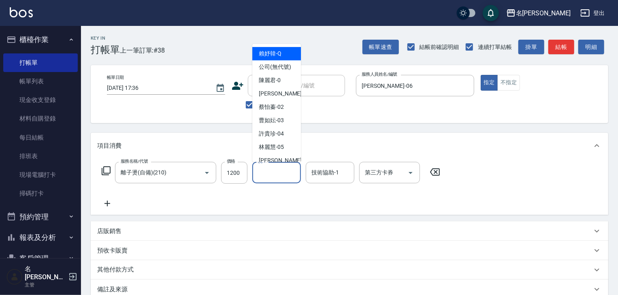
click at [277, 175] on input "洗-1" at bounding box center [276, 173] width 41 height 14
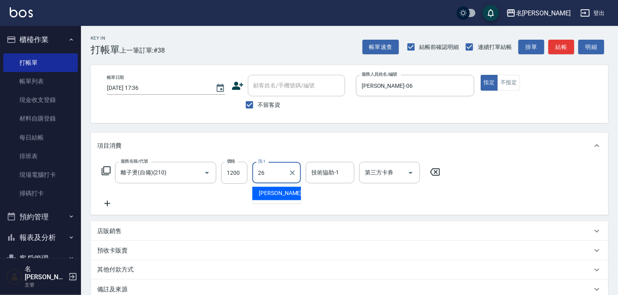
click at [277, 193] on span "方羿筑 -26" at bounding box center [284, 194] width 51 height 9
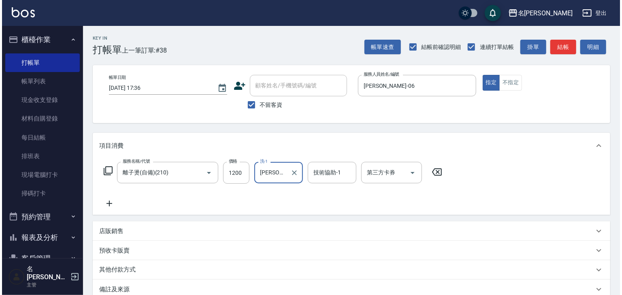
scroll to position [95, 0]
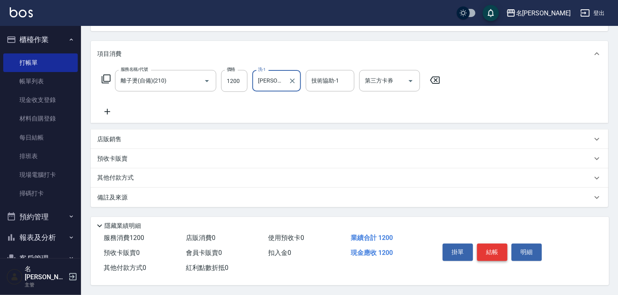
type input "[PERSON_NAME]筑-26"
click at [492, 248] on button "結帳" at bounding box center [492, 252] width 30 height 17
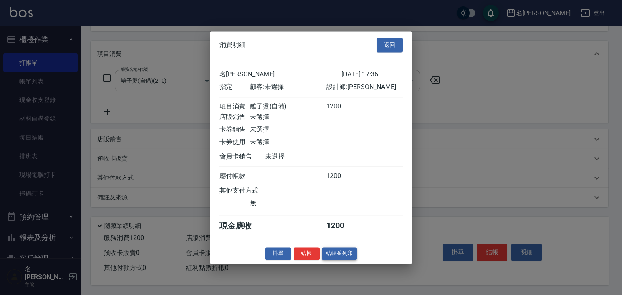
click at [346, 258] on button "結帳並列印" at bounding box center [339, 254] width 35 height 13
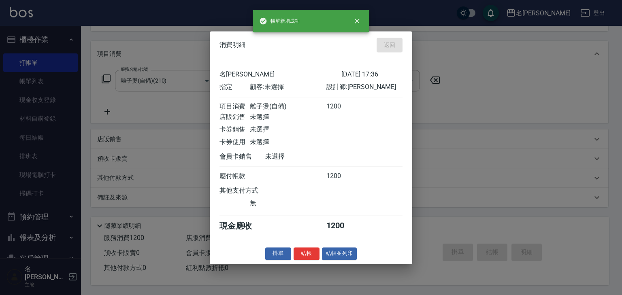
type input "2025/09/06 17:43"
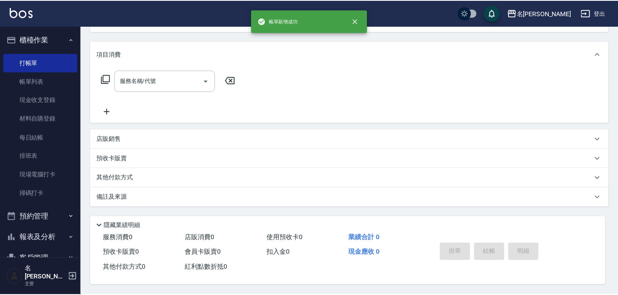
scroll to position [0, 0]
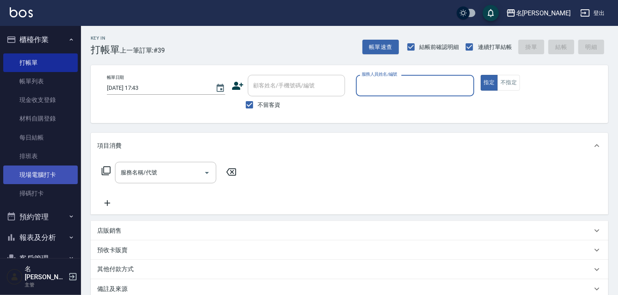
click at [41, 179] on link "現場電腦打卡" at bounding box center [40, 175] width 75 height 19
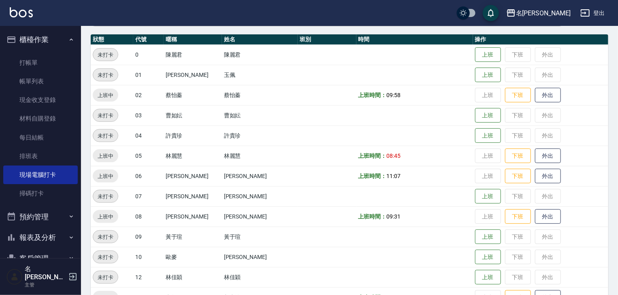
scroll to position [259, 0]
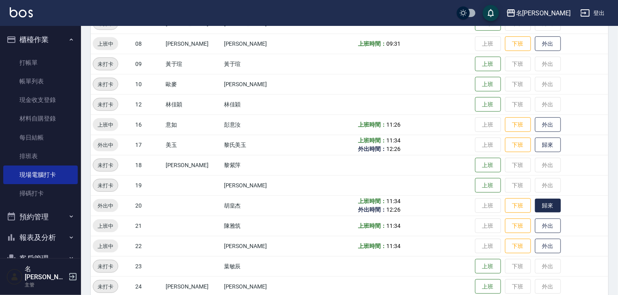
click at [543, 206] on button "歸來" at bounding box center [548, 206] width 26 height 14
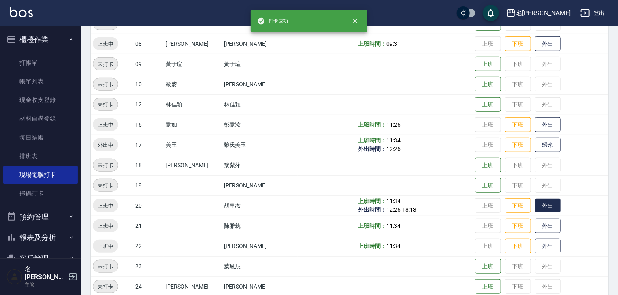
click at [543, 205] on button "外出" at bounding box center [548, 206] width 26 height 14
click at [536, 152] on button "歸來" at bounding box center [548, 145] width 26 height 14
click at [29, 19] on div "名留林森 登出" at bounding box center [309, 13] width 618 height 26
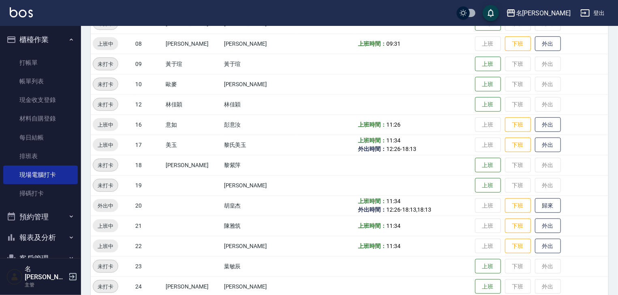
click at [25, 18] on link at bounding box center [21, 13] width 23 height 12
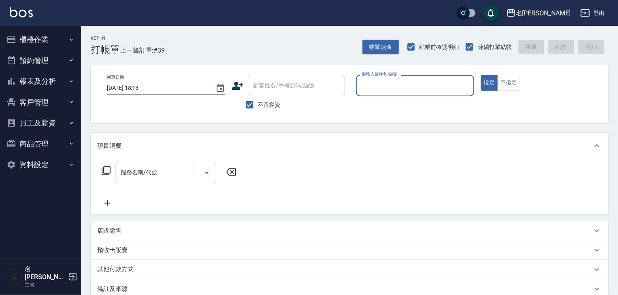
click at [10, 37] on button "櫃檯作業" at bounding box center [40, 39] width 75 height 21
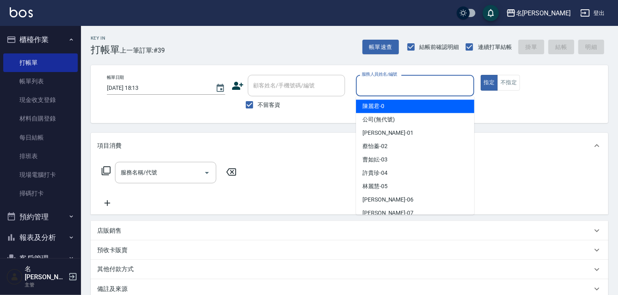
click at [389, 88] on input "服務人員姓名/編號" at bounding box center [415, 86] width 111 height 14
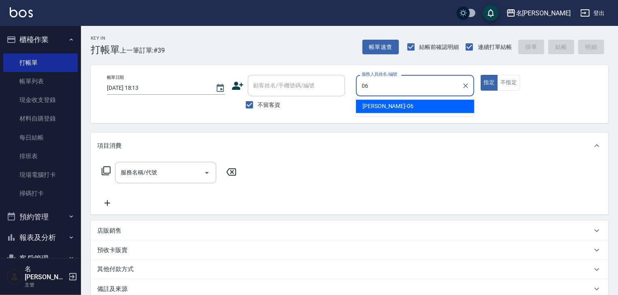
type input "[PERSON_NAME]-06"
type button "true"
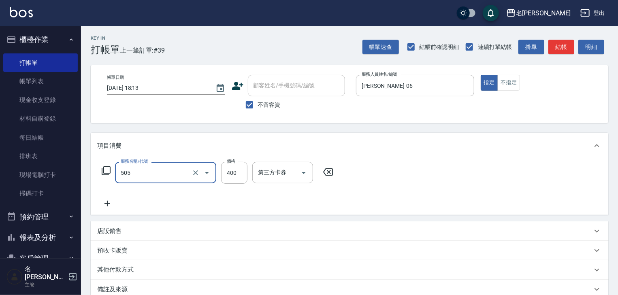
type input "洗髮(505)"
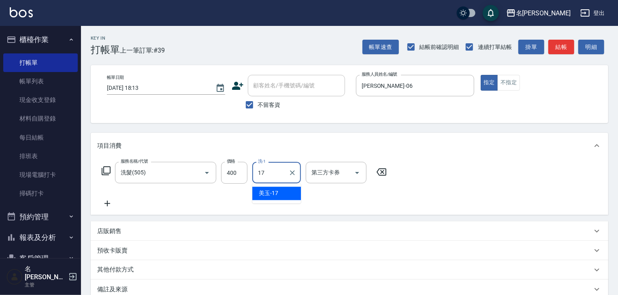
type input "美玉-17"
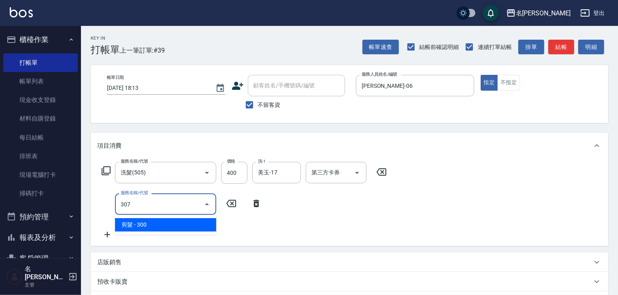
type input "剪髮(307)"
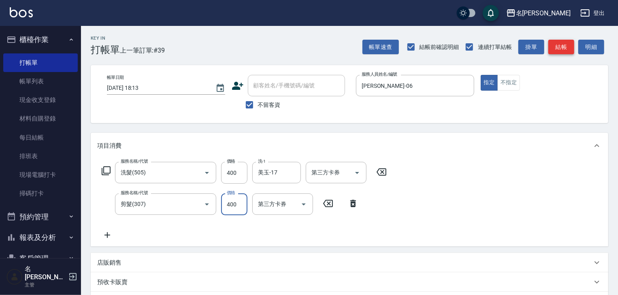
type input "400"
click at [562, 45] on button "結帳" at bounding box center [562, 47] width 26 height 15
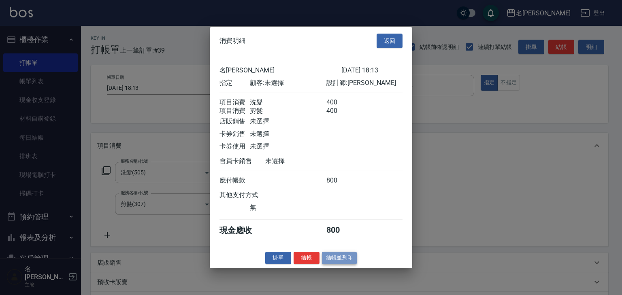
click at [341, 260] on button "結帳並列印" at bounding box center [339, 258] width 35 height 13
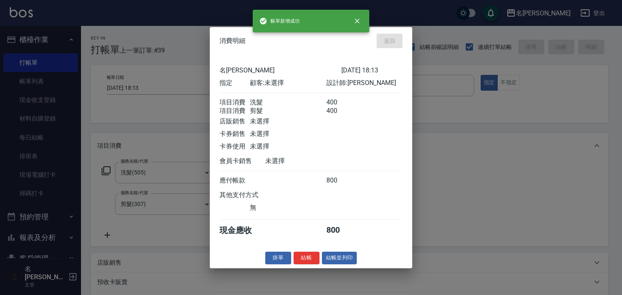
type input "2025/09/06 18:29"
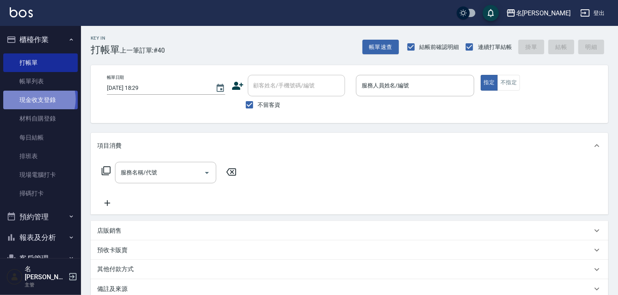
click at [36, 99] on link "現金收支登錄" at bounding box center [40, 100] width 75 height 19
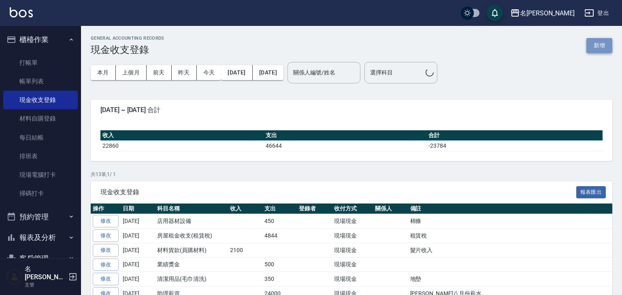
click at [600, 42] on button "新增" at bounding box center [600, 45] width 26 height 15
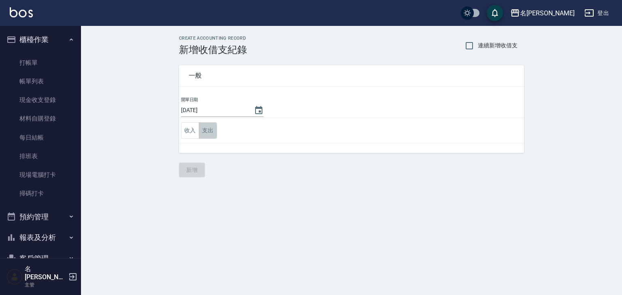
click at [203, 132] on button "支出" at bounding box center [208, 130] width 18 height 17
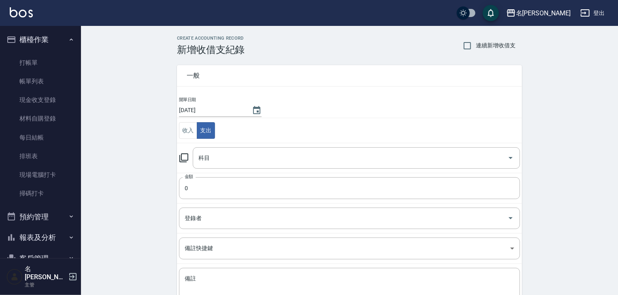
click at [185, 164] on div "科目 科目" at bounding box center [349, 157] width 341 height 21
click at [183, 158] on icon at bounding box center [184, 158] width 10 height 10
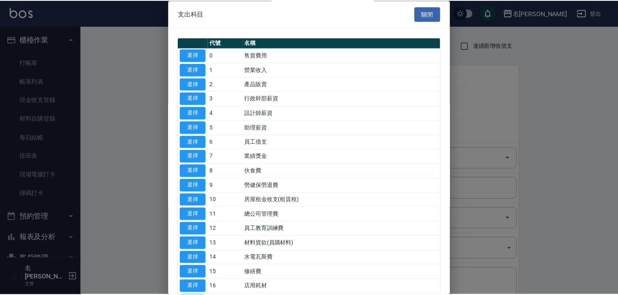
scroll to position [86, 0]
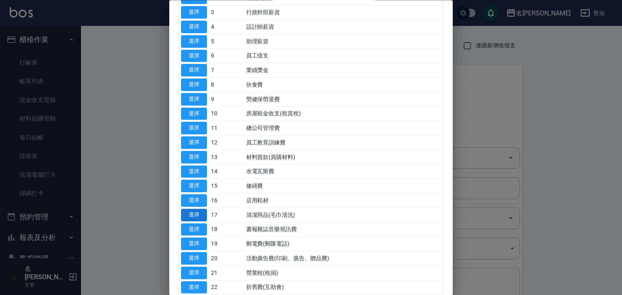
click at [190, 214] on button "選擇" at bounding box center [194, 215] width 26 height 13
type input "17 清潔用品(毛巾清洗)"
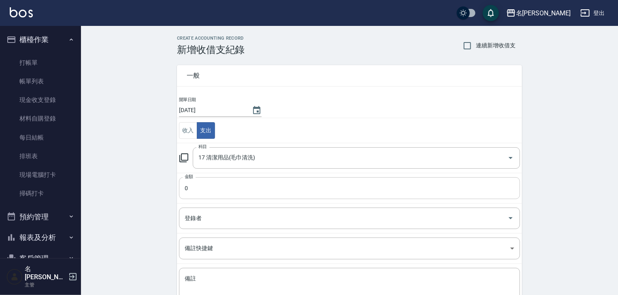
click at [218, 192] on input "0" at bounding box center [349, 188] width 341 height 22
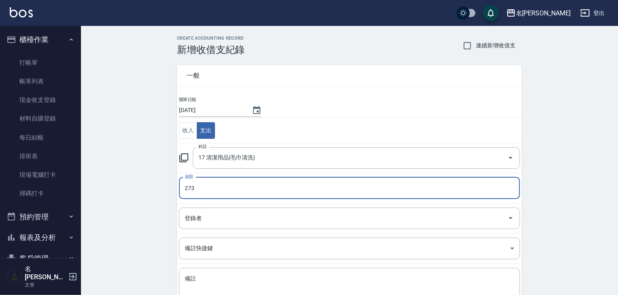
scroll to position [62, 0]
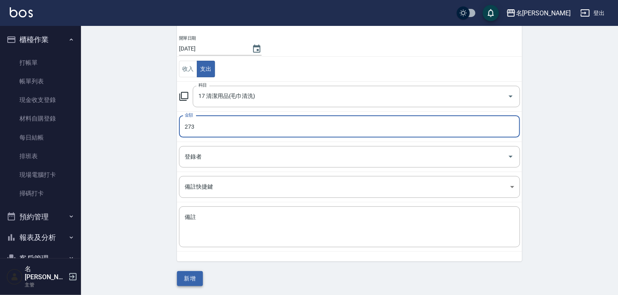
type input "273"
click at [197, 275] on button "新增" at bounding box center [190, 278] width 26 height 15
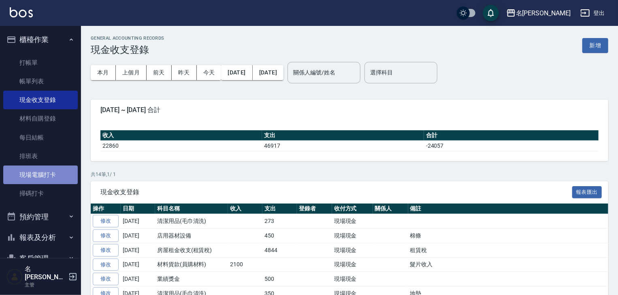
click at [49, 177] on link "現場電腦打卡" at bounding box center [40, 175] width 75 height 19
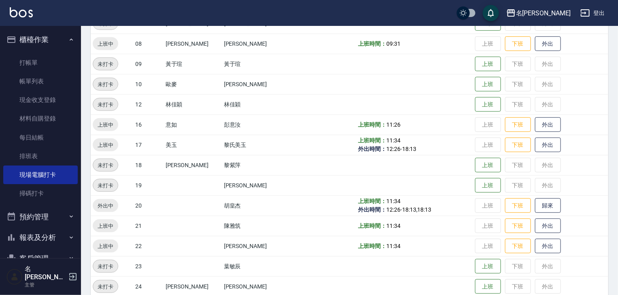
scroll to position [302, 0]
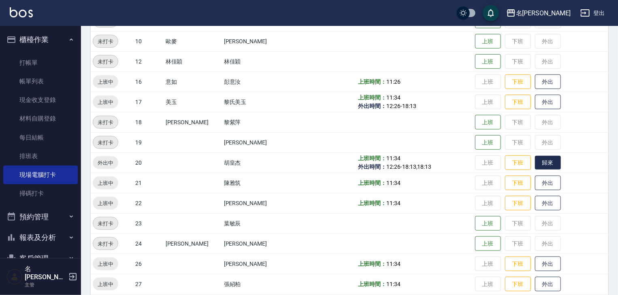
click at [541, 166] on button "歸來" at bounding box center [548, 163] width 26 height 14
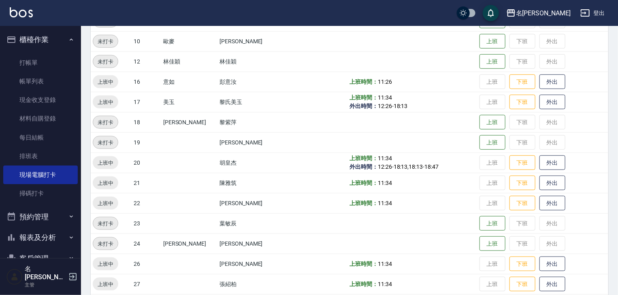
click at [29, 10] on img at bounding box center [21, 12] width 23 height 10
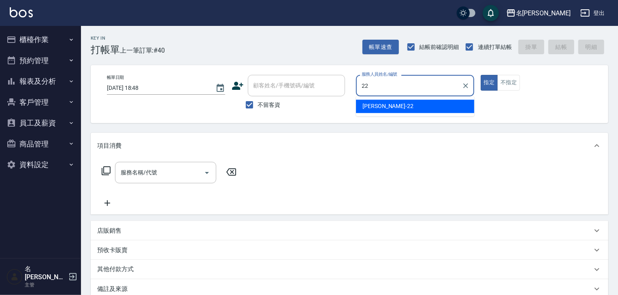
type input "[PERSON_NAME]-22"
type button "true"
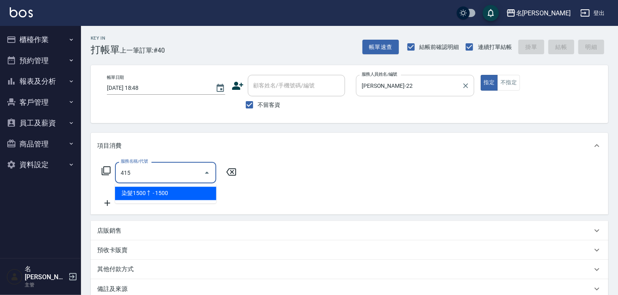
type input "染髮1500↑(415)"
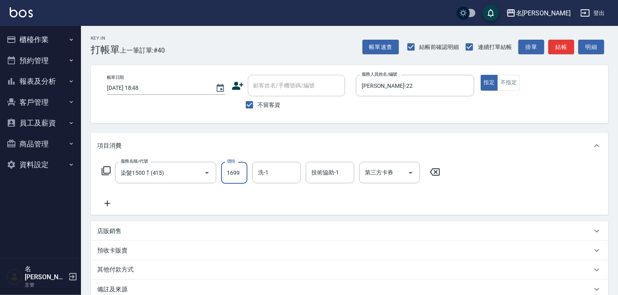
type input "1699"
click at [131, 235] on div "店販銷售" at bounding box center [344, 231] width 495 height 9
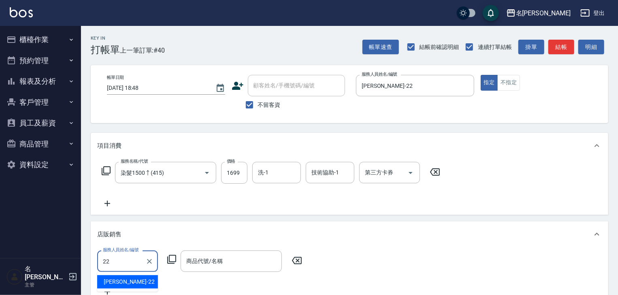
type input "[PERSON_NAME]-22"
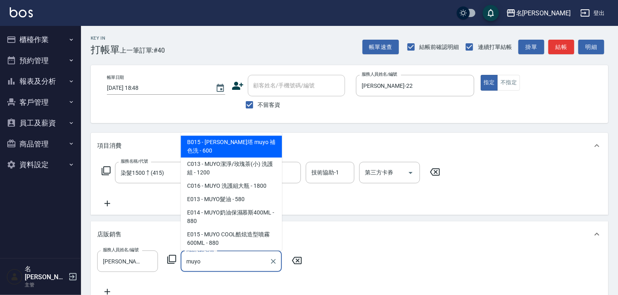
click at [249, 142] on span "B015 - 雷娜塔 muyo 補色洗 - 600" at bounding box center [231, 147] width 101 height 22
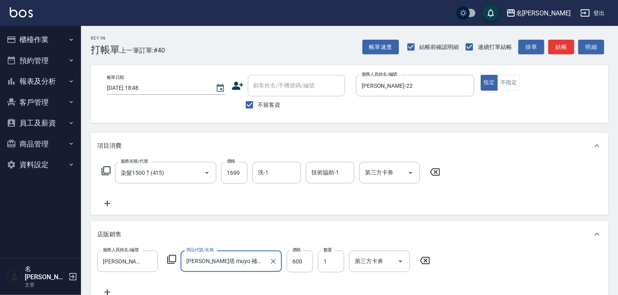
scroll to position [164, 0]
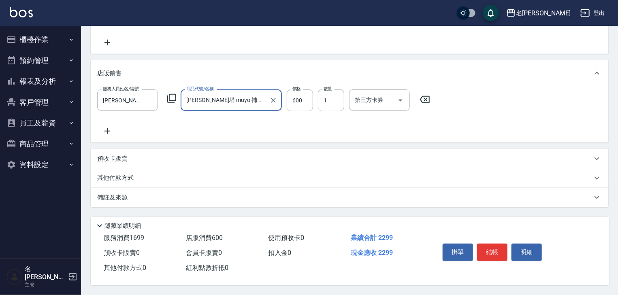
type input "雷娜塔 muyo 補色洗"
click at [154, 174] on div "其他付款方式" at bounding box center [344, 178] width 495 height 9
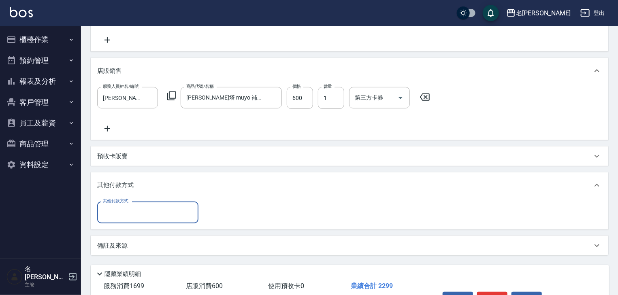
scroll to position [0, 0]
click at [143, 208] on input "其他付款方式" at bounding box center [148, 212] width 94 height 14
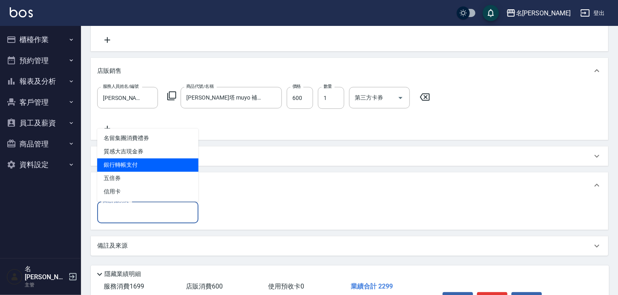
click at [158, 164] on span "銀行轉帳支付" at bounding box center [147, 165] width 101 height 13
type input "銀行轉帳支付"
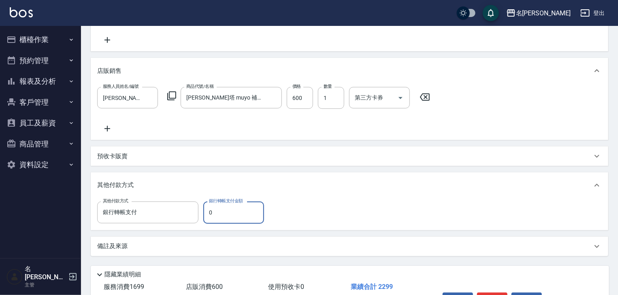
drag, startPoint x: 205, startPoint y: 192, endPoint x: 205, endPoint y: 220, distance: 28.0
click at [205, 220] on input "0" at bounding box center [233, 213] width 61 height 22
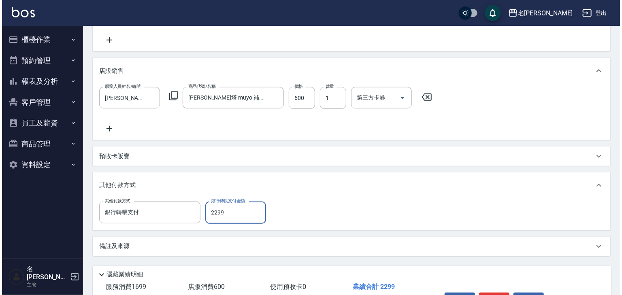
scroll to position [215, 0]
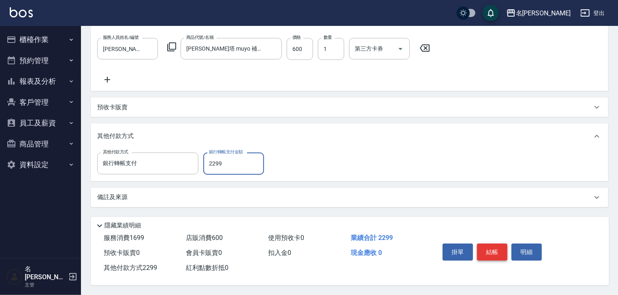
type input "2299"
click at [496, 250] on button "結帳" at bounding box center [492, 252] width 30 height 17
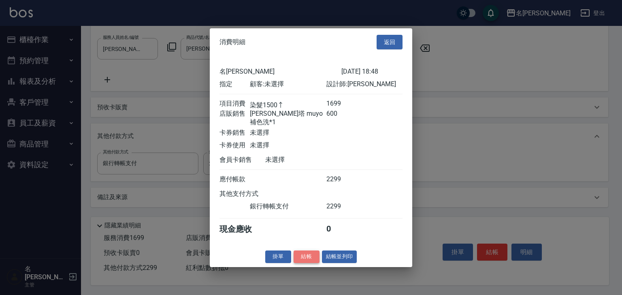
click at [301, 257] on button "結帳" at bounding box center [307, 257] width 26 height 13
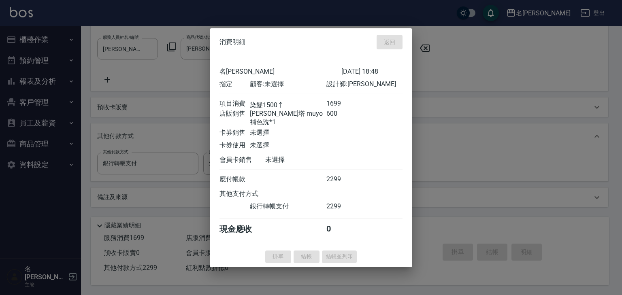
type input "2025/09/06 18:58"
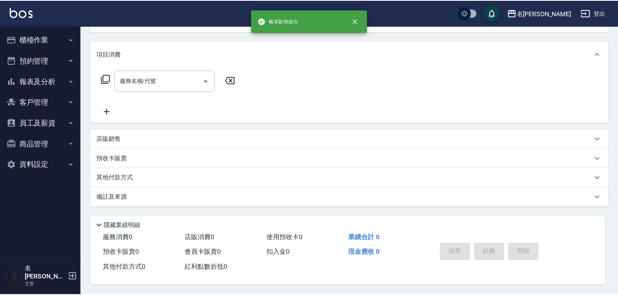
scroll to position [0, 0]
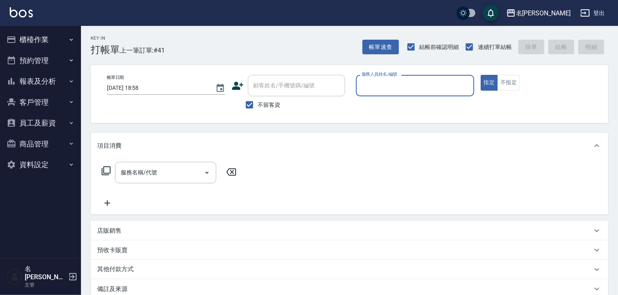
type input "0"
type input "意如-16"
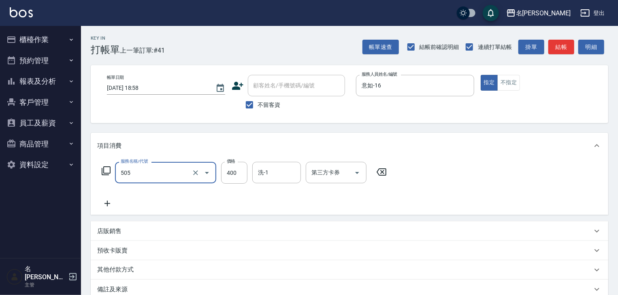
type input "洗髮(505)"
click at [568, 42] on button "結帳" at bounding box center [562, 47] width 26 height 15
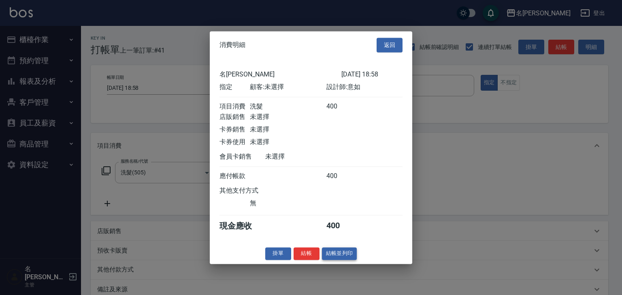
click at [351, 252] on button "結帳並列印" at bounding box center [339, 254] width 35 height 13
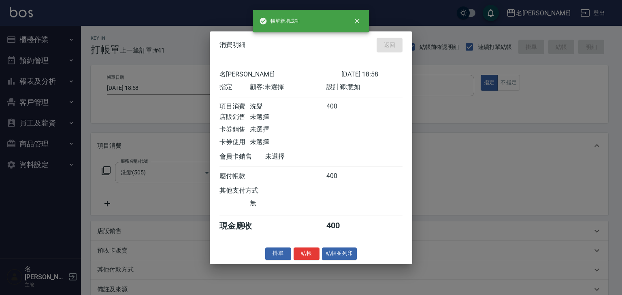
type input "2025/09/06 19:03"
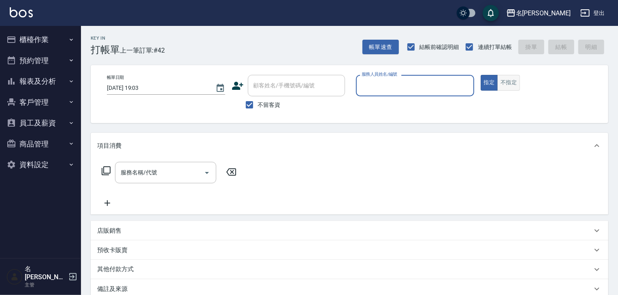
click at [509, 87] on button "不指定" at bounding box center [509, 83] width 23 height 16
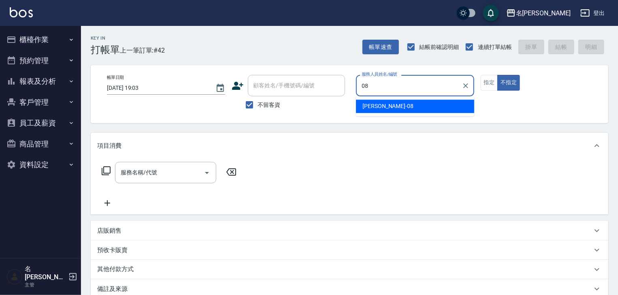
type input "[PERSON_NAME]-08"
type button "false"
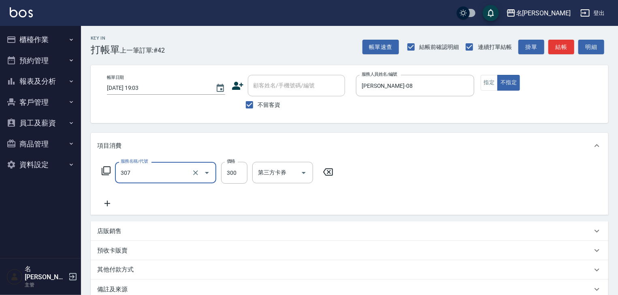
type input "剪髮(307)"
click at [567, 45] on button "結帳" at bounding box center [562, 47] width 26 height 15
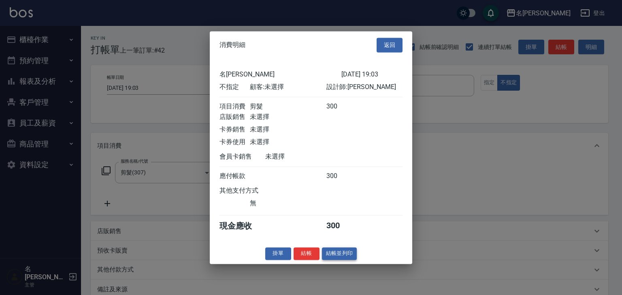
click at [353, 258] on button "結帳並列印" at bounding box center [339, 254] width 35 height 13
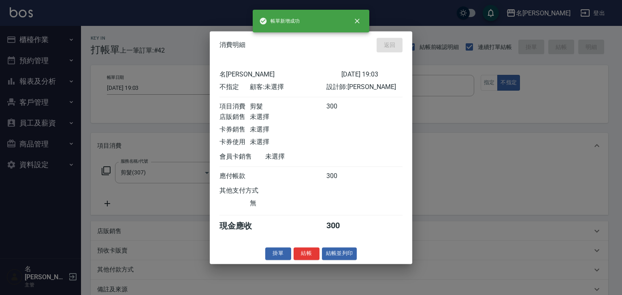
type input "2025/09/06 19:10"
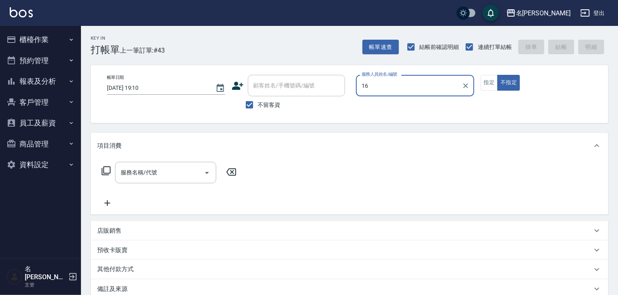
type input "意如-16"
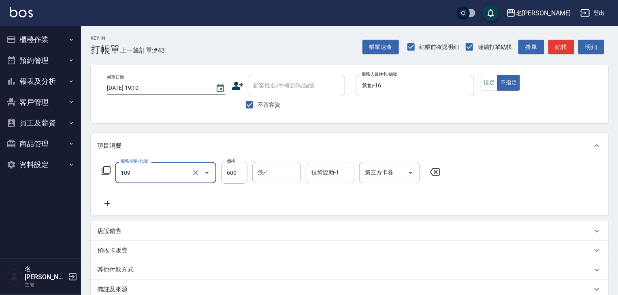
type input "基礎活氧健康洗/何首烏(109)"
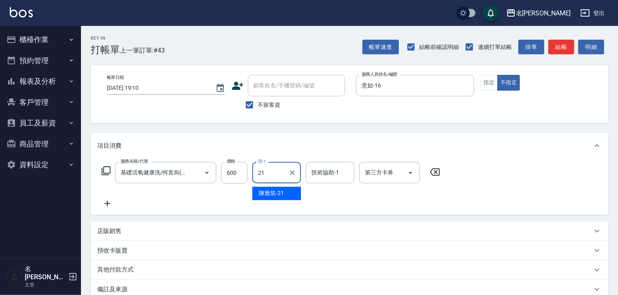
type input "[PERSON_NAME]-21"
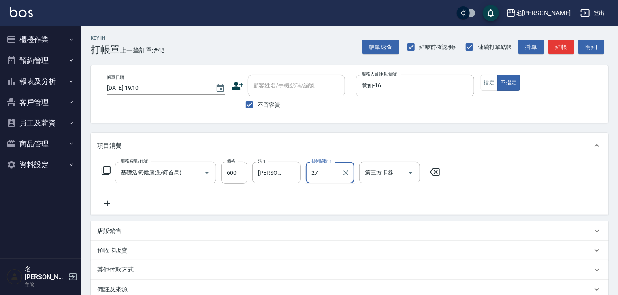
type input "[PERSON_NAME]-27"
click at [489, 79] on button "指定" at bounding box center [489, 83] width 17 height 16
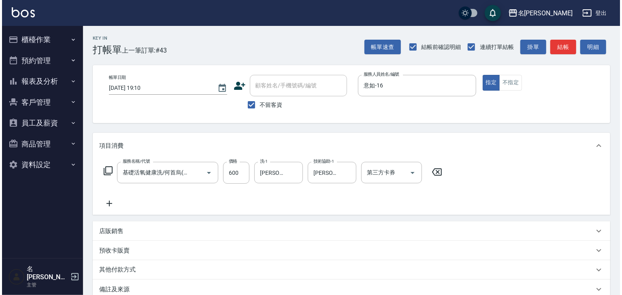
scroll to position [95, 0]
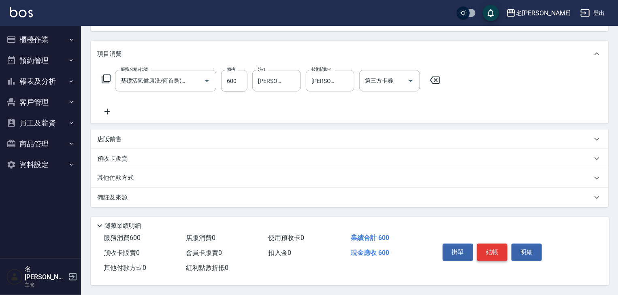
click at [490, 250] on button "結帳" at bounding box center [492, 252] width 30 height 17
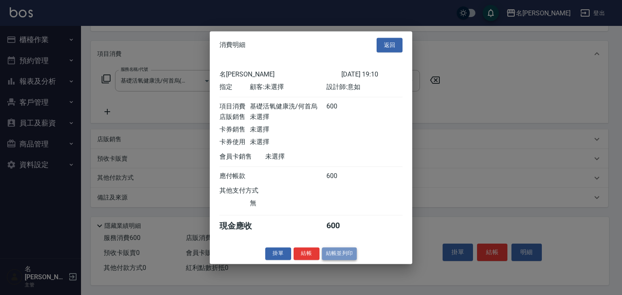
click at [322, 258] on button "結帳並列印" at bounding box center [339, 254] width 35 height 13
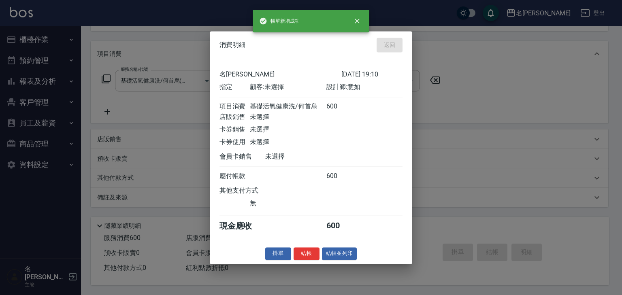
type input "2025/09/06 19:17"
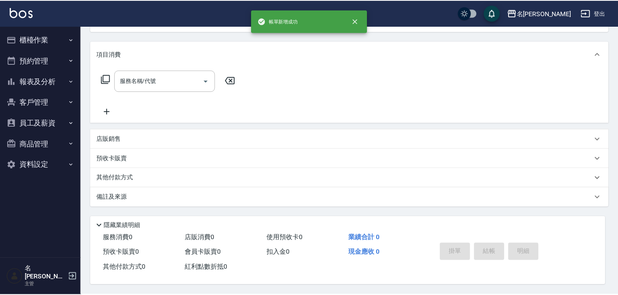
scroll to position [0, 0]
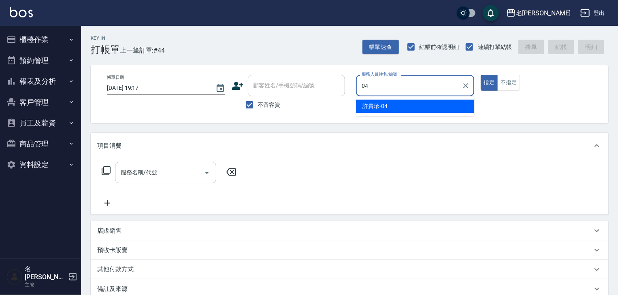
type input "[PERSON_NAME]-04"
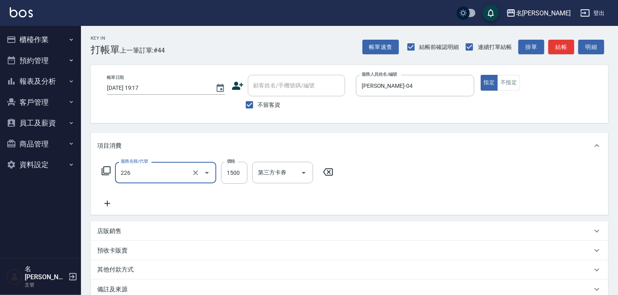
type input "冷燙自購1500↑(226)"
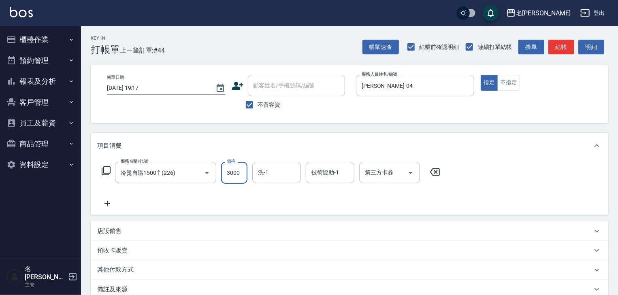
type input "3000"
type input "[PERSON_NAME]-27"
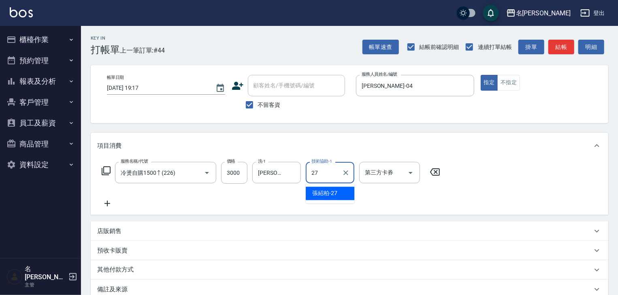
type input "[PERSON_NAME]-27"
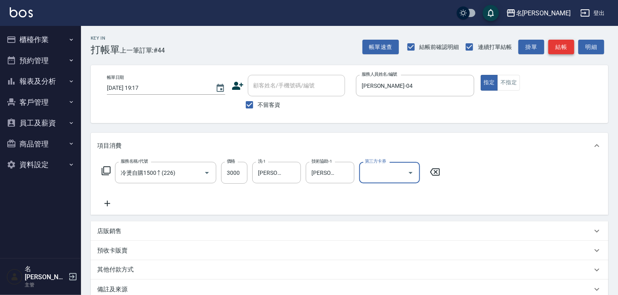
click at [553, 46] on button "結帳" at bounding box center [562, 47] width 26 height 15
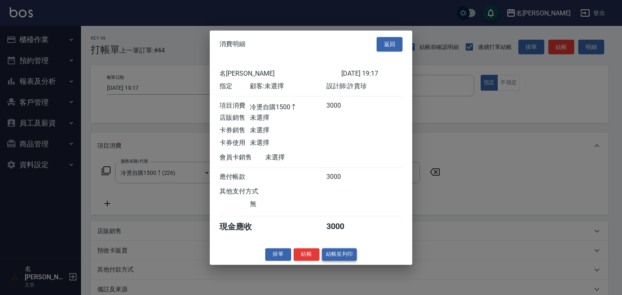
click at [350, 261] on button "結帳並列印" at bounding box center [339, 254] width 35 height 13
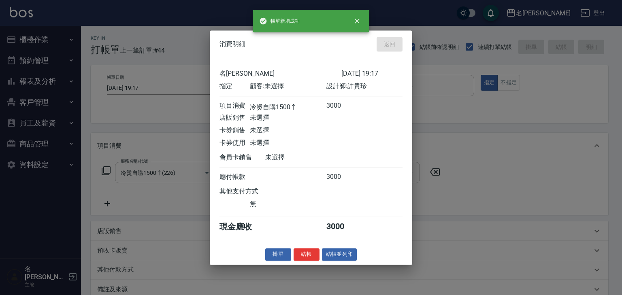
type input "2025/09/06 19:29"
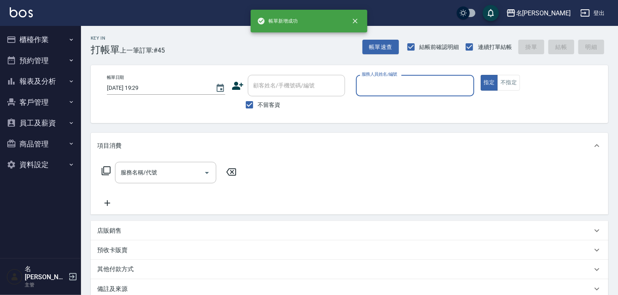
click at [29, 36] on button "櫃檯作業" at bounding box center [40, 39] width 75 height 21
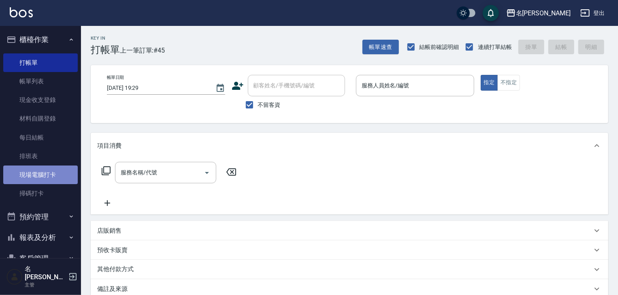
click at [56, 180] on link "現場電腦打卡" at bounding box center [40, 175] width 75 height 19
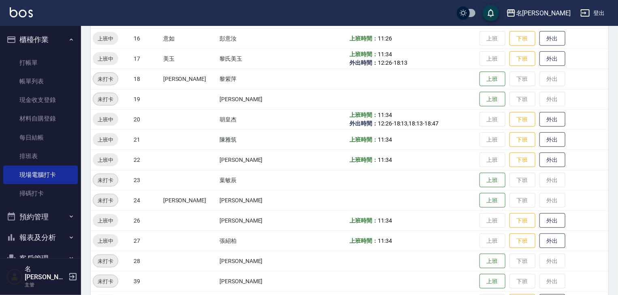
scroll to position [514, 0]
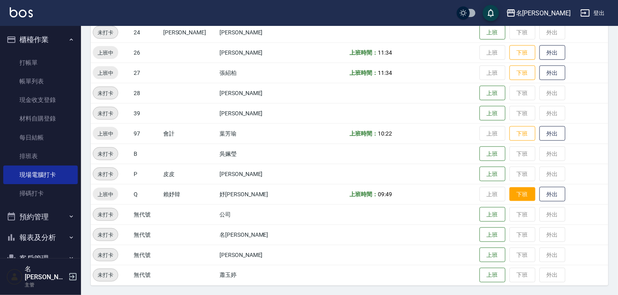
click at [517, 195] on button "下班" at bounding box center [523, 195] width 26 height 14
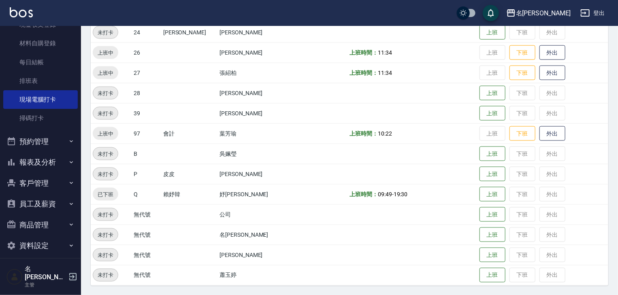
click at [48, 227] on button "商品管理" at bounding box center [40, 225] width 75 height 21
click at [46, 203] on button "員工及薪資" at bounding box center [40, 204] width 75 height 21
click at [47, 224] on link "員工列表" at bounding box center [40, 227] width 75 height 19
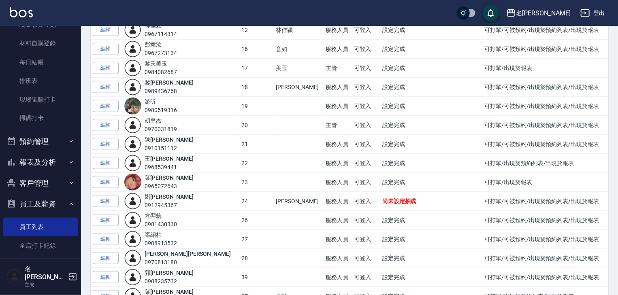
scroll to position [207, 0]
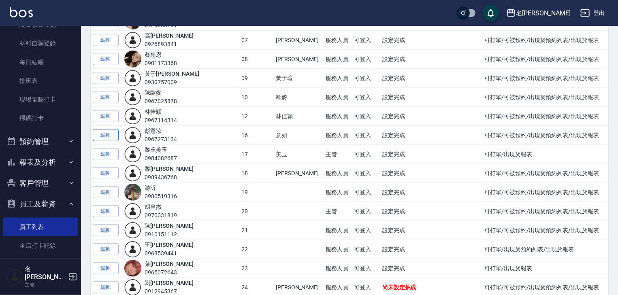
click at [109, 136] on link "編輯" at bounding box center [106, 135] width 26 height 13
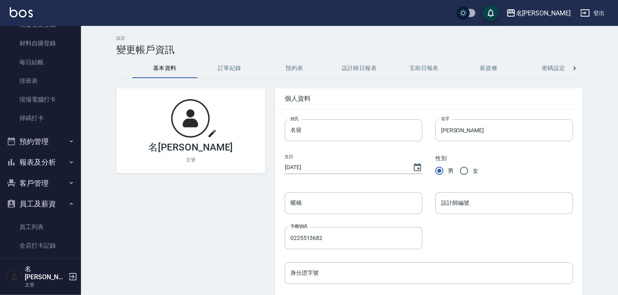
click at [19, 18] on link at bounding box center [21, 13] width 23 height 12
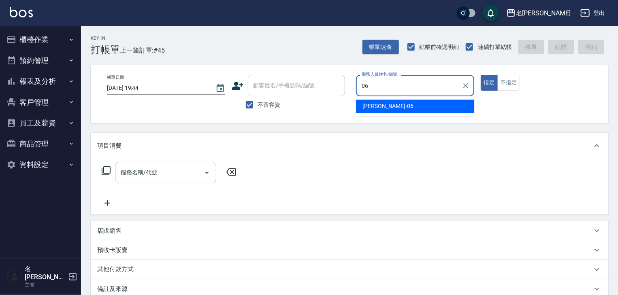
type input "[PERSON_NAME]-06"
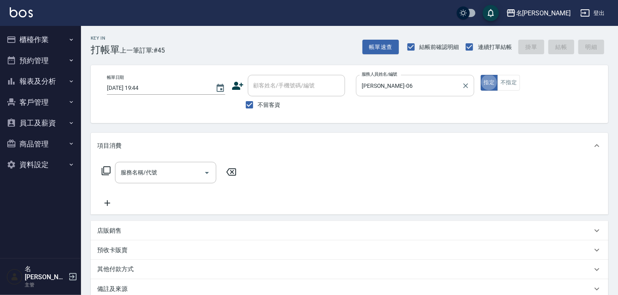
type button "true"
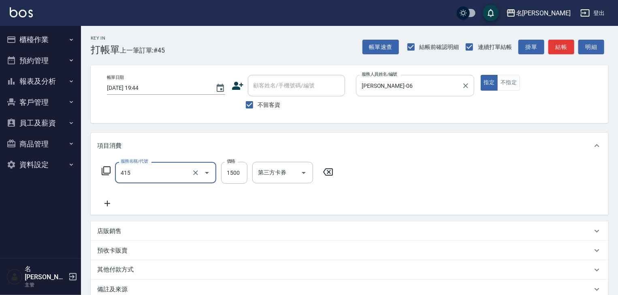
type input "染髮1500↑(415)"
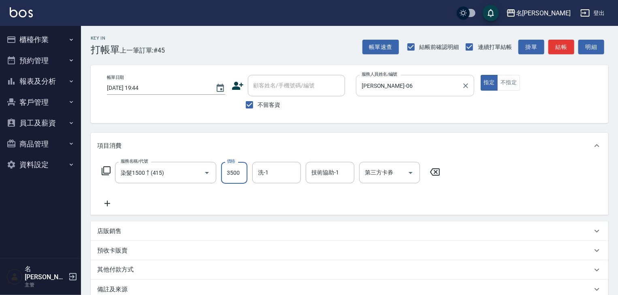
type input "3500"
type input "[PERSON_NAME]筑-26"
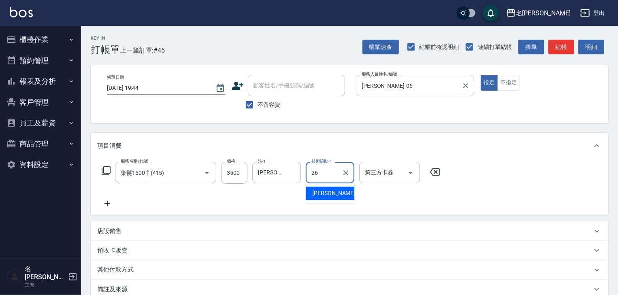
type input "[PERSON_NAME]筑-26"
click at [131, 271] on p "其他付款方式" at bounding box center [117, 270] width 41 height 9
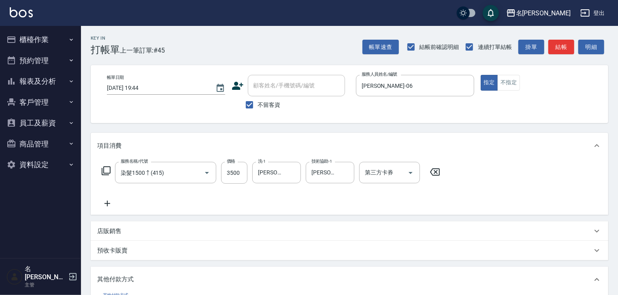
scroll to position [86, 0]
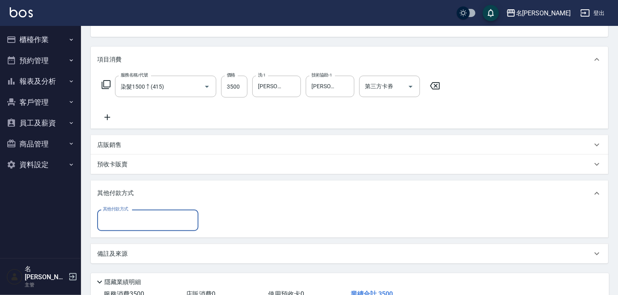
click at [157, 220] on input "其他付款方式" at bounding box center [148, 221] width 94 height 14
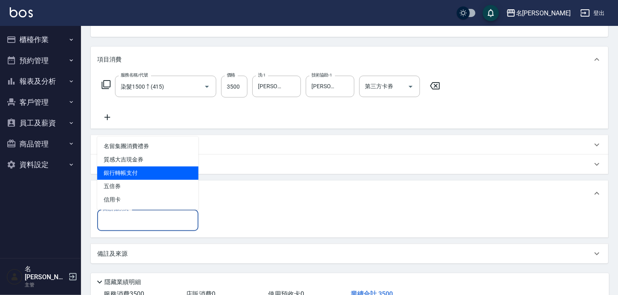
click at [142, 178] on span "銀行轉帳支付" at bounding box center [147, 173] width 101 height 13
type input "銀行轉帳支付"
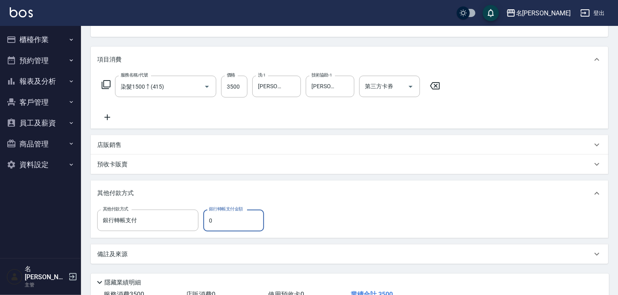
drag, startPoint x: 209, startPoint y: 228, endPoint x: 221, endPoint y: 228, distance: 11.7
click at [221, 228] on input "0" at bounding box center [233, 221] width 61 height 22
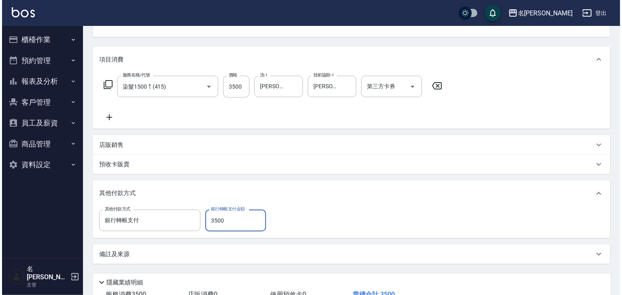
scroll to position [146, 0]
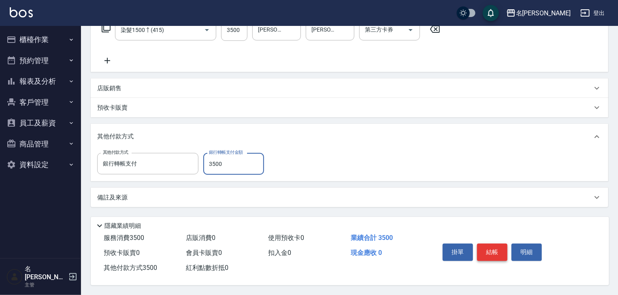
type input "3500"
click at [498, 249] on button "結帳" at bounding box center [492, 252] width 30 height 17
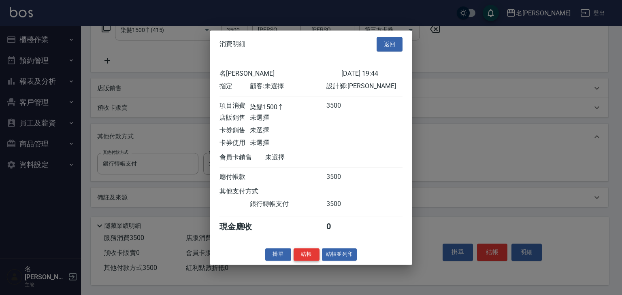
click at [302, 261] on button "結帳" at bounding box center [307, 254] width 26 height 13
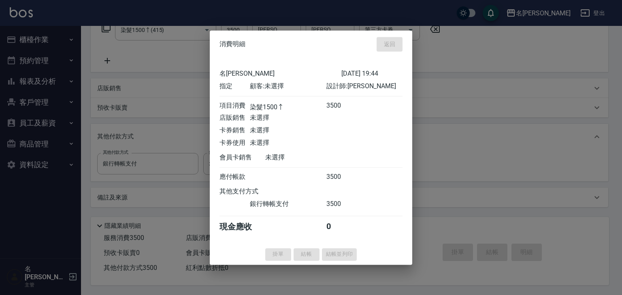
type input "2025/09/06 19:48"
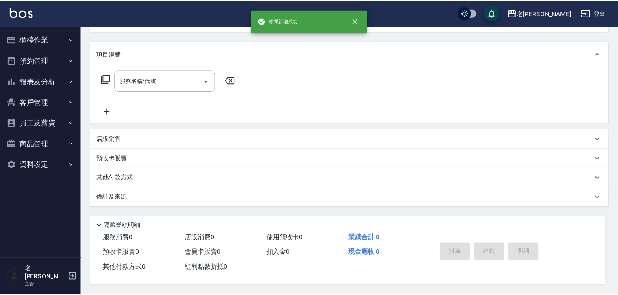
scroll to position [0, 0]
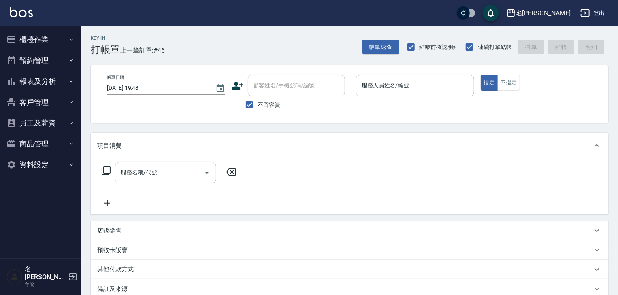
click at [148, 36] on div "Key In 打帳單 上一筆訂單:#46" at bounding box center [123, 41] width 84 height 30
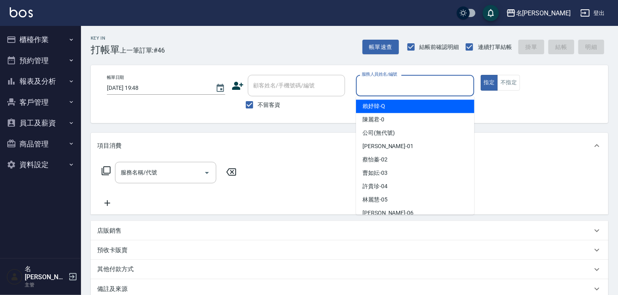
click at [413, 89] on input "服務人員姓名/編號" at bounding box center [415, 86] width 111 height 14
type input "1"
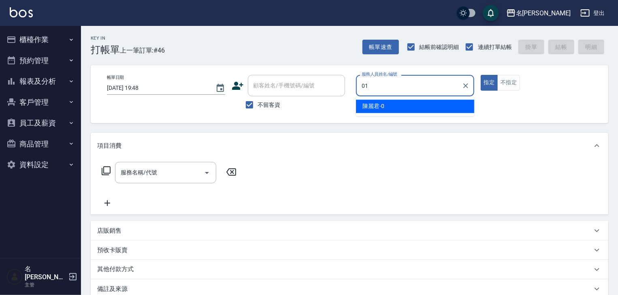
type input "[PERSON_NAME]-01"
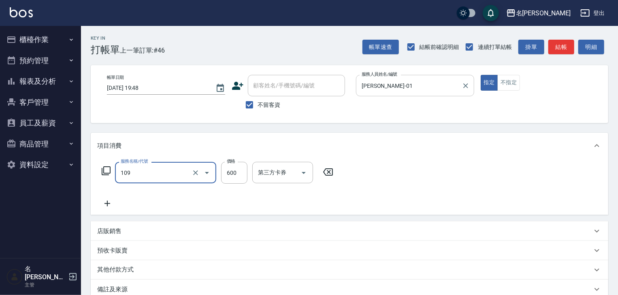
type input "基礎活氧健康洗/何首烏(109)"
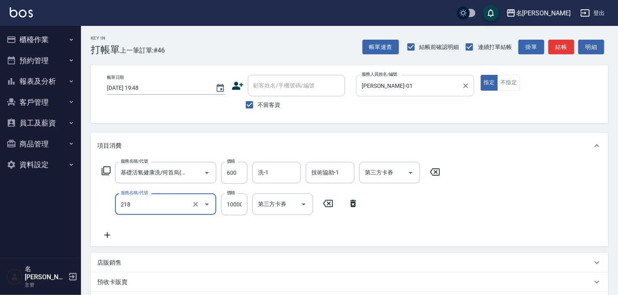
type input "接髮(218)"
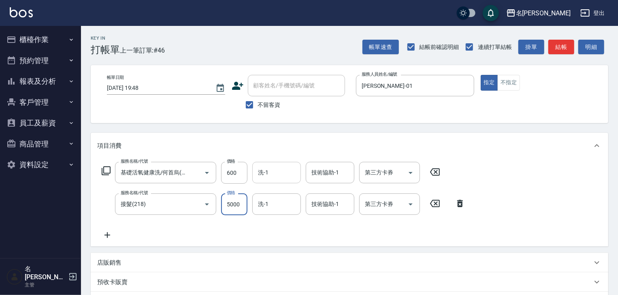
click at [278, 175] on input "洗-1" at bounding box center [276, 173] width 41 height 14
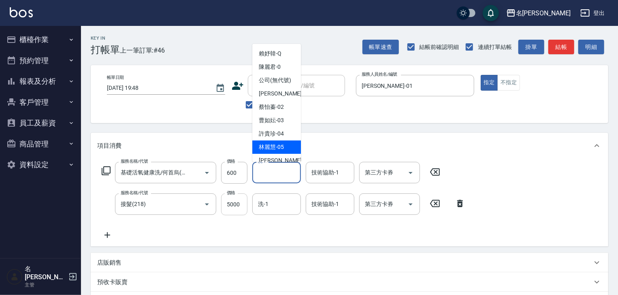
click at [237, 206] on input "5000" at bounding box center [234, 205] width 26 height 22
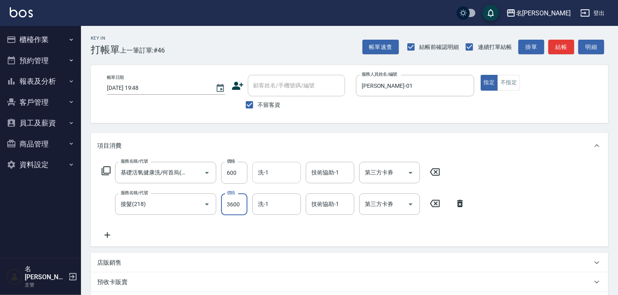
type input "3600"
click at [283, 175] on input "洗-1" at bounding box center [276, 173] width 41 height 14
type input "[PERSON_NAME]-22"
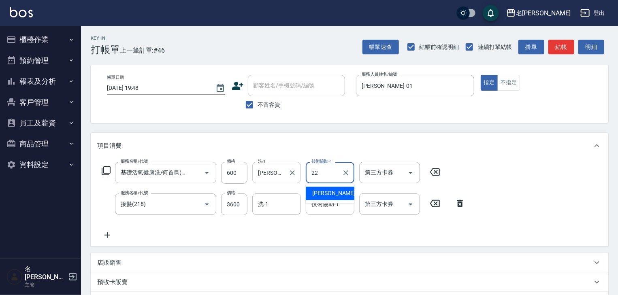
type input "[PERSON_NAME]-22"
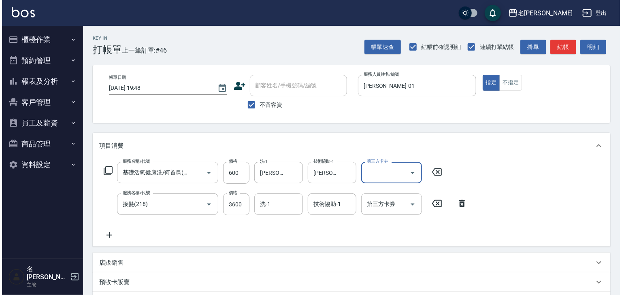
scroll to position [126, 0]
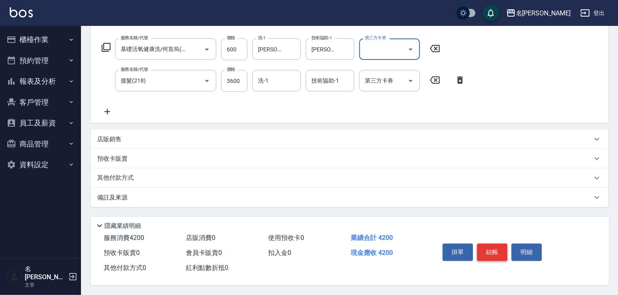
click at [498, 246] on button "結帳" at bounding box center [492, 252] width 30 height 17
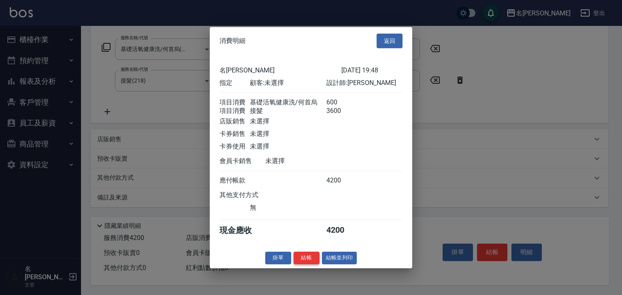
click at [305, 265] on button "結帳" at bounding box center [307, 258] width 26 height 13
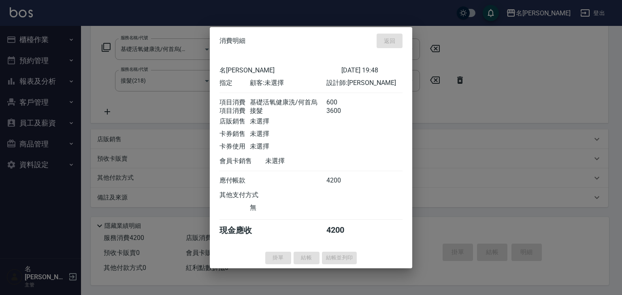
type input "2025/09/06 19:56"
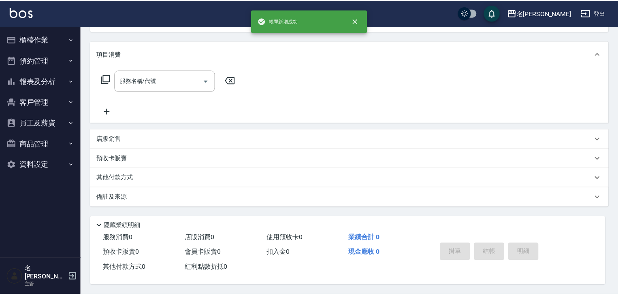
scroll to position [0, 0]
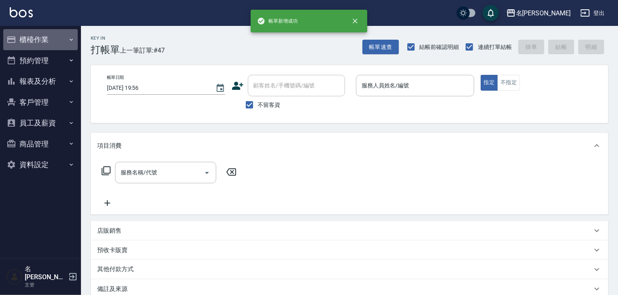
click at [29, 41] on button "櫃檯作業" at bounding box center [40, 39] width 75 height 21
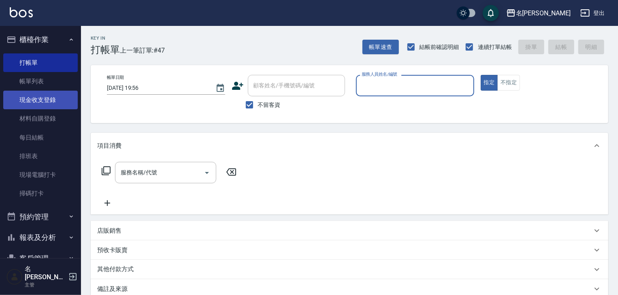
click at [35, 96] on link "現金收支登錄" at bounding box center [40, 100] width 75 height 19
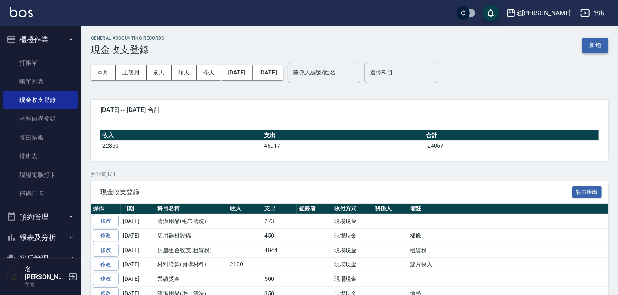
click at [600, 45] on button "新增" at bounding box center [596, 45] width 26 height 15
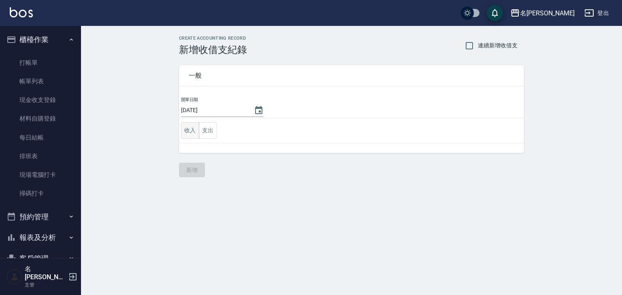
click at [194, 132] on button "收入" at bounding box center [190, 130] width 18 height 17
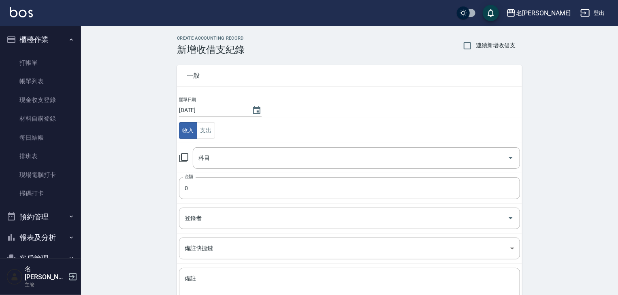
click at [183, 158] on icon at bounding box center [184, 158] width 10 height 10
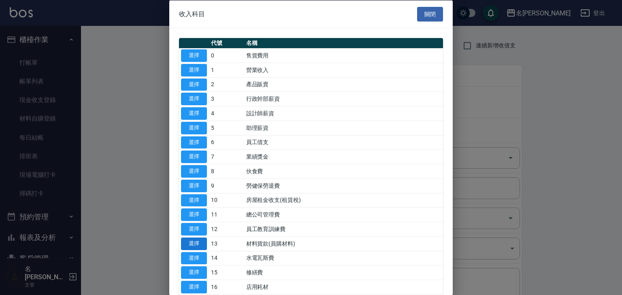
click at [201, 245] on button "選擇" at bounding box center [194, 243] width 26 height 13
type input "13 材料貨款(員購材料)"
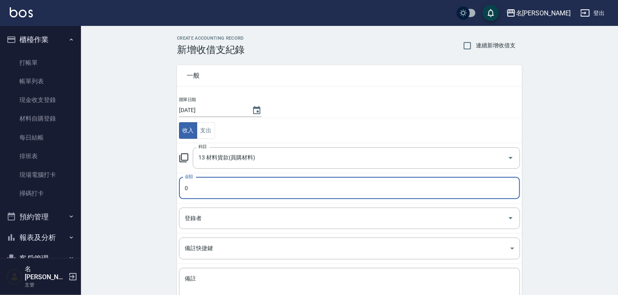
click at [212, 177] on input "0" at bounding box center [349, 188] width 341 height 22
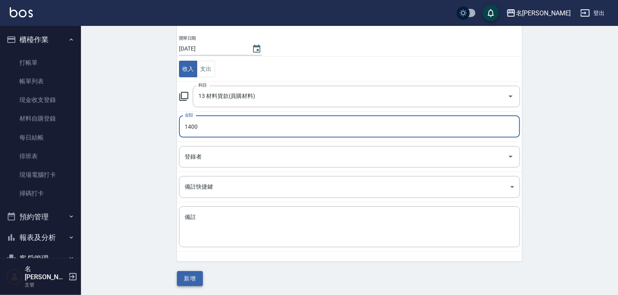
type input "1400"
click at [184, 280] on button "新增" at bounding box center [190, 278] width 26 height 15
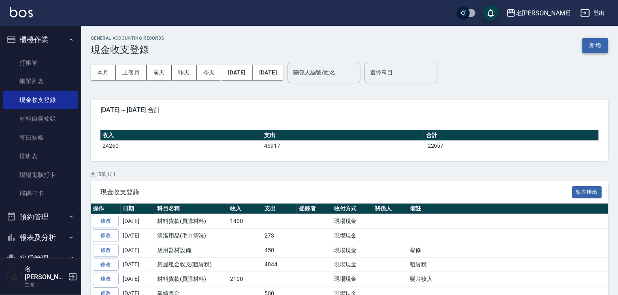
click at [601, 44] on button "新增" at bounding box center [596, 45] width 26 height 15
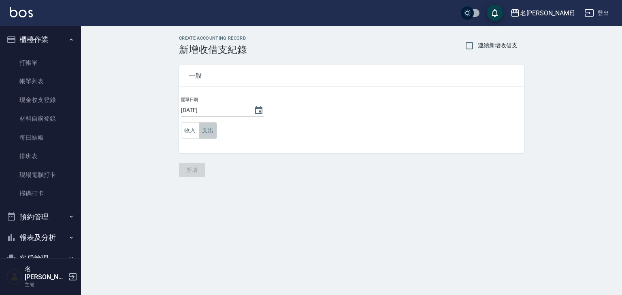
click at [213, 125] on button "支出" at bounding box center [208, 130] width 18 height 17
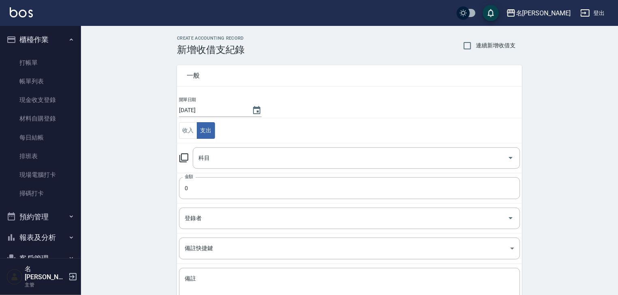
click at [180, 157] on icon at bounding box center [184, 158] width 10 height 10
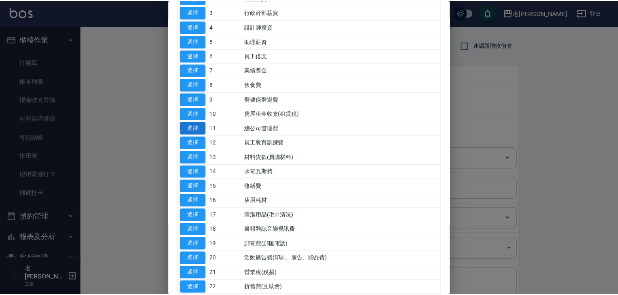
scroll to position [130, 0]
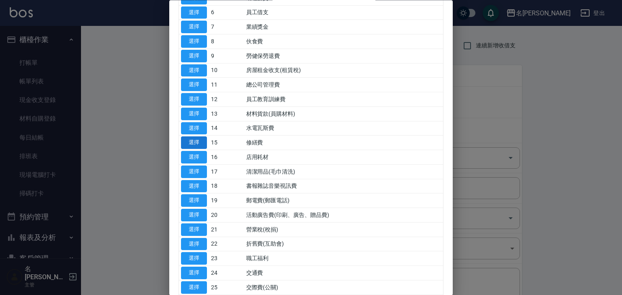
click at [197, 138] on button "選擇" at bounding box center [194, 143] width 26 height 13
type input "15 修繕費"
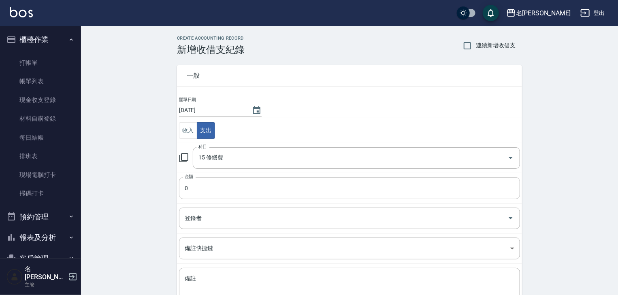
click at [206, 187] on input "0" at bounding box center [349, 188] width 341 height 22
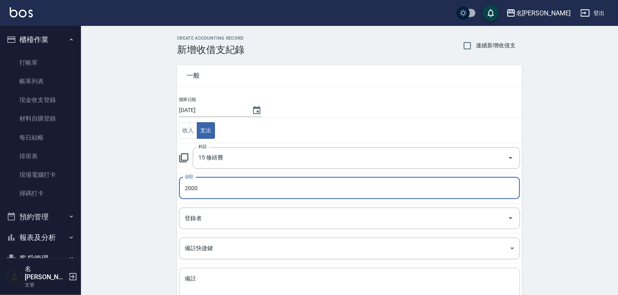
scroll to position [62, 0]
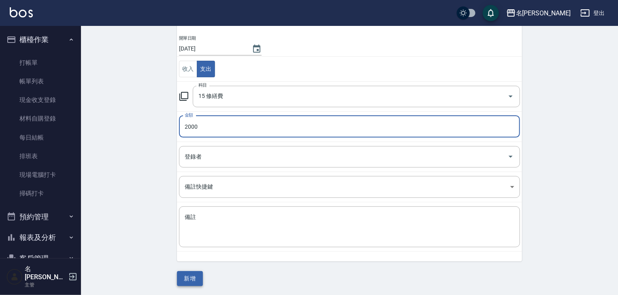
type input "2000"
click at [197, 272] on button "新增" at bounding box center [190, 278] width 26 height 15
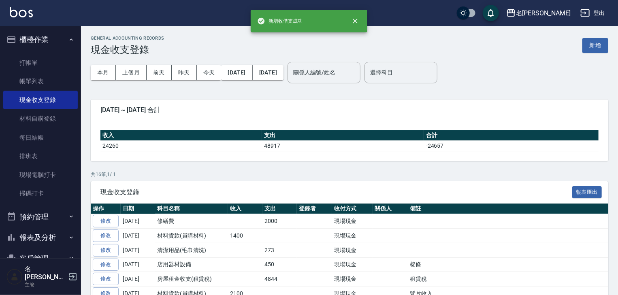
click at [114, 14] on div "名留林森 登出" at bounding box center [309, 13] width 618 height 26
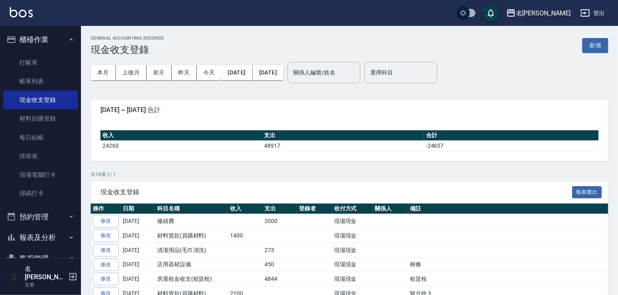
click at [25, 9] on img at bounding box center [21, 12] width 23 height 10
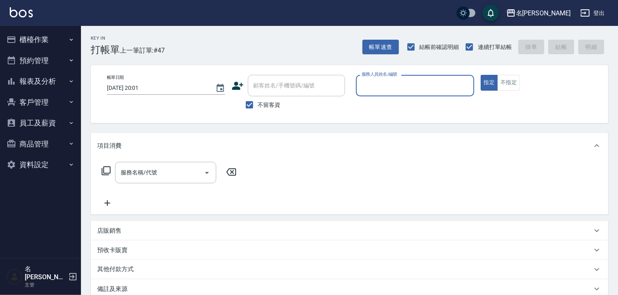
click at [463, 82] on input "服務人員姓名/編號" at bounding box center [415, 86] width 111 height 14
type input "意如-16"
type button "true"
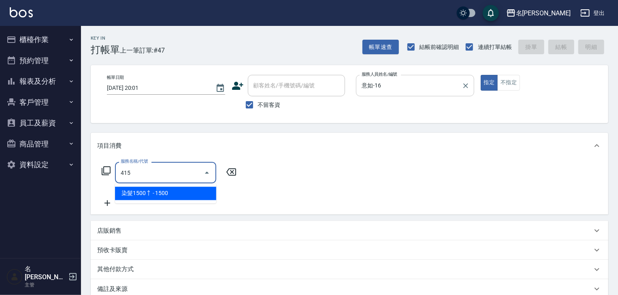
type input "染髮1500↑(415)"
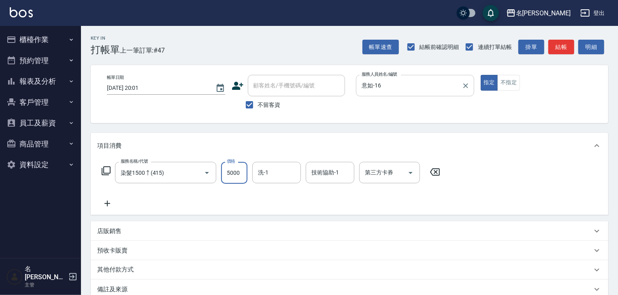
type input "5000"
type input "[PERSON_NAME]-21"
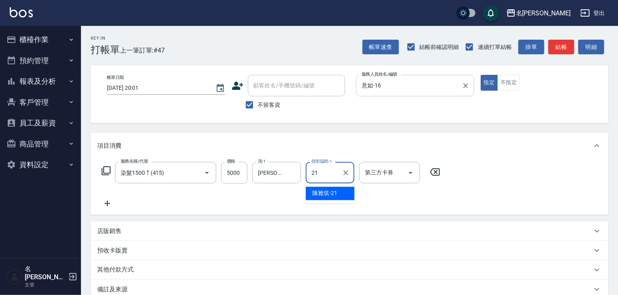
type input "[PERSON_NAME]-21"
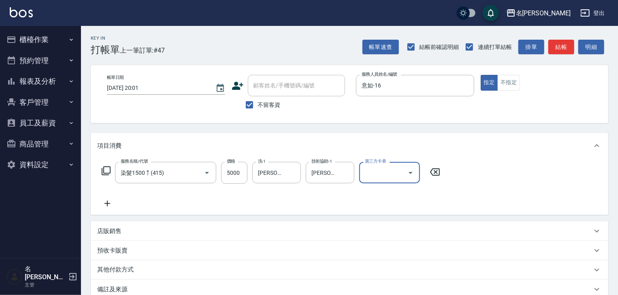
click at [154, 264] on div "其他付款方式" at bounding box center [350, 270] width 518 height 19
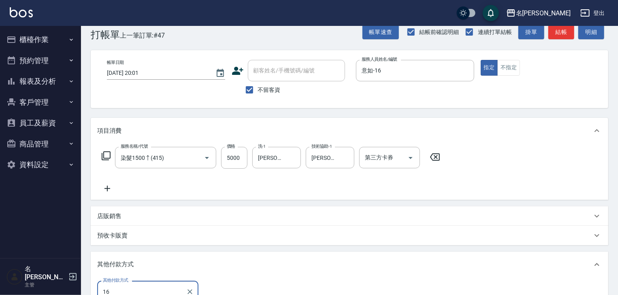
type input "undefined"
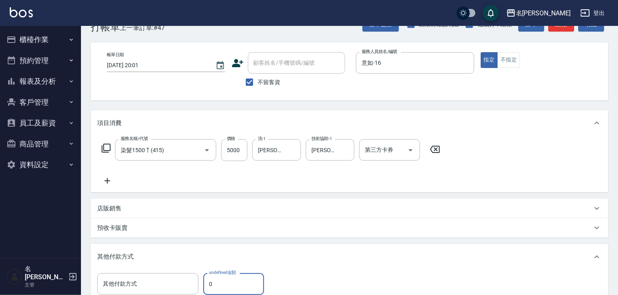
scroll to position [146, 0]
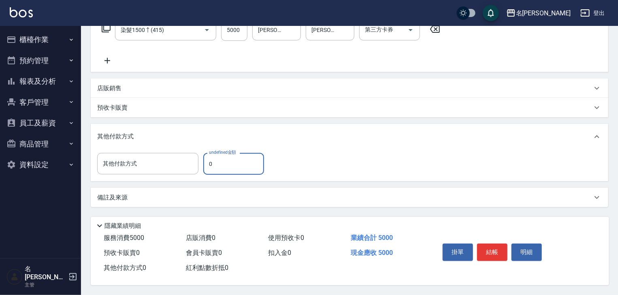
click at [137, 86] on div "店販銷售" at bounding box center [344, 88] width 495 height 9
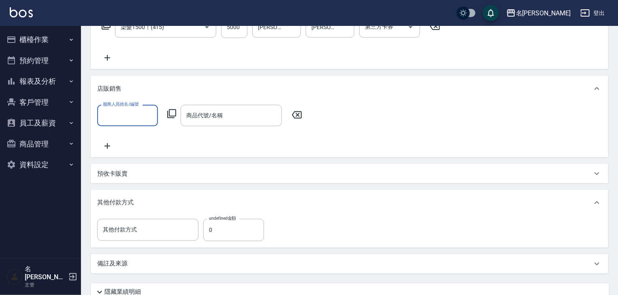
scroll to position [0, 0]
click at [141, 113] on input "服務人員姓名/編號" at bounding box center [127, 116] width 53 height 14
type input "意如-16"
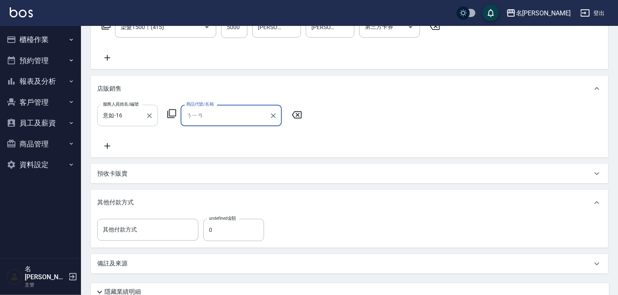
type input "年"
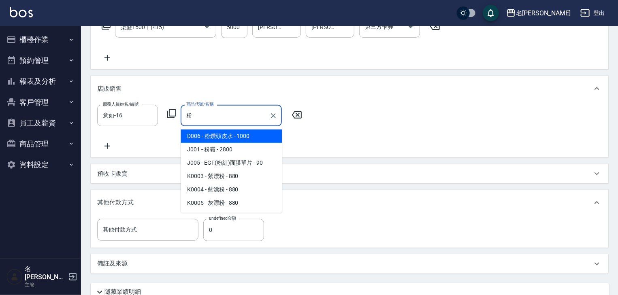
click at [227, 132] on span "D006 - 粉鑽頭皮水 - 1000" at bounding box center [231, 136] width 101 height 13
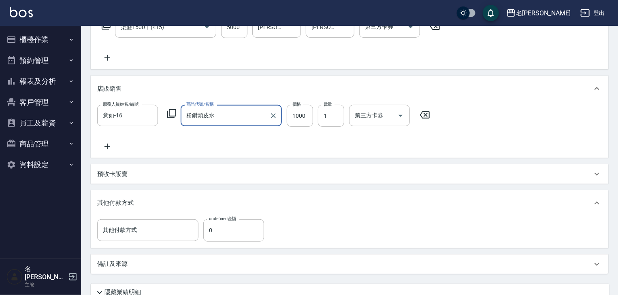
scroll to position [215, 0]
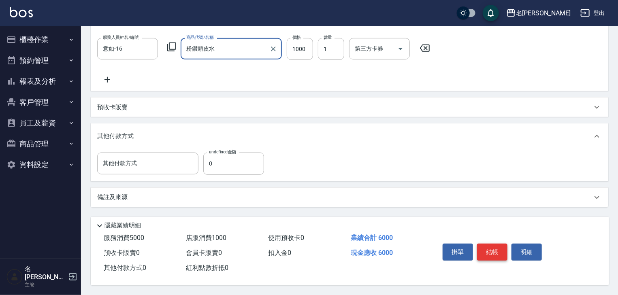
type input "粉鑽頭皮水"
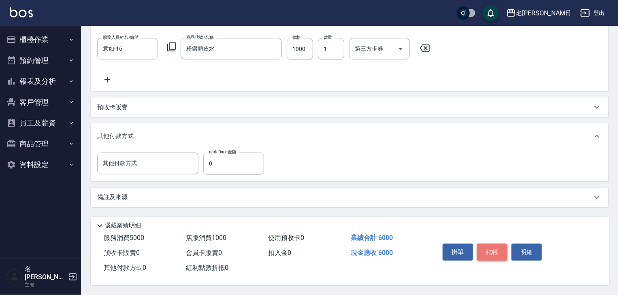
click at [502, 246] on button "結帳" at bounding box center [492, 252] width 30 height 17
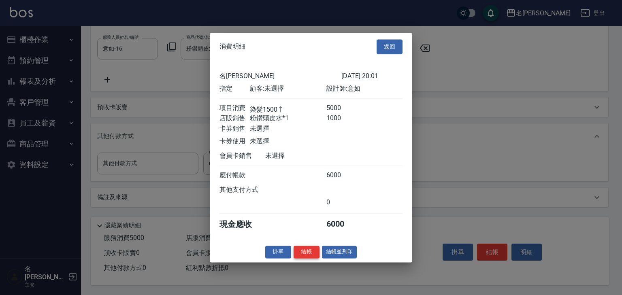
click at [309, 250] on button "結帳" at bounding box center [307, 252] width 26 height 13
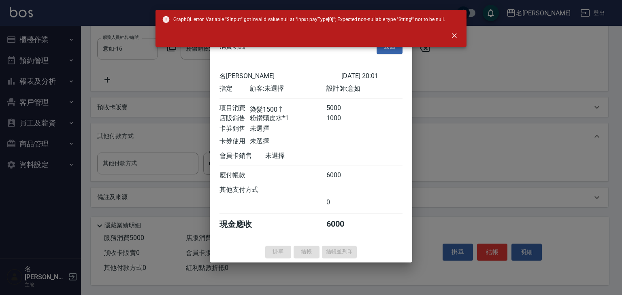
click at [156, 135] on div at bounding box center [311, 147] width 622 height 295
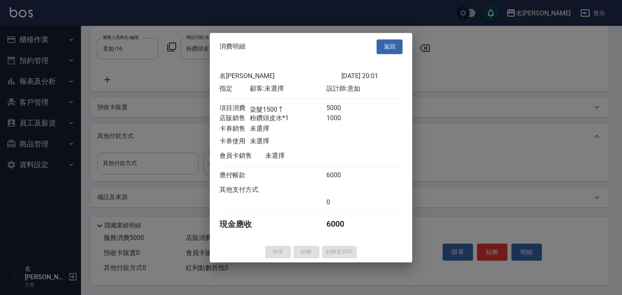
click at [164, 162] on div at bounding box center [311, 147] width 622 height 295
click at [386, 43] on button "返回" at bounding box center [390, 46] width 26 height 15
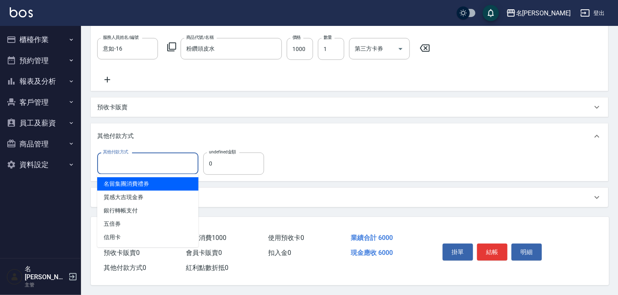
click at [176, 160] on input "其他付款方式" at bounding box center [148, 163] width 94 height 14
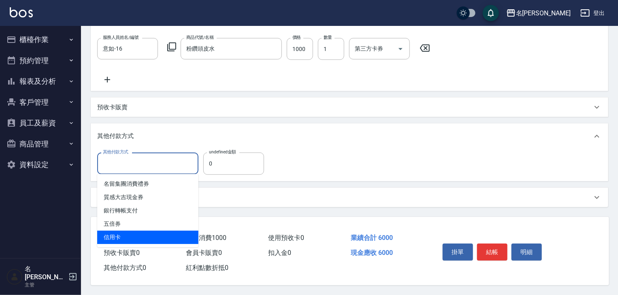
click at [143, 233] on span "信用卡" at bounding box center [147, 237] width 101 height 13
type input "信用卡"
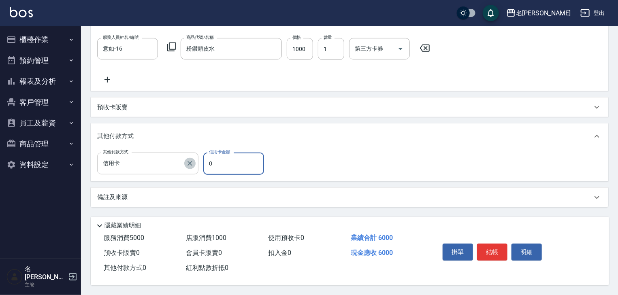
click at [191, 164] on icon "Clear" at bounding box center [190, 164] width 8 height 8
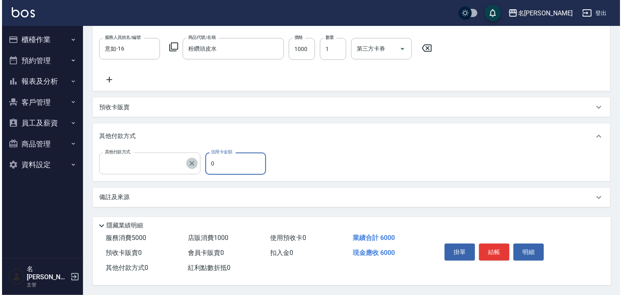
scroll to position [215, 0]
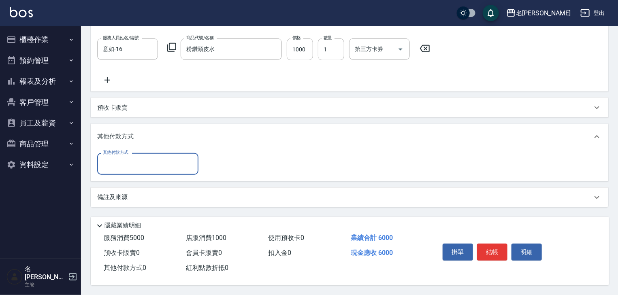
click at [297, 162] on div "其他付款方式 其他付款方式" at bounding box center [349, 163] width 505 height 21
click at [506, 260] on div "掛單 結帳 明細" at bounding box center [493, 254] width 106 height 26
click at [496, 250] on button "結帳" at bounding box center [492, 252] width 30 height 17
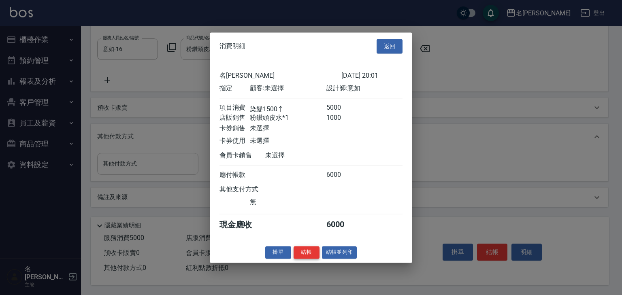
click at [311, 252] on button "結帳" at bounding box center [307, 252] width 26 height 13
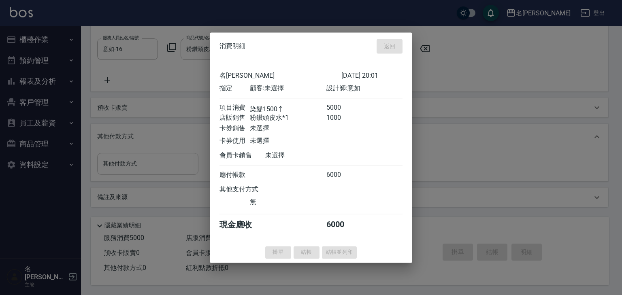
type input "2025/09/06 20:02"
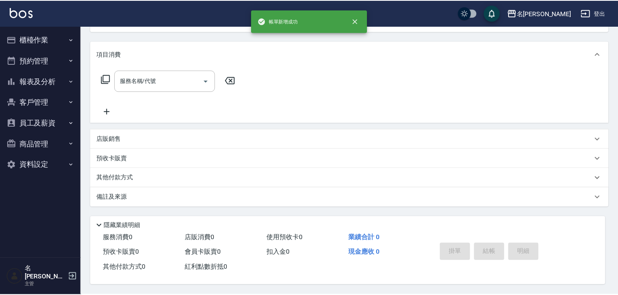
scroll to position [0, 0]
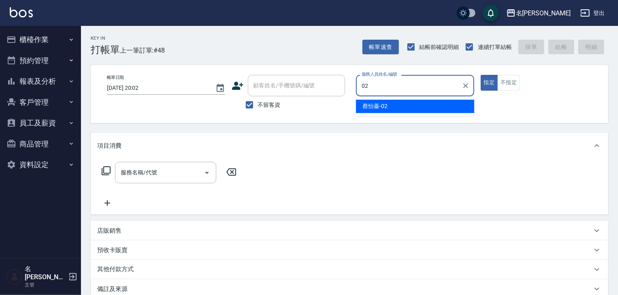
type input "[PERSON_NAME]-02"
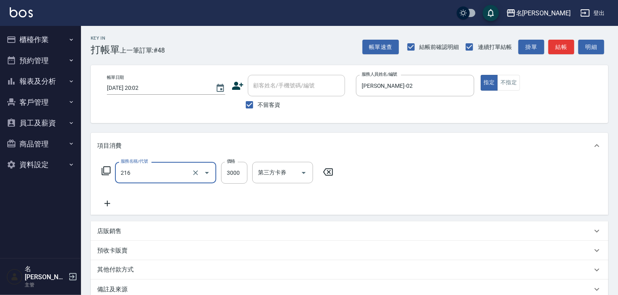
type input "陶瓷、溫朔燙(自備)(216)"
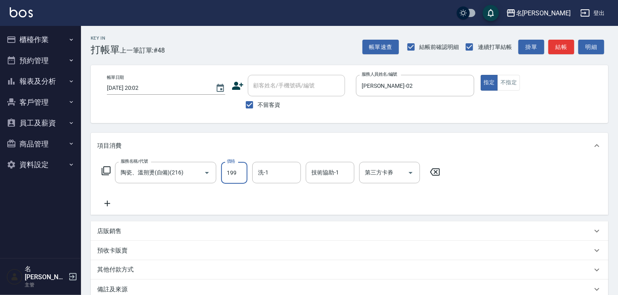
type input "1999"
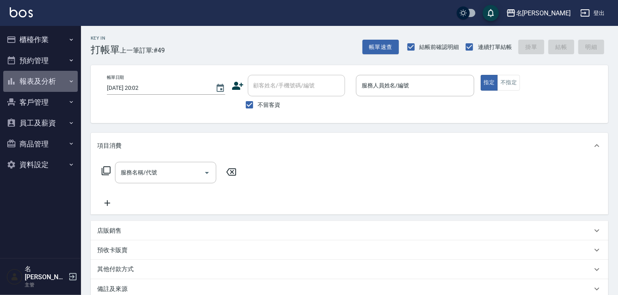
click at [31, 78] on button "報表及分析" at bounding box center [40, 81] width 75 height 21
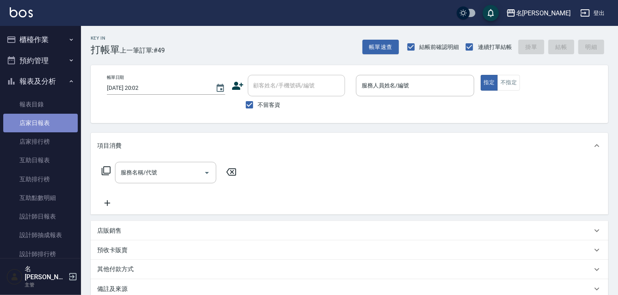
click at [45, 120] on link "店家日報表" at bounding box center [40, 123] width 75 height 19
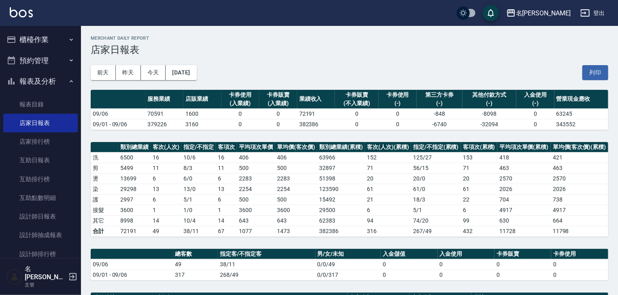
drag, startPoint x: 188, startPoint y: 41, endPoint x: 184, endPoint y: 40, distance: 4.6
click at [188, 41] on div "Merchant Daily Report 店家日報表" at bounding box center [350, 46] width 518 height 20
drag, startPoint x: 422, startPoint y: 62, endPoint x: 255, endPoint y: 50, distance: 167.3
click at [255, 50] on h3 "店家日報表" at bounding box center [350, 49] width 518 height 11
click at [599, 66] on button "列印" at bounding box center [596, 72] width 26 height 15
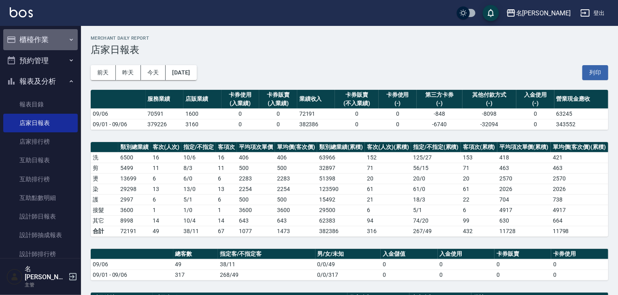
click at [41, 41] on button "櫃檯作業" at bounding box center [40, 39] width 75 height 21
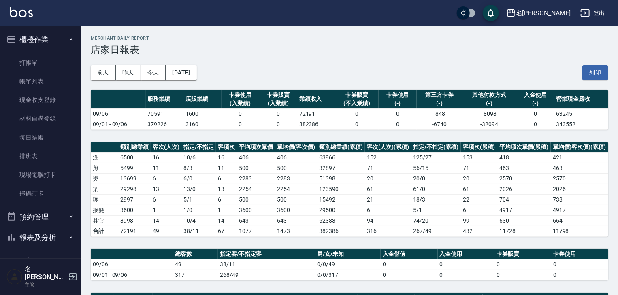
scroll to position [86, 0]
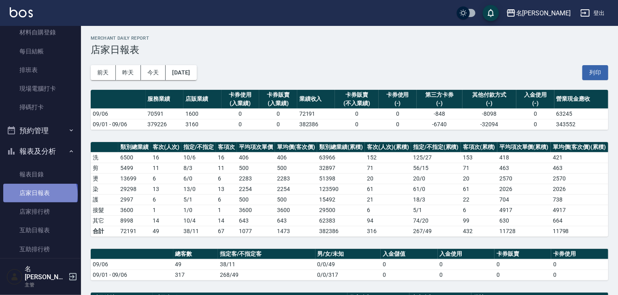
click at [39, 195] on link "店家日報表" at bounding box center [40, 193] width 75 height 19
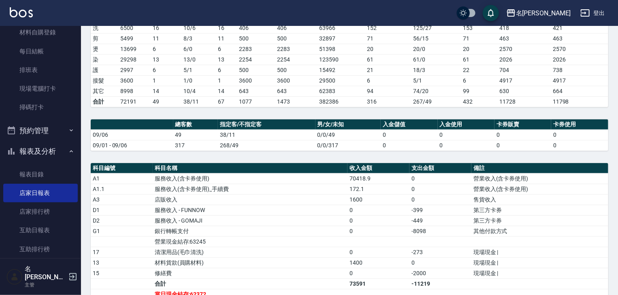
scroll to position [216, 0]
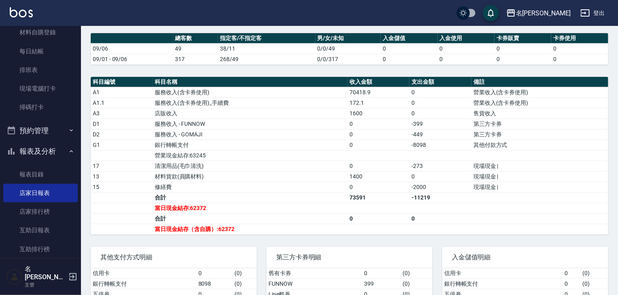
drag, startPoint x: 455, startPoint y: 63, endPoint x: 622, endPoint y: 205, distance: 218.4
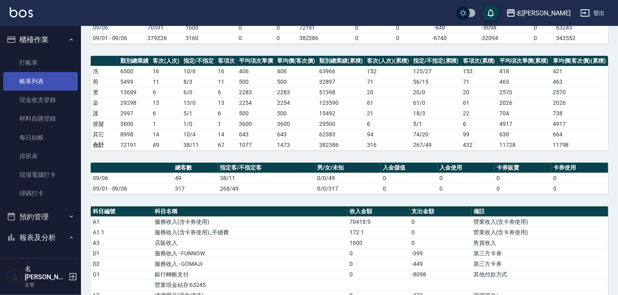
click at [24, 76] on link "帳單列表" at bounding box center [40, 81] width 75 height 19
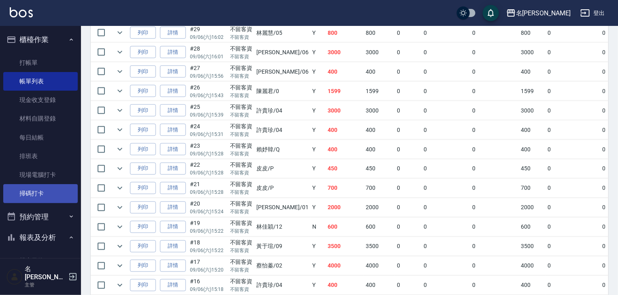
scroll to position [130, 0]
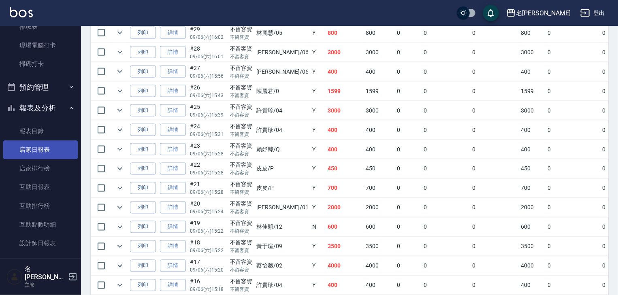
click at [45, 150] on link "店家日報表" at bounding box center [40, 150] width 75 height 19
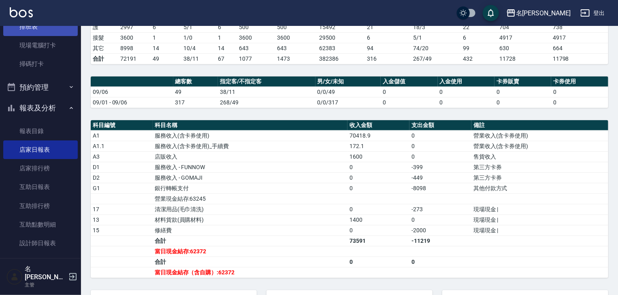
scroll to position [86, 0]
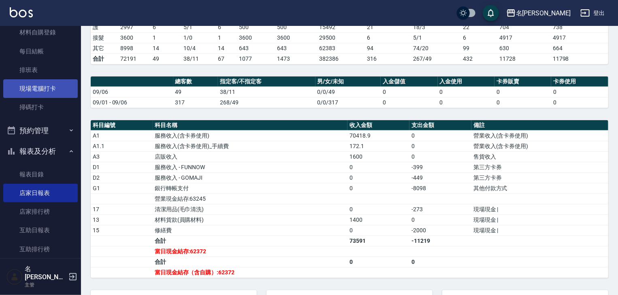
click at [40, 83] on link "現場電腦打卡" at bounding box center [40, 88] width 75 height 19
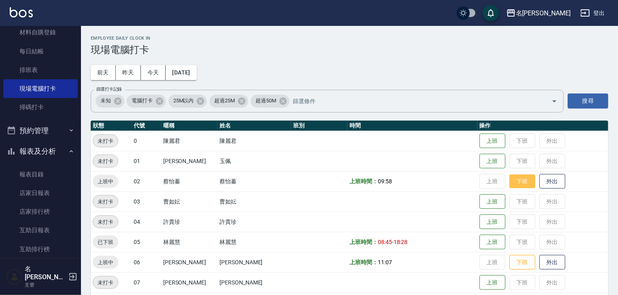
click at [517, 182] on button "下班" at bounding box center [523, 182] width 26 height 14
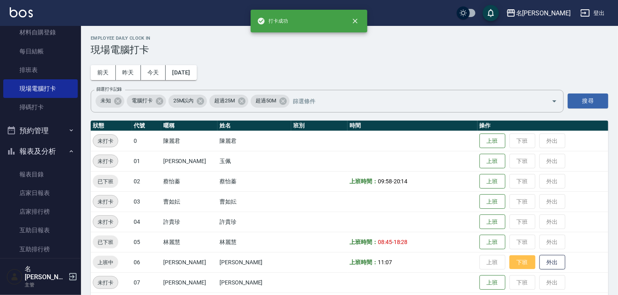
click at [514, 264] on button "下班" at bounding box center [523, 263] width 26 height 14
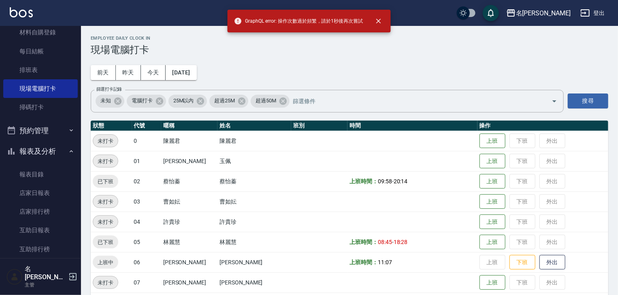
scroll to position [173, 0]
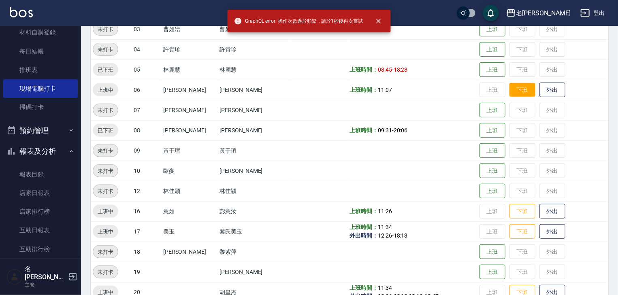
click at [521, 92] on button "下班" at bounding box center [523, 90] width 26 height 14
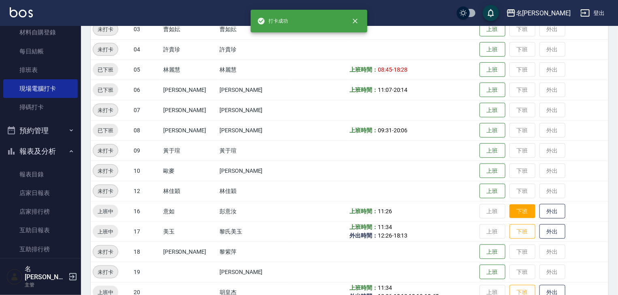
click at [520, 209] on button "下班" at bounding box center [523, 212] width 26 height 14
click at [519, 229] on button "下班" at bounding box center [523, 232] width 26 height 14
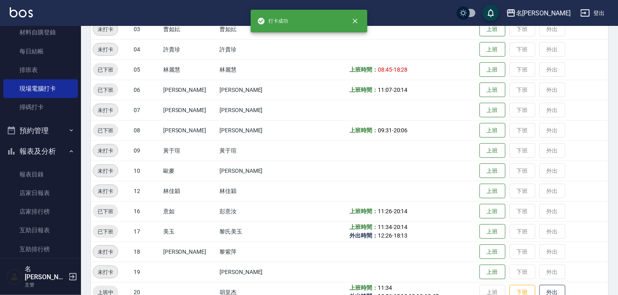
scroll to position [259, 0]
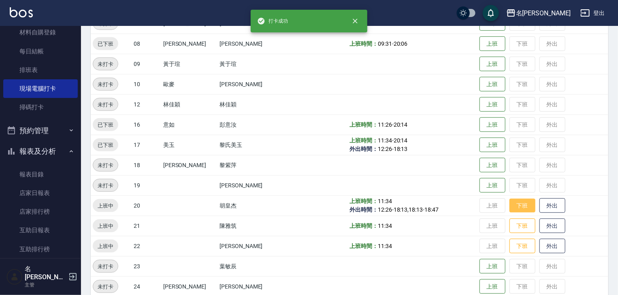
click at [517, 209] on button "下班" at bounding box center [523, 206] width 26 height 14
click at [516, 226] on button "下班" at bounding box center [523, 226] width 26 height 14
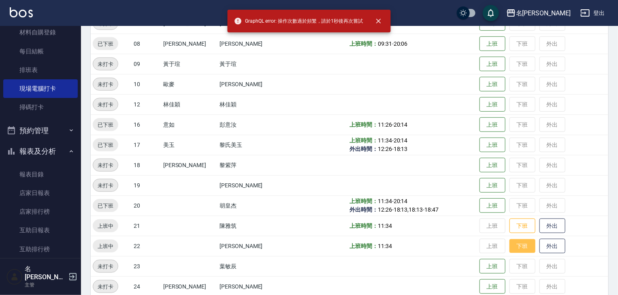
click at [517, 243] on button "下班" at bounding box center [523, 246] width 26 height 14
click at [512, 227] on button "下班" at bounding box center [523, 226] width 26 height 14
click at [512, 246] on button "下班" at bounding box center [523, 246] width 26 height 14
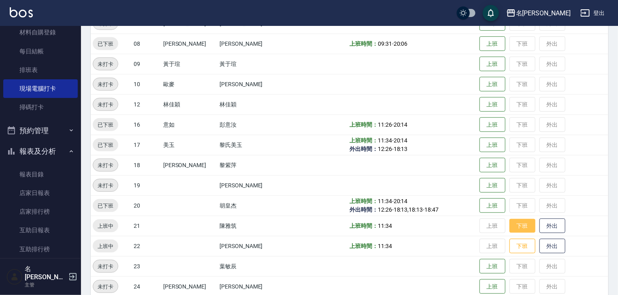
click at [517, 224] on button "下班" at bounding box center [523, 226] width 26 height 14
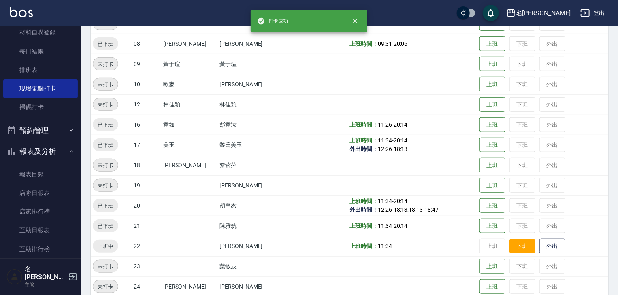
click at [512, 245] on button "下班" at bounding box center [523, 246] width 26 height 14
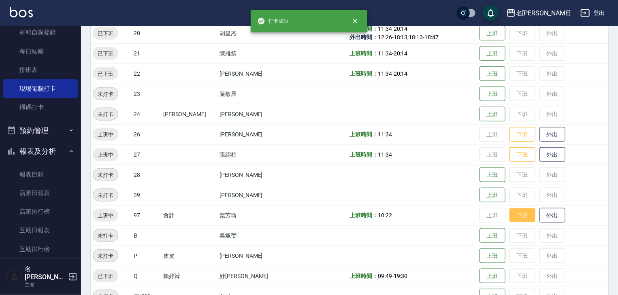
click at [516, 216] on button "下班" at bounding box center [523, 216] width 26 height 14
click at [510, 159] on button "下班" at bounding box center [523, 155] width 26 height 14
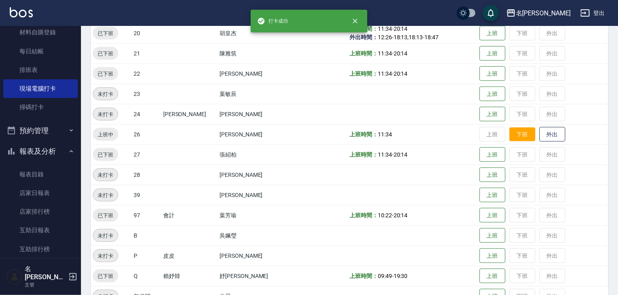
click at [516, 132] on button "下班" at bounding box center [523, 135] width 26 height 14
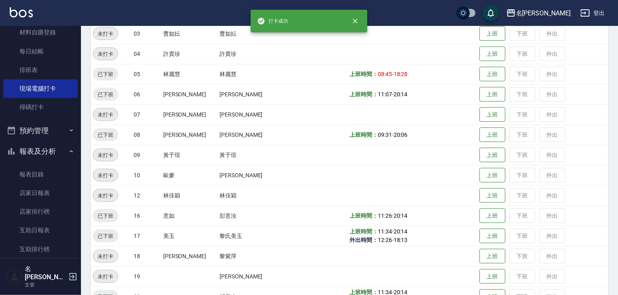
scroll to position [0, 0]
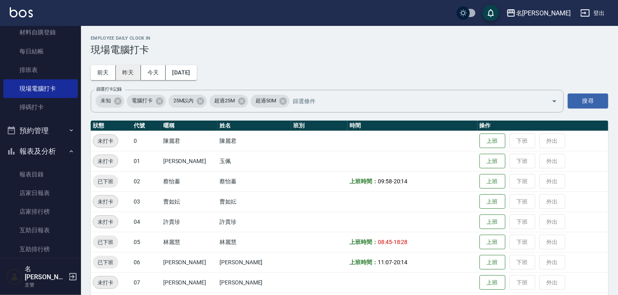
drag, startPoint x: 111, startPoint y: 72, endPoint x: 140, endPoint y: 65, distance: 29.2
click at [111, 72] on button "前天" at bounding box center [103, 72] width 25 height 15
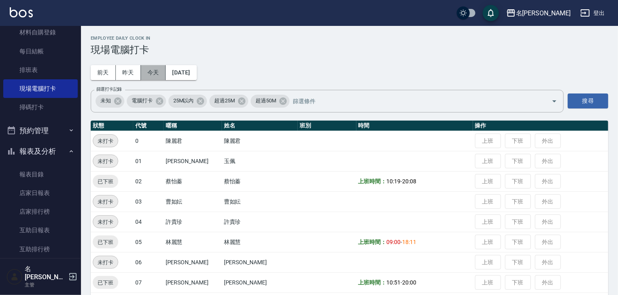
click at [160, 74] on button "今天" at bounding box center [153, 72] width 25 height 15
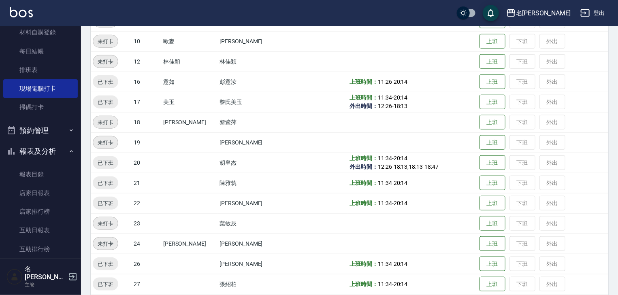
scroll to position [514, 0]
